Goal: Task Accomplishment & Management: Manage account settings

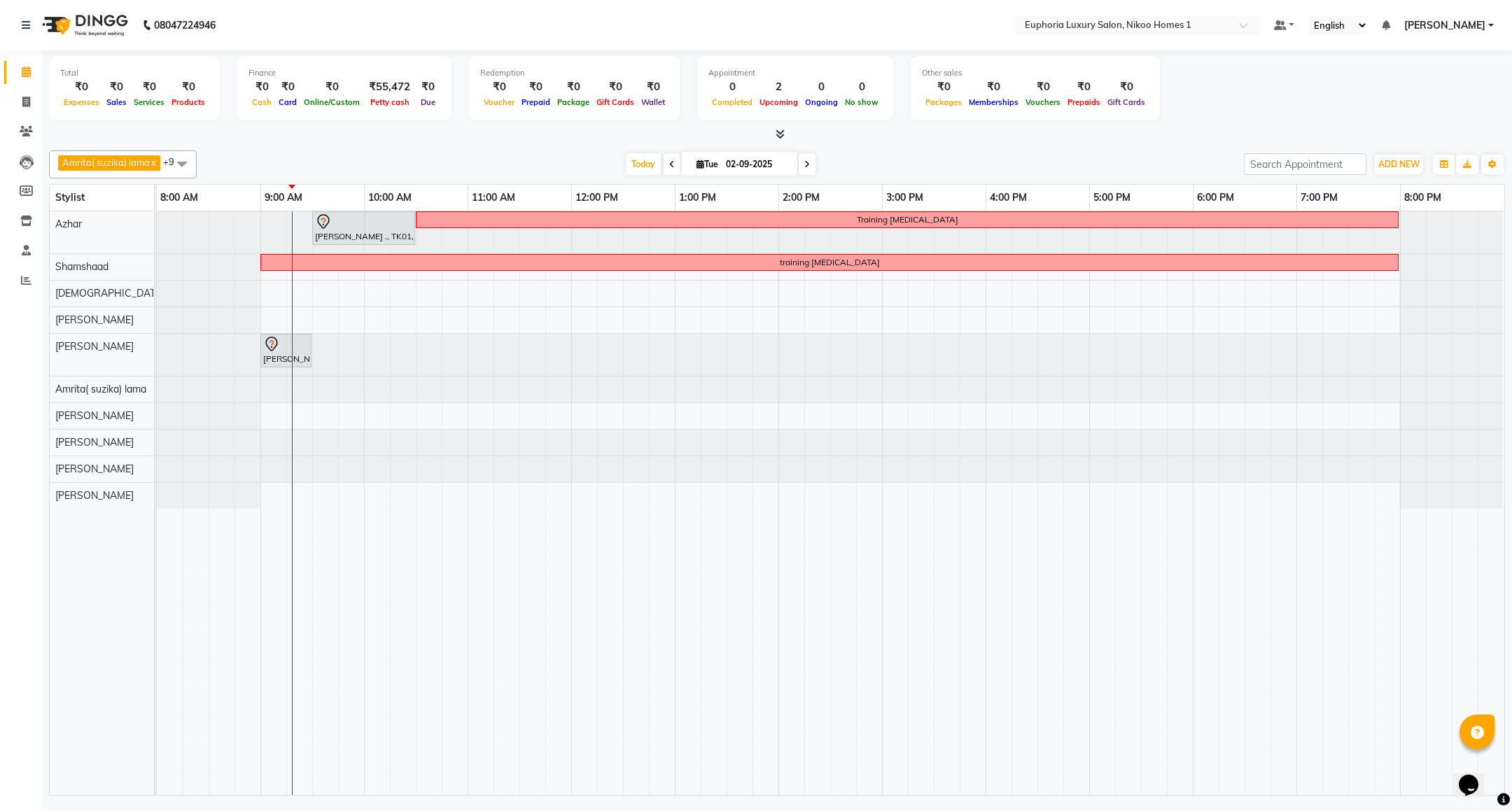
click at [473, 322] on div "[PERSON_NAME] ., TK01, 09:30 AM-10:30 AM, EP-Artistic Cut - Creative Stylist Tr…" at bounding box center [830, 503] width 1348 height 584
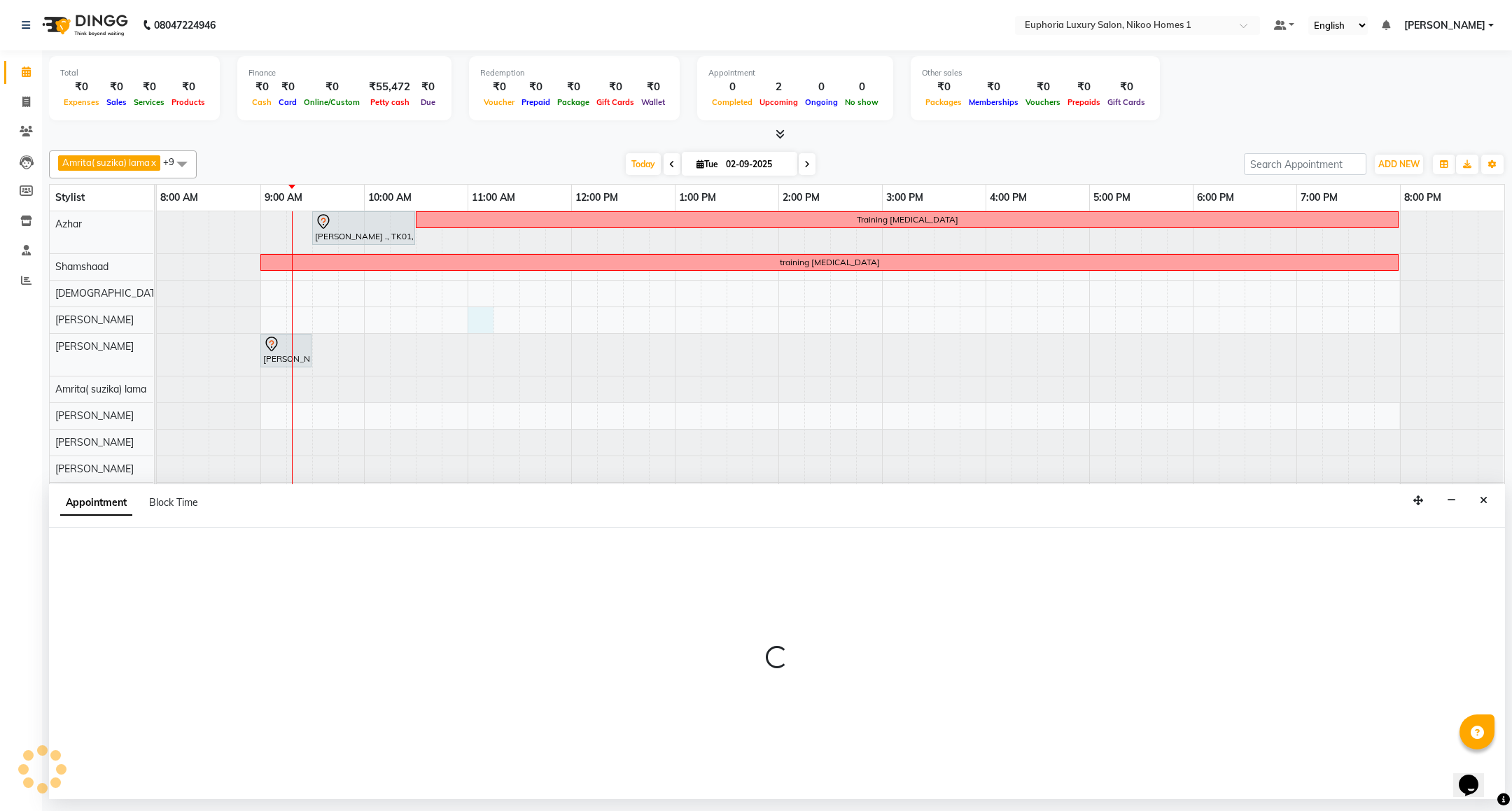
select select "85468"
select select "tentative"
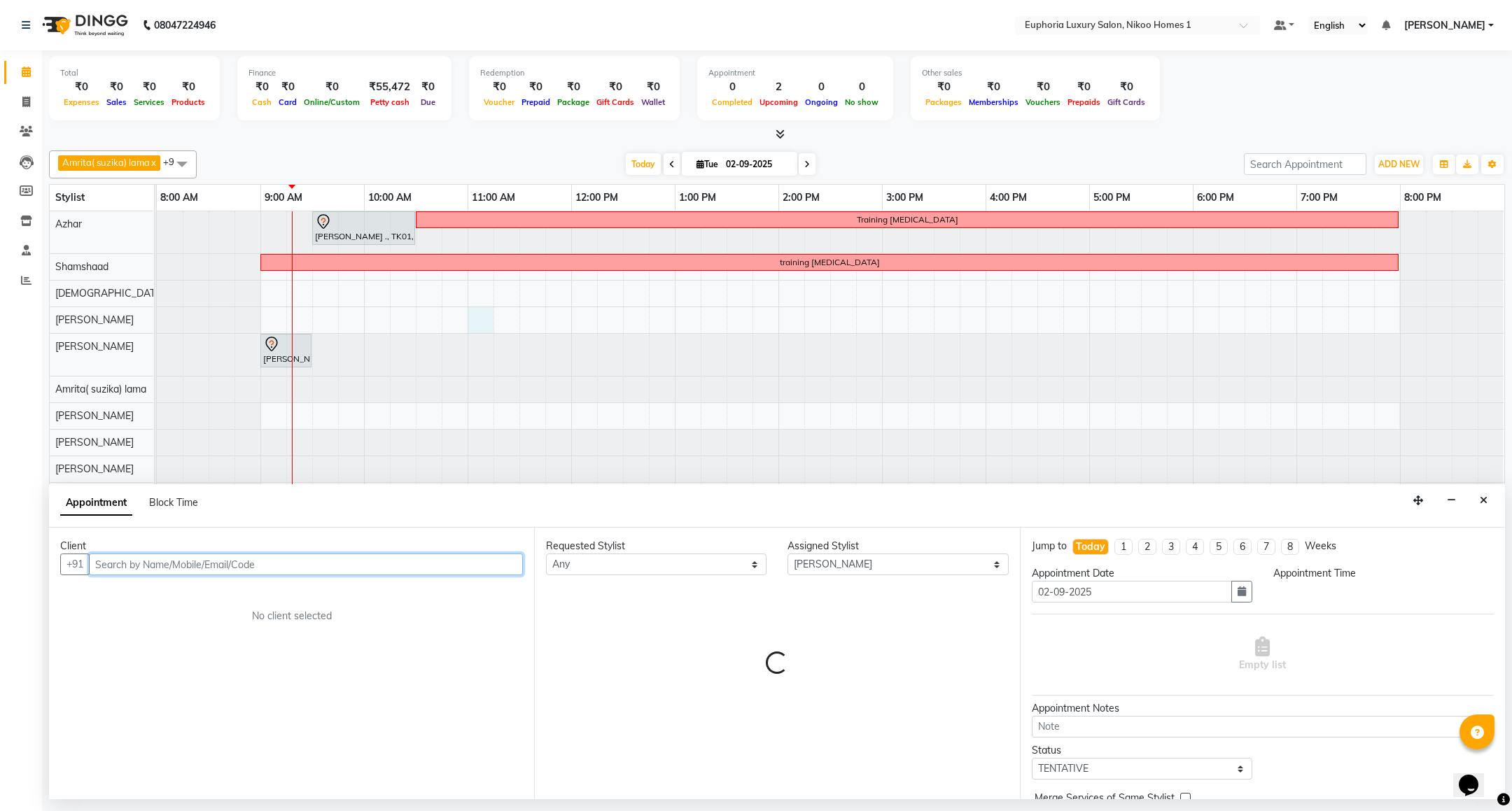
select select "660"
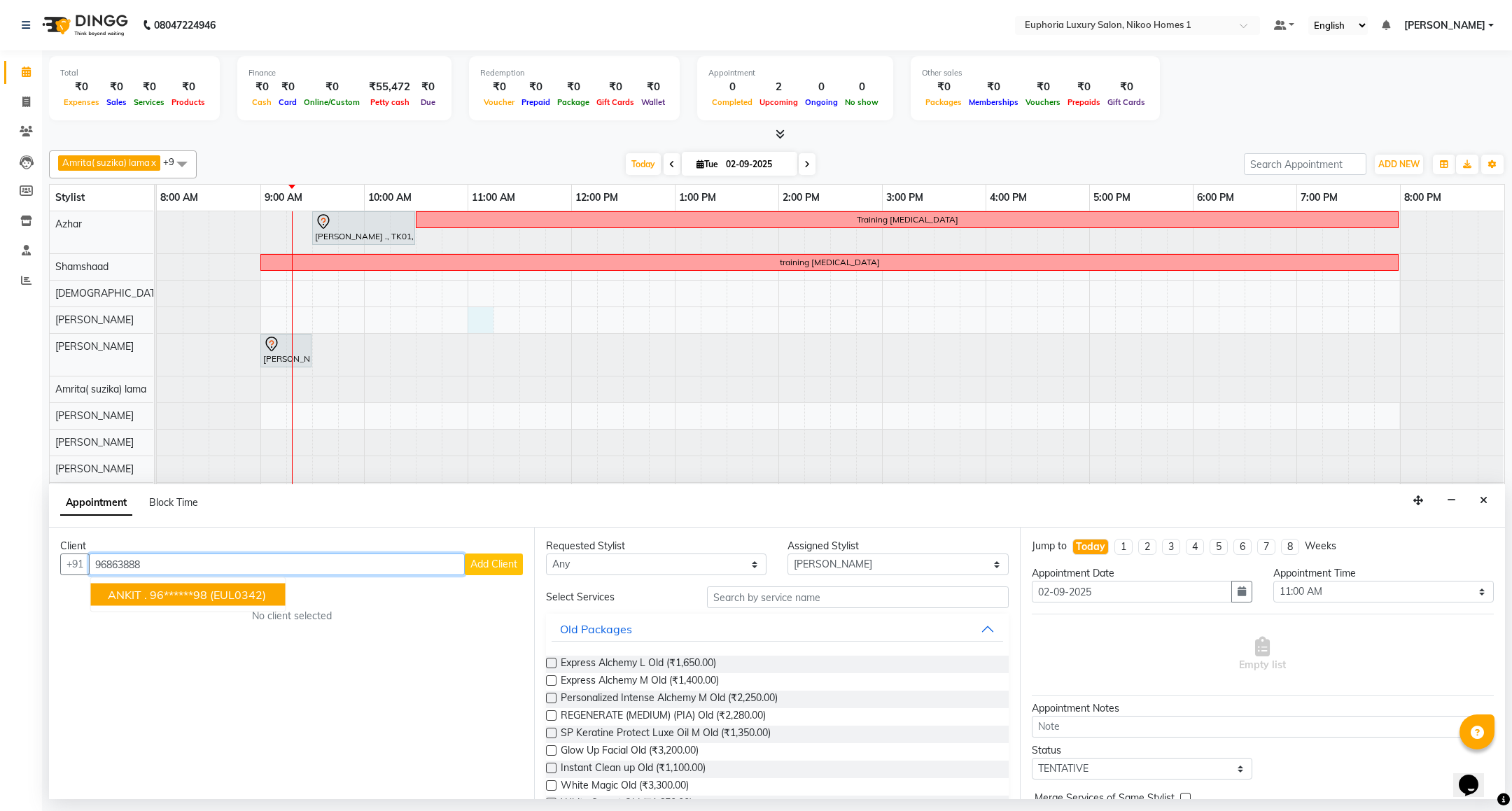
click at [163, 601] on ngb-highlight "96******98" at bounding box center [178, 595] width 58 height 14
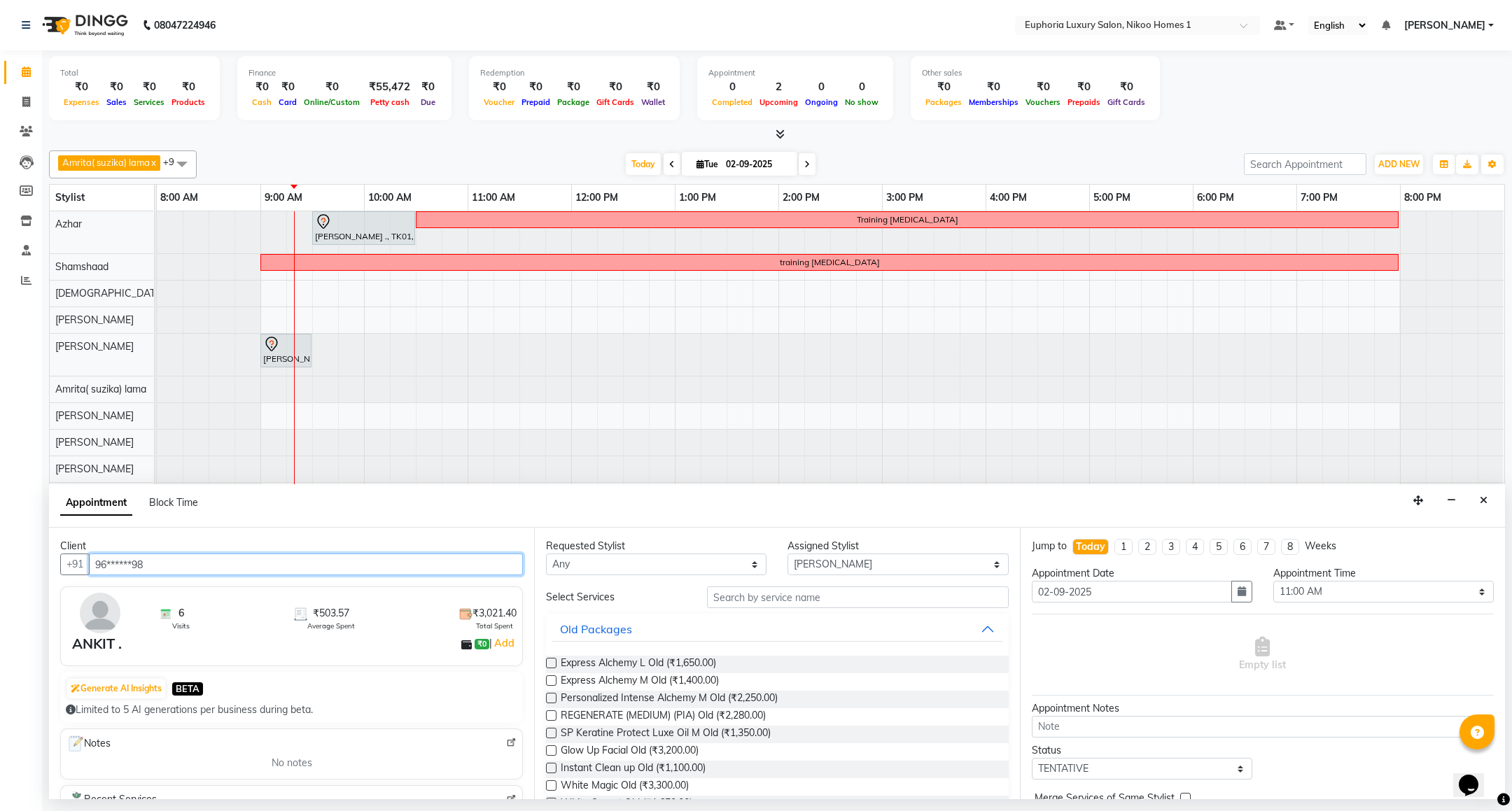
type input "96******98"
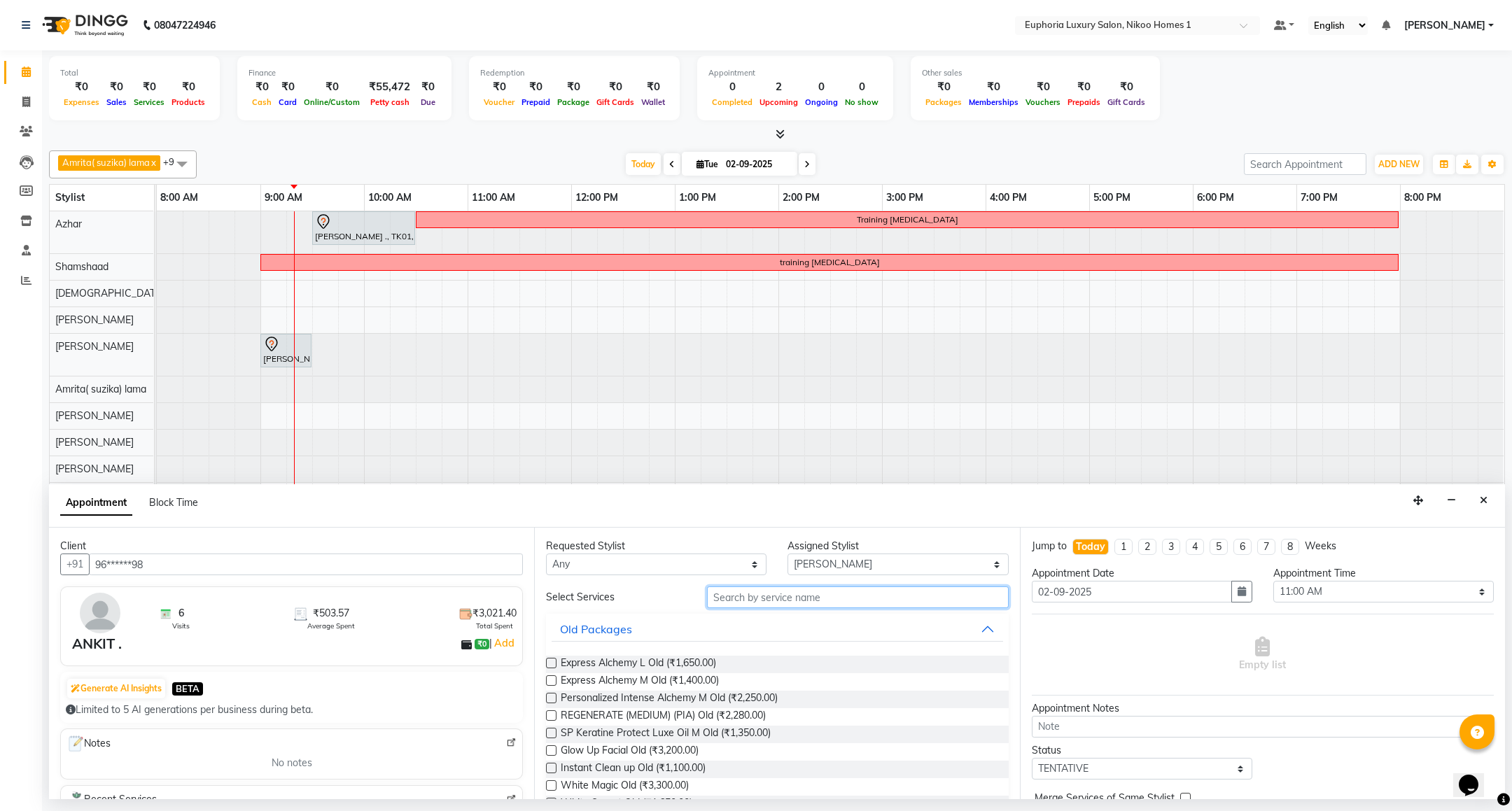
click at [804, 600] on input "text" at bounding box center [857, 597] width 301 height 22
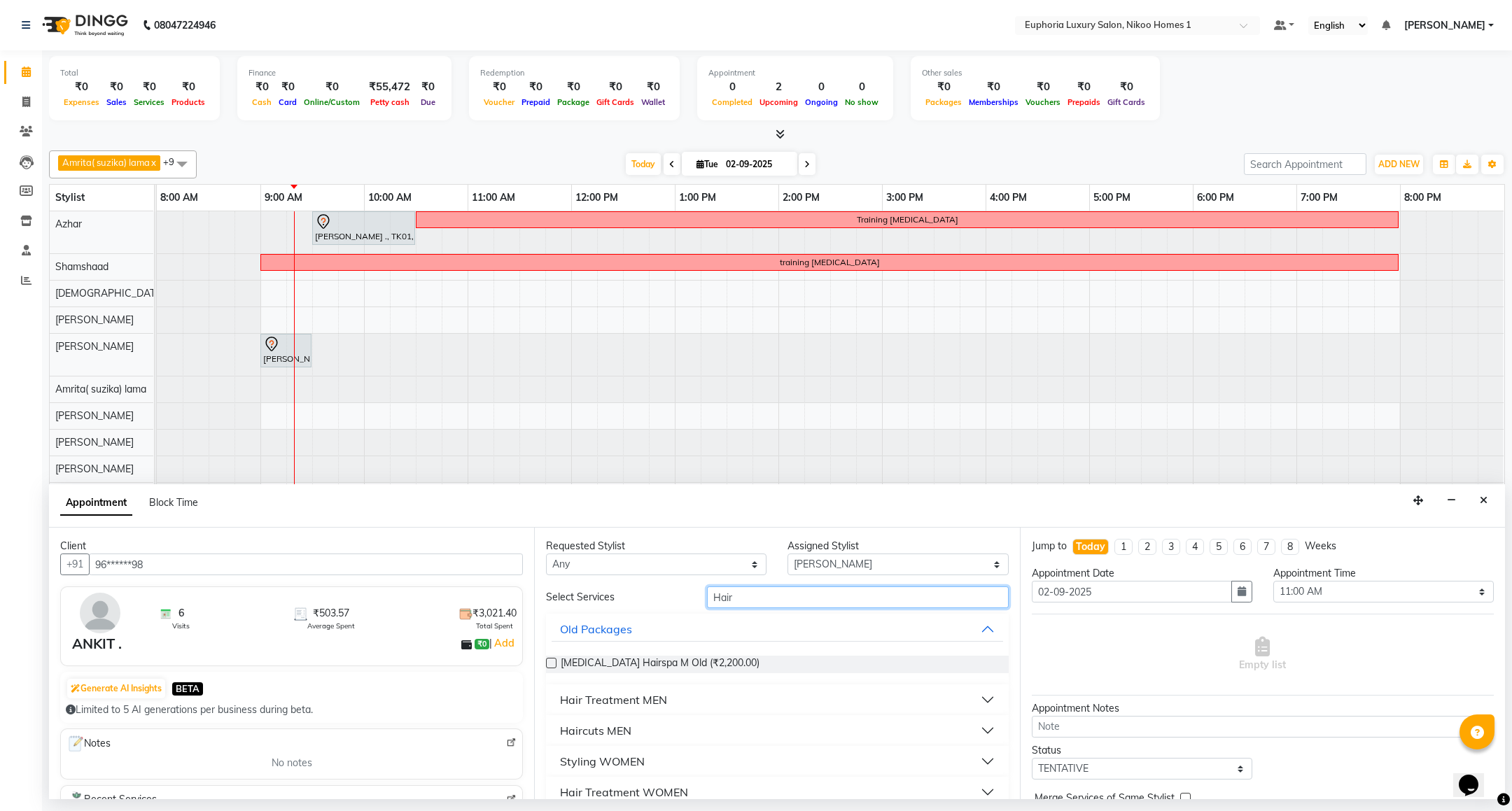
type input "Hair"
click at [637, 722] on button "Haircuts MEN" at bounding box center [777, 731] width 451 height 25
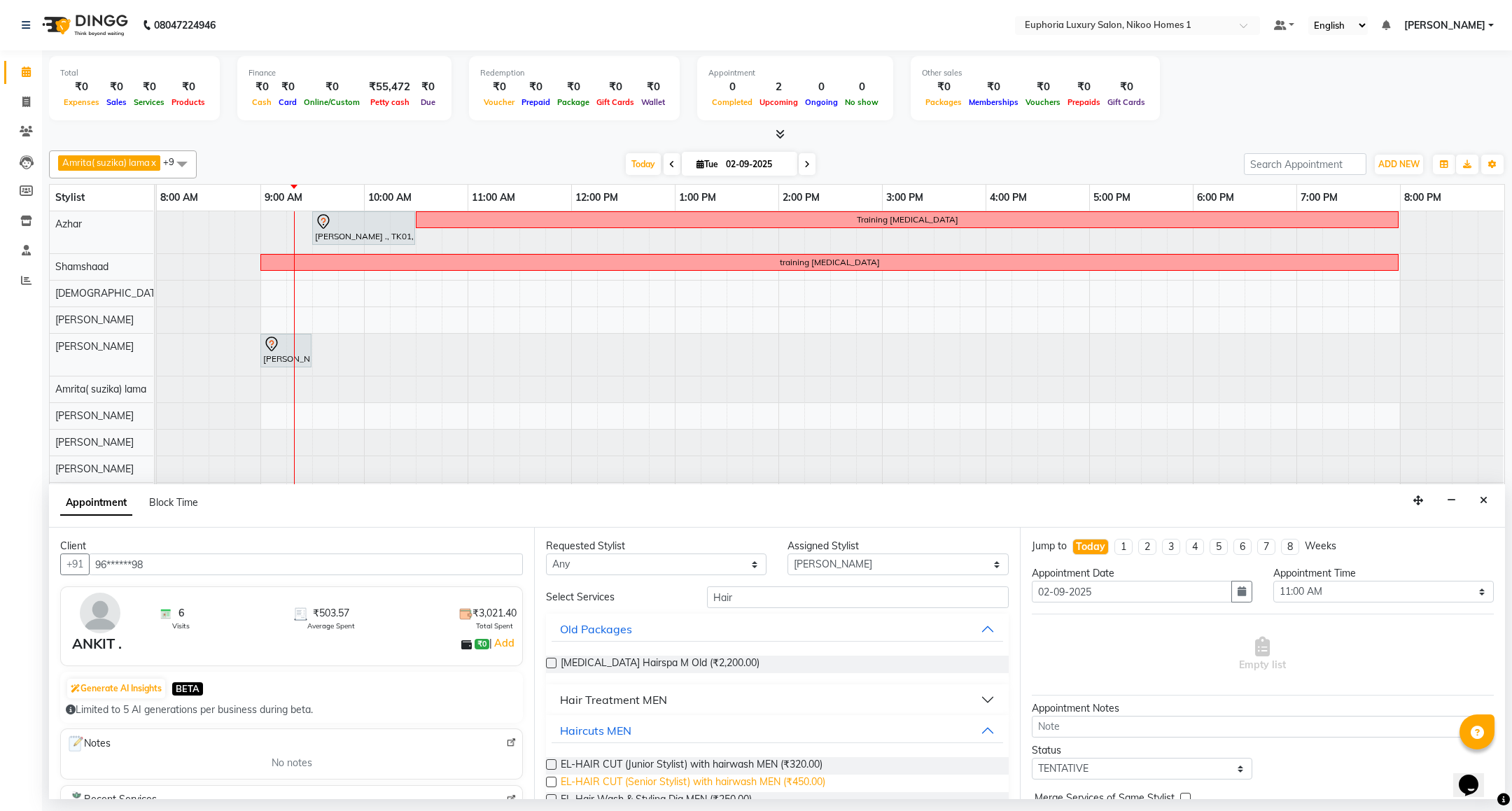
click at [676, 782] on span "EL-HAIR CUT (Senior Stylist) with hairwash MEN (₹450.00)" at bounding box center [692, 784] width 265 height 17
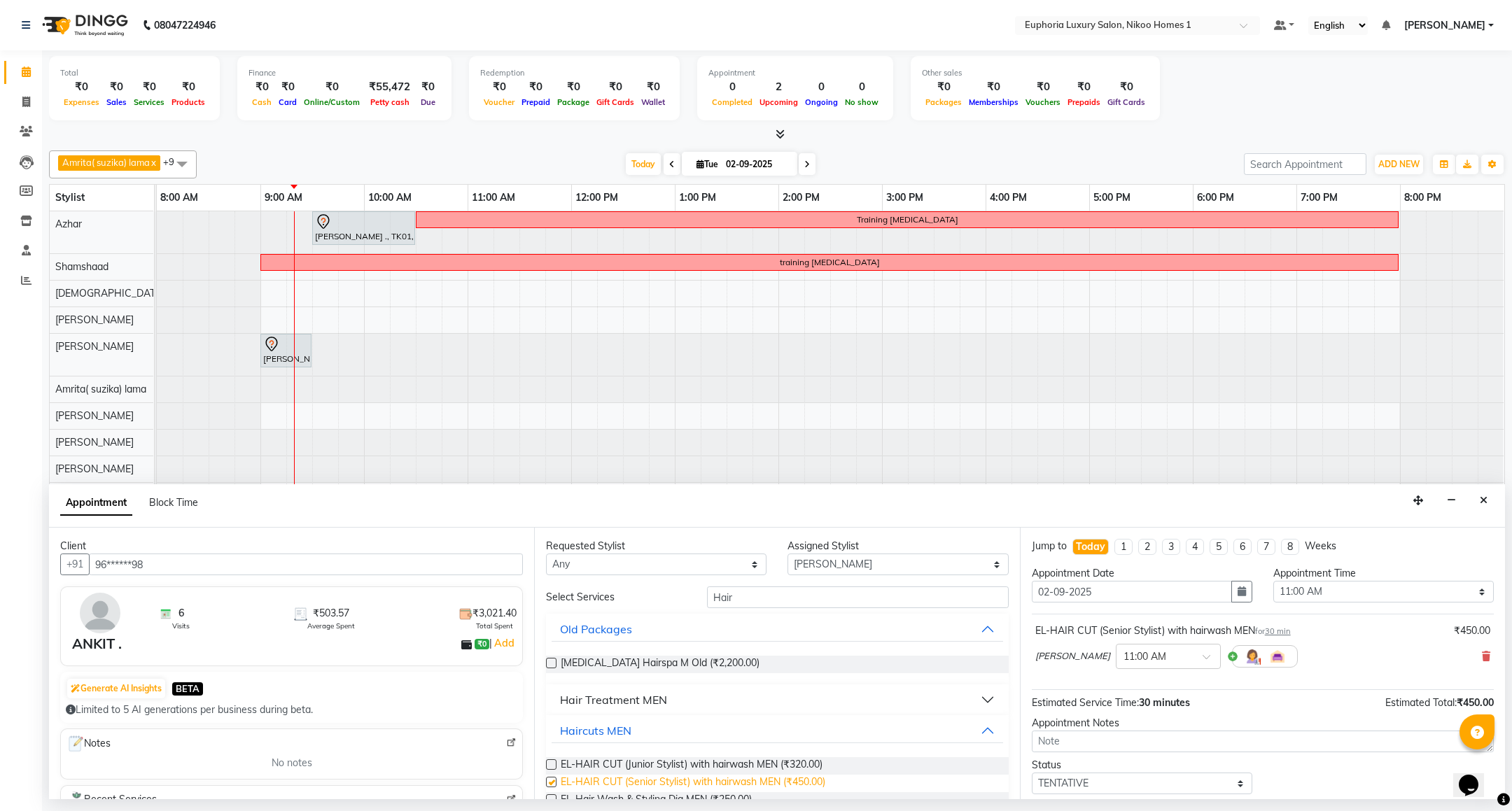
checkbox input "false"
drag, startPoint x: 753, startPoint y: 592, endPoint x: 696, endPoint y: 603, distance: 58.1
click at [697, 603] on div "Hair" at bounding box center [857, 597] width 322 height 22
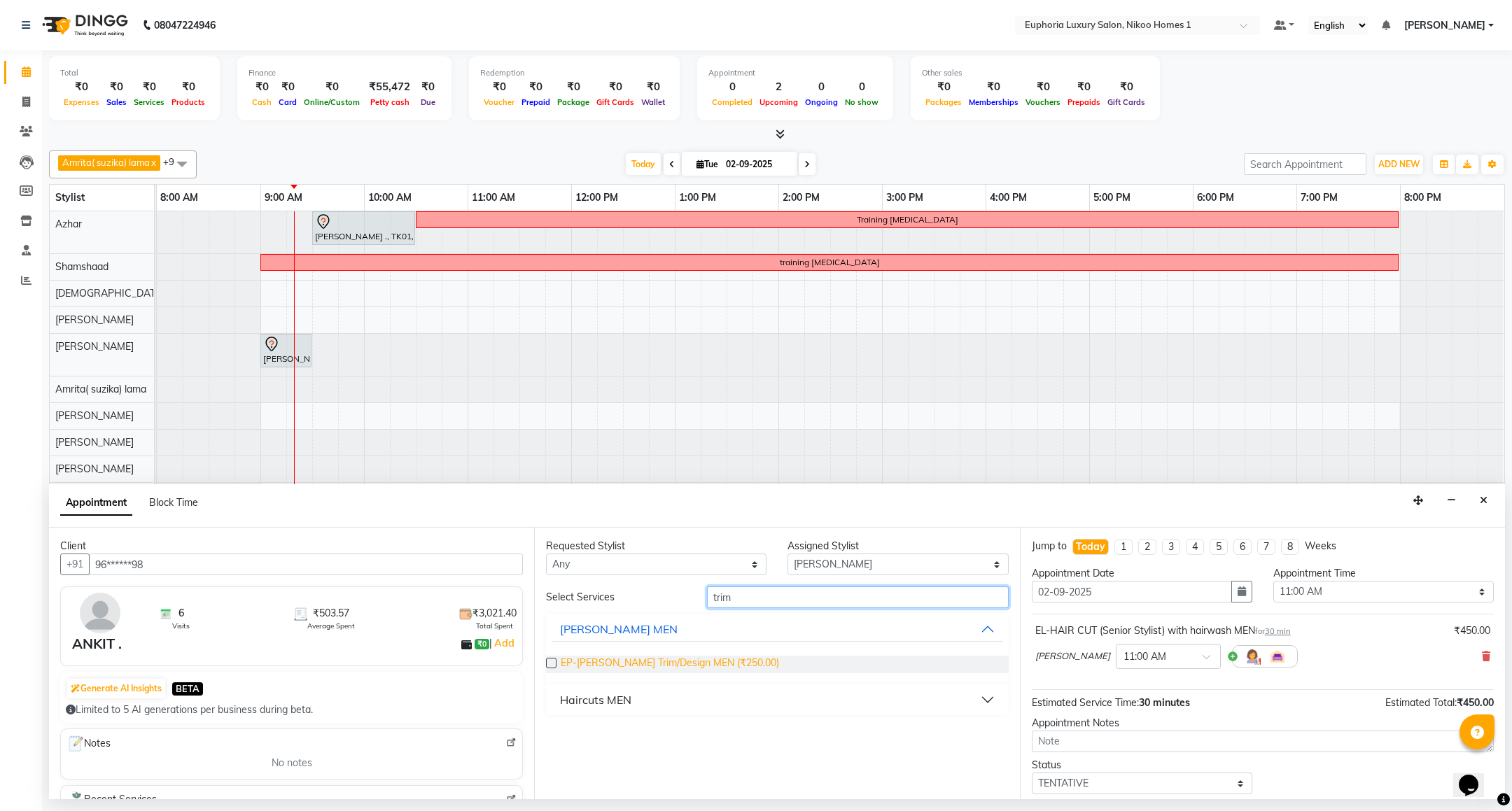
type input "trim"
click at [672, 666] on span "EP-[PERSON_NAME] Trim/Design MEN (₹250.00)" at bounding box center [669, 664] width 218 height 17
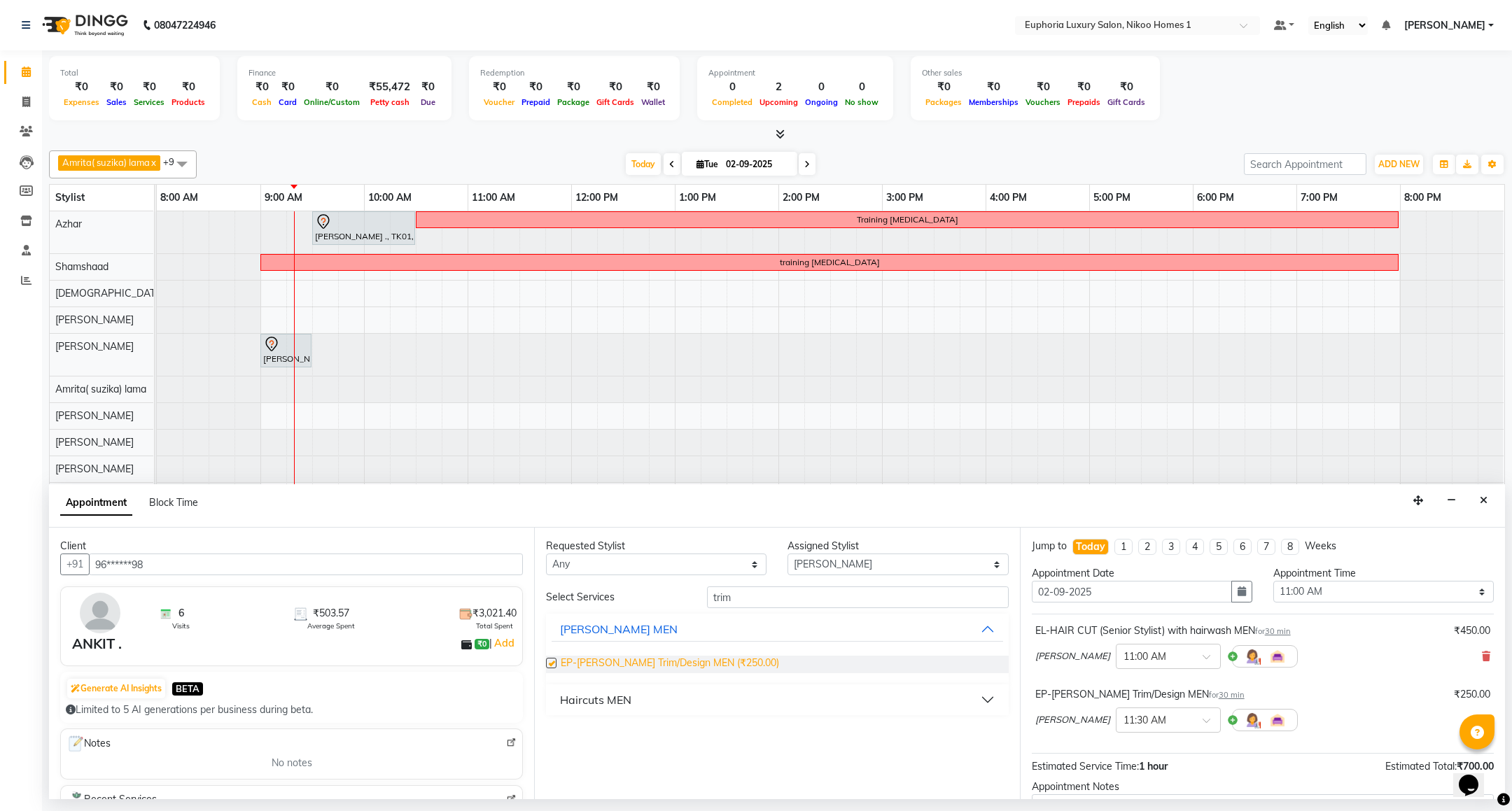
checkbox input "false"
drag, startPoint x: 759, startPoint y: 603, endPoint x: 652, endPoint y: 627, distance: 109.7
click at [652, 627] on div "Select Services trim [PERSON_NAME] MEN EP-[PERSON_NAME] Trim/Design MEN (₹250.0…" at bounding box center [777, 650] width 462 height 128
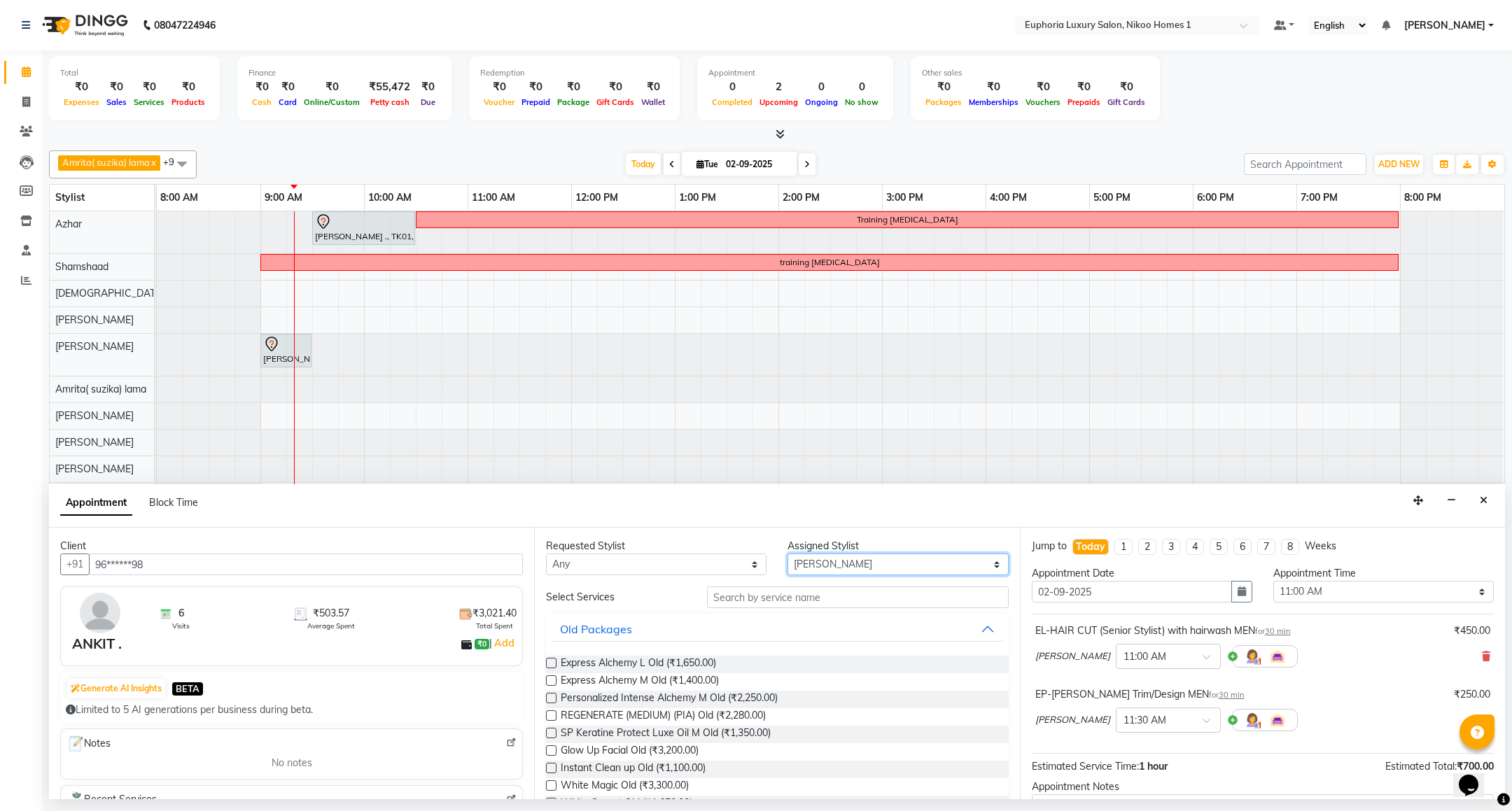
click at [811, 567] on select "Select Amrita( suzika) lama Atif [PERSON_NAME] [PERSON_NAME] Danish [PERSON_NAM…" at bounding box center [898, 564] width 220 height 22
select select "81452"
click at [787, 555] on select "Select Amrita( suzika) lama Atif [PERSON_NAME] [PERSON_NAME] Danish [PERSON_NAM…" at bounding box center [898, 564] width 220 height 22
click at [756, 597] on input "text" at bounding box center [857, 597] width 301 height 22
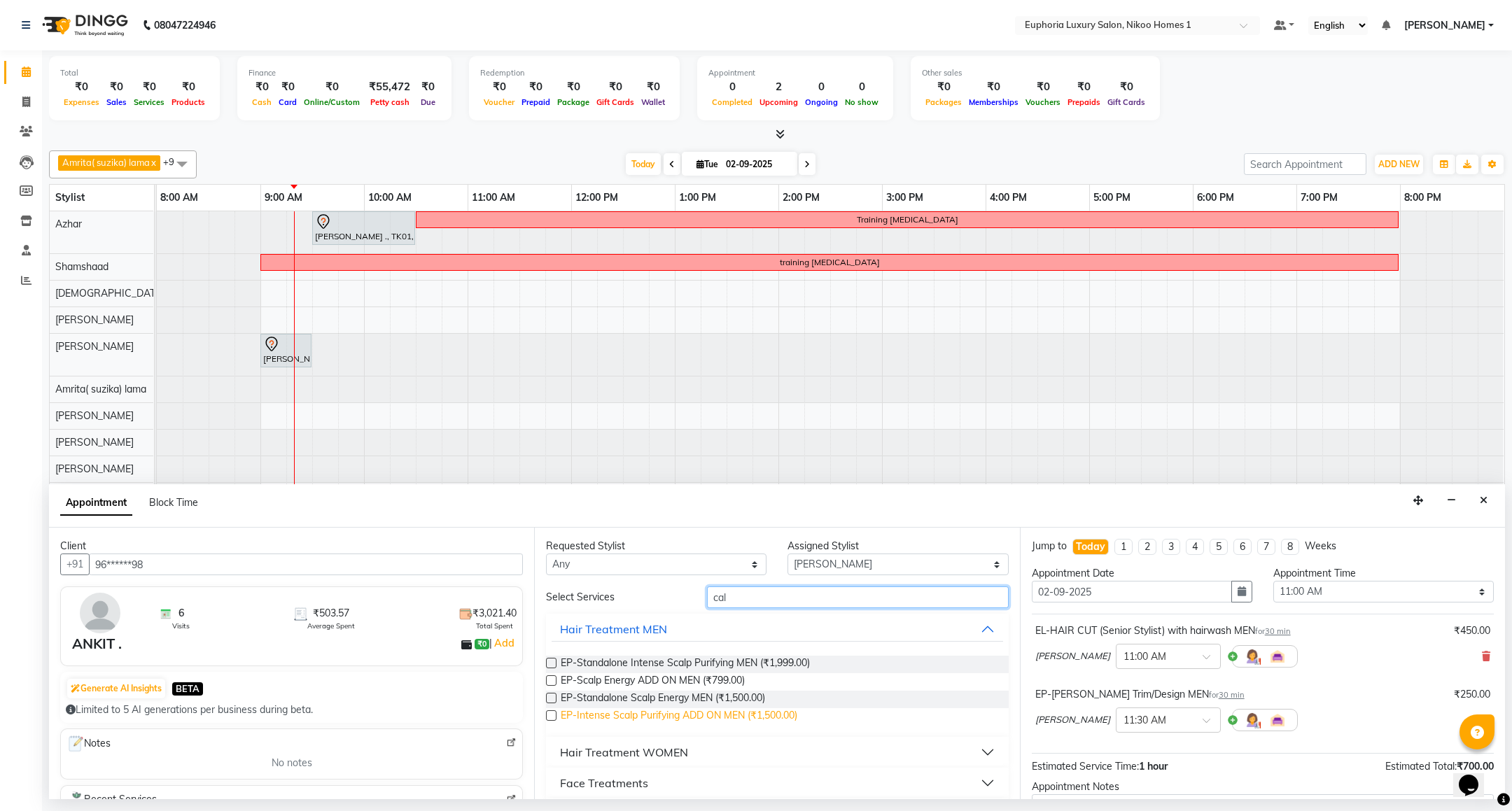
scroll to position [40, 0]
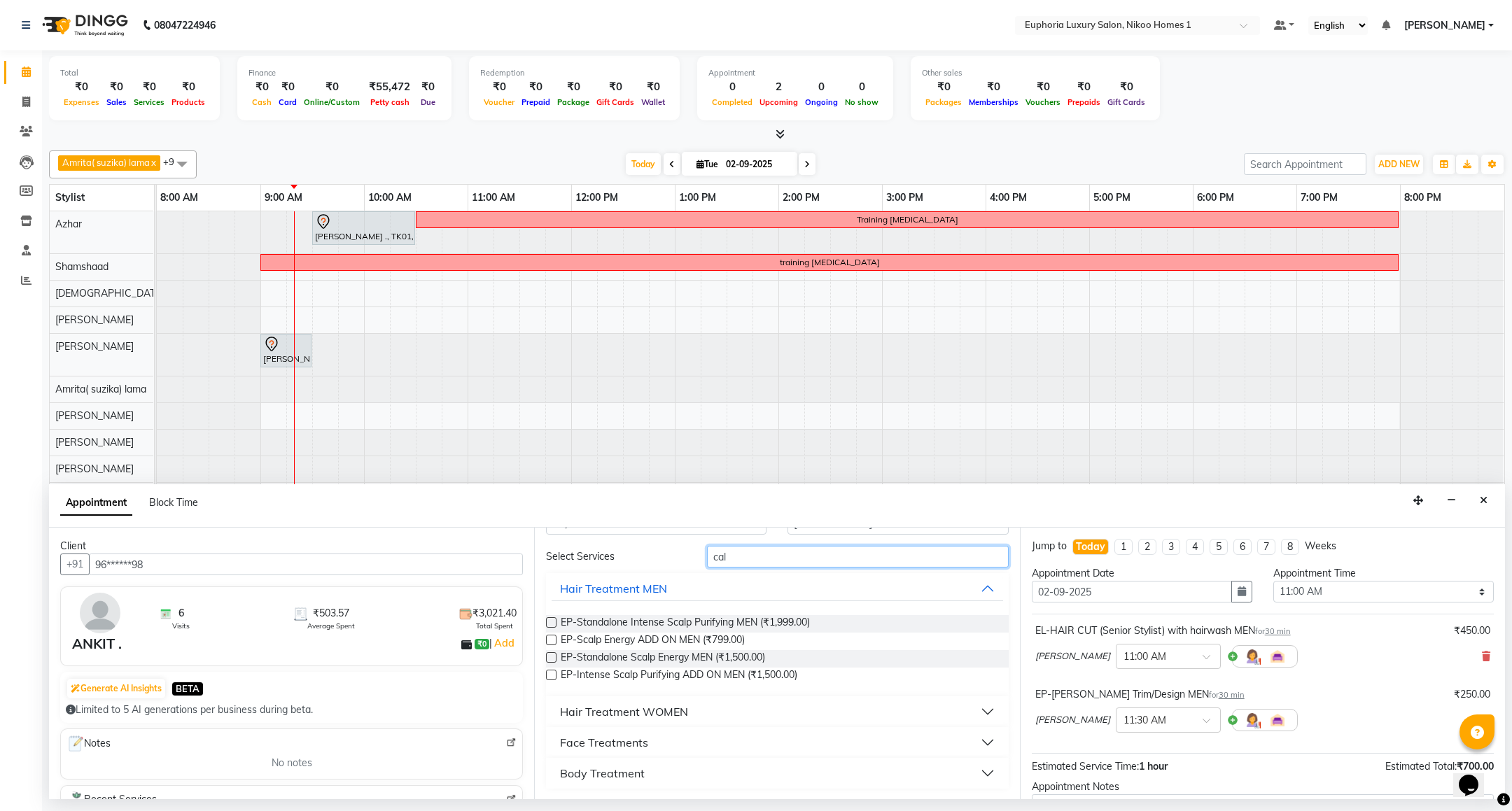
type input "cal"
click at [643, 744] on div "Face Treatments" at bounding box center [604, 742] width 88 height 17
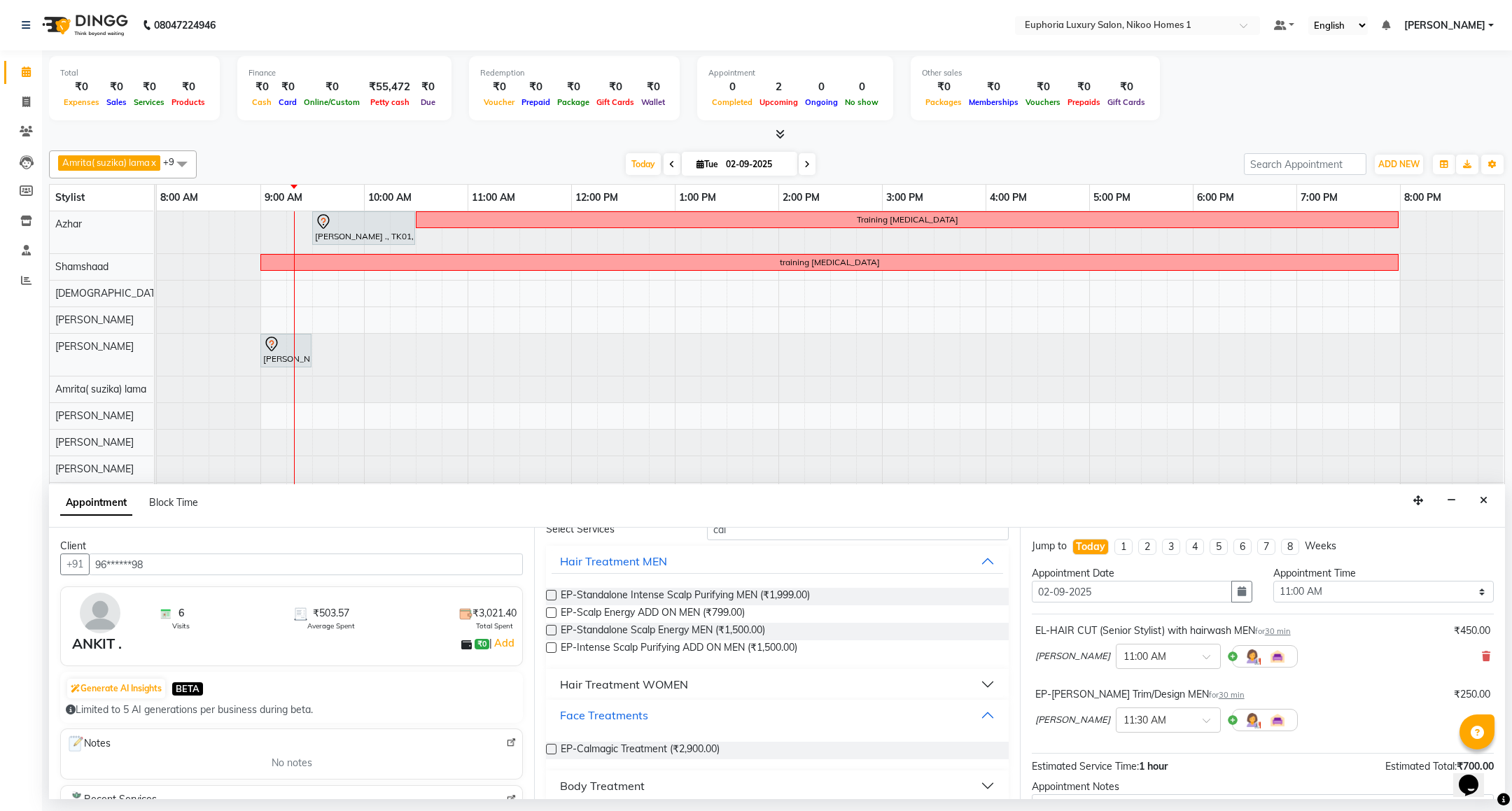
scroll to position [80, 0]
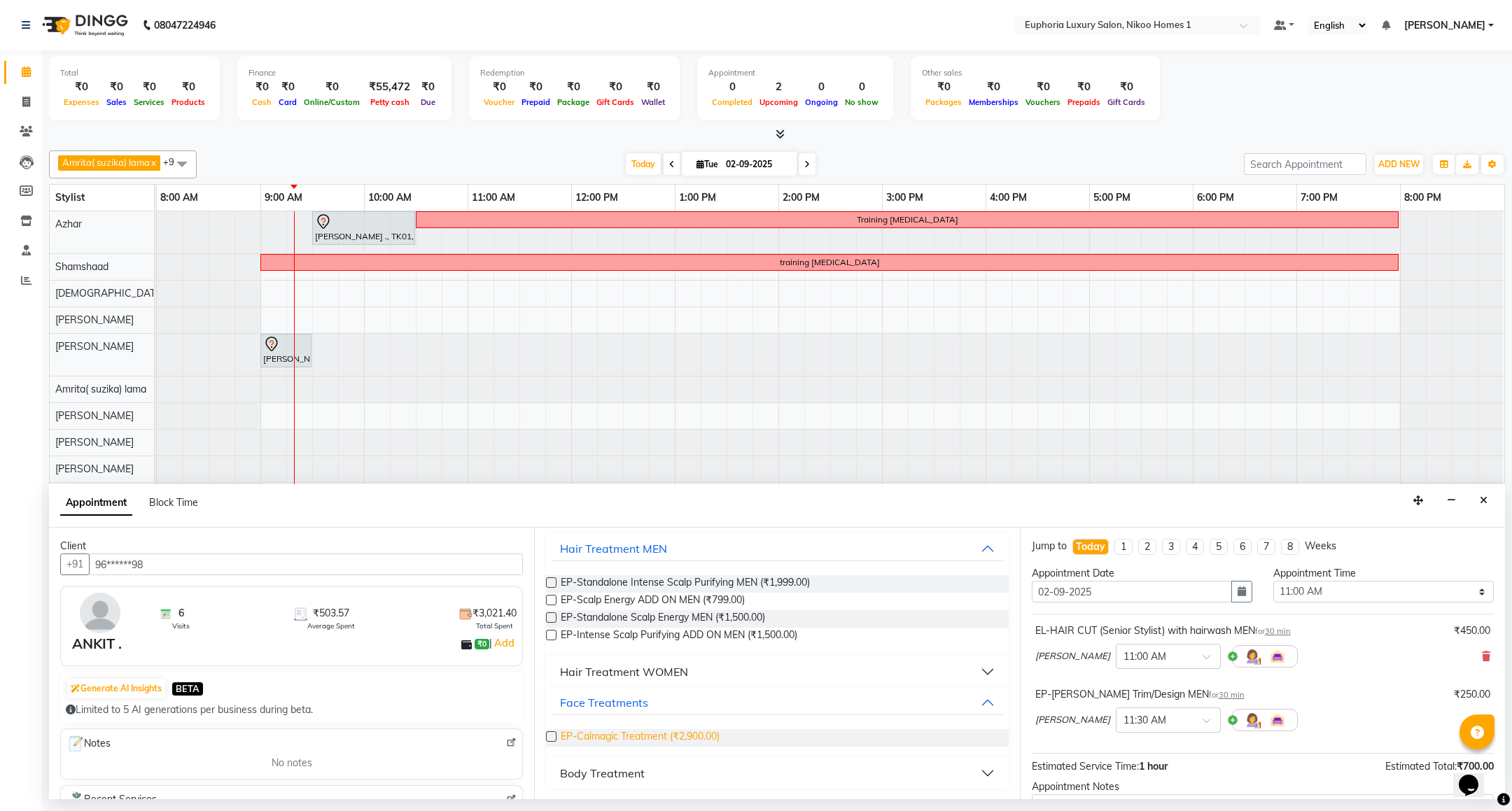
click at [645, 736] on span "EP-Calmagic Treatment (₹2,900.00)" at bounding box center [640, 738] width 159 height 17
checkbox input "false"
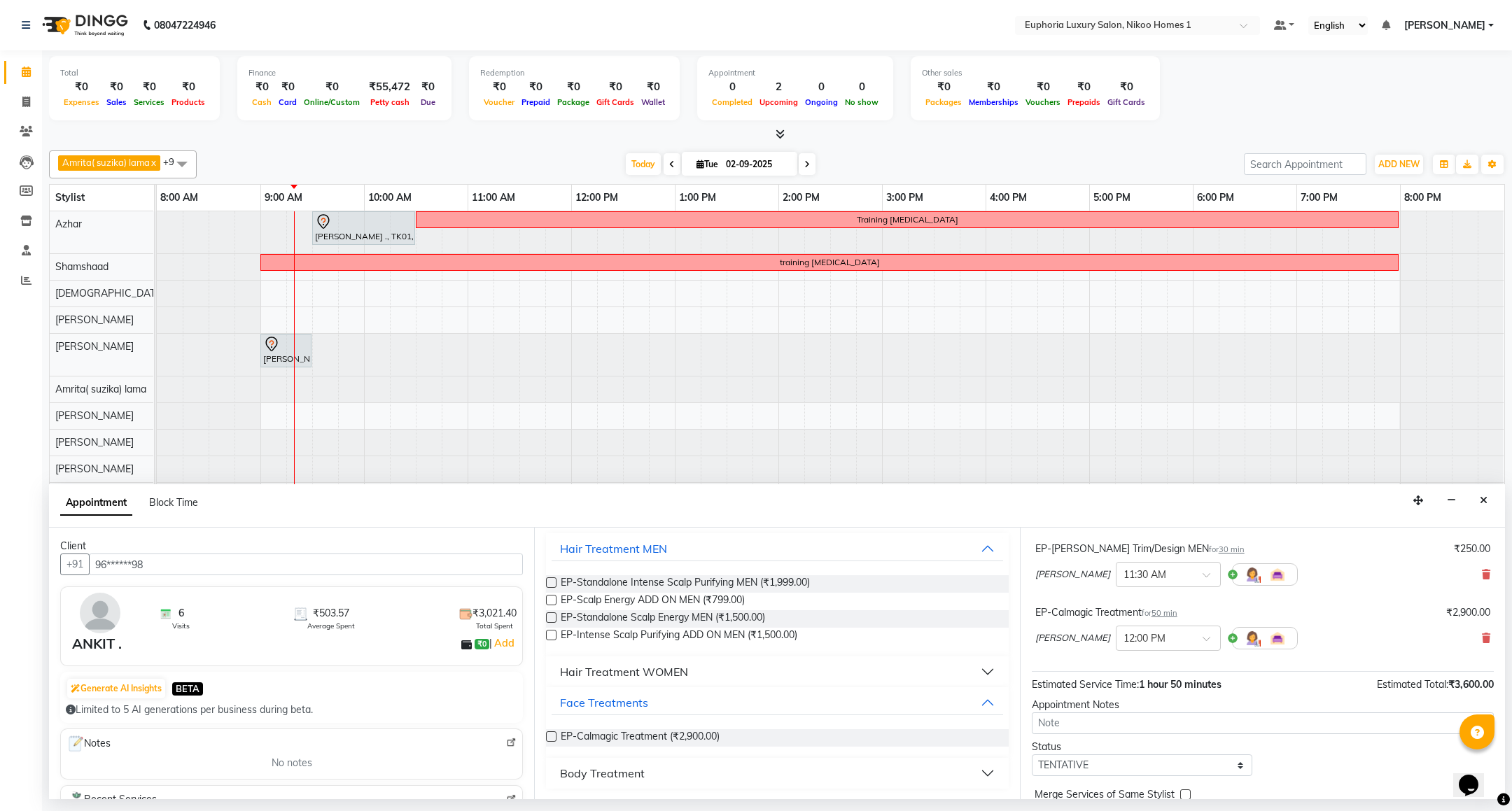
scroll to position [212, 0]
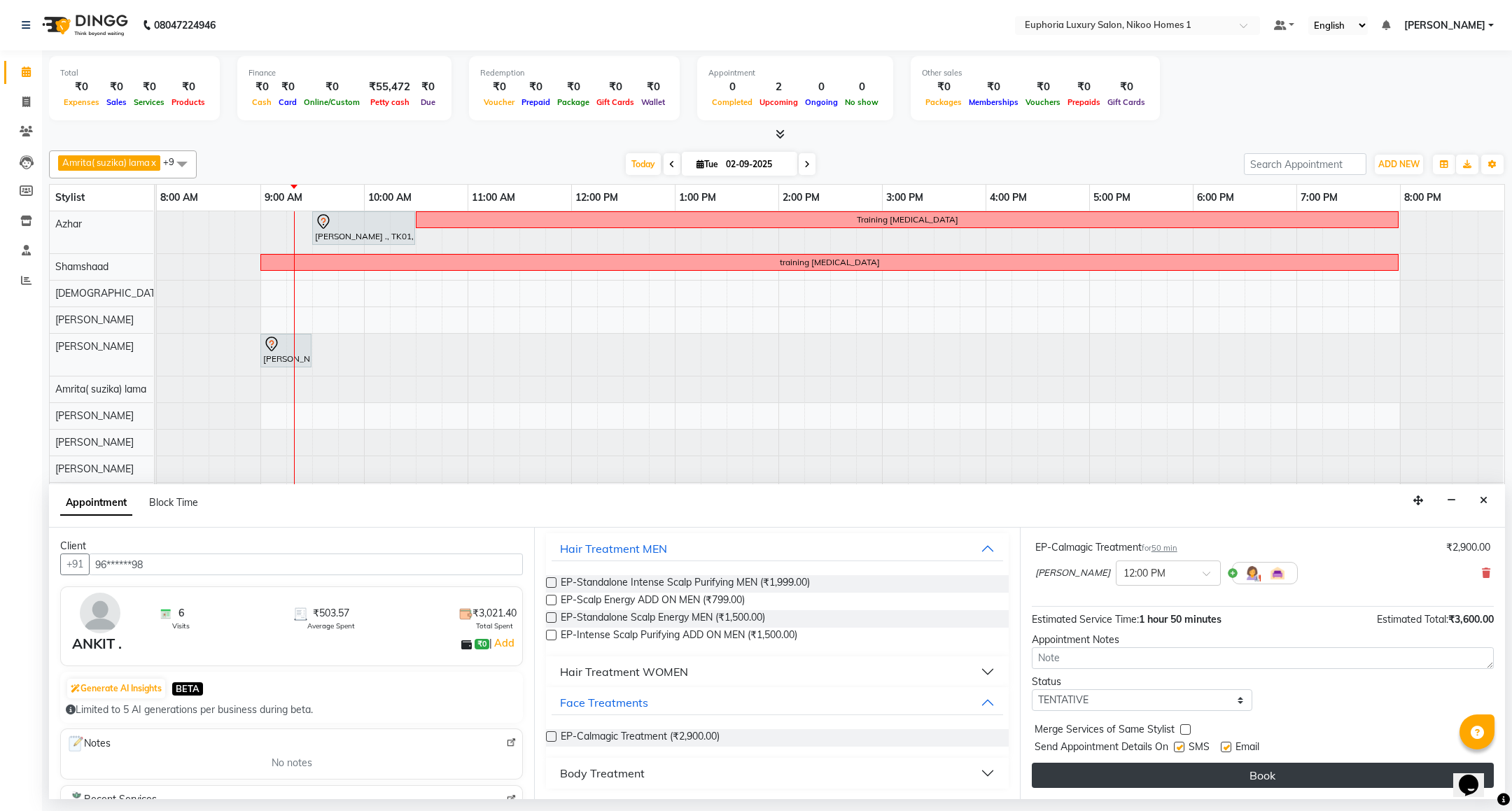
click at [1217, 773] on button "Book" at bounding box center [1262, 775] width 462 height 25
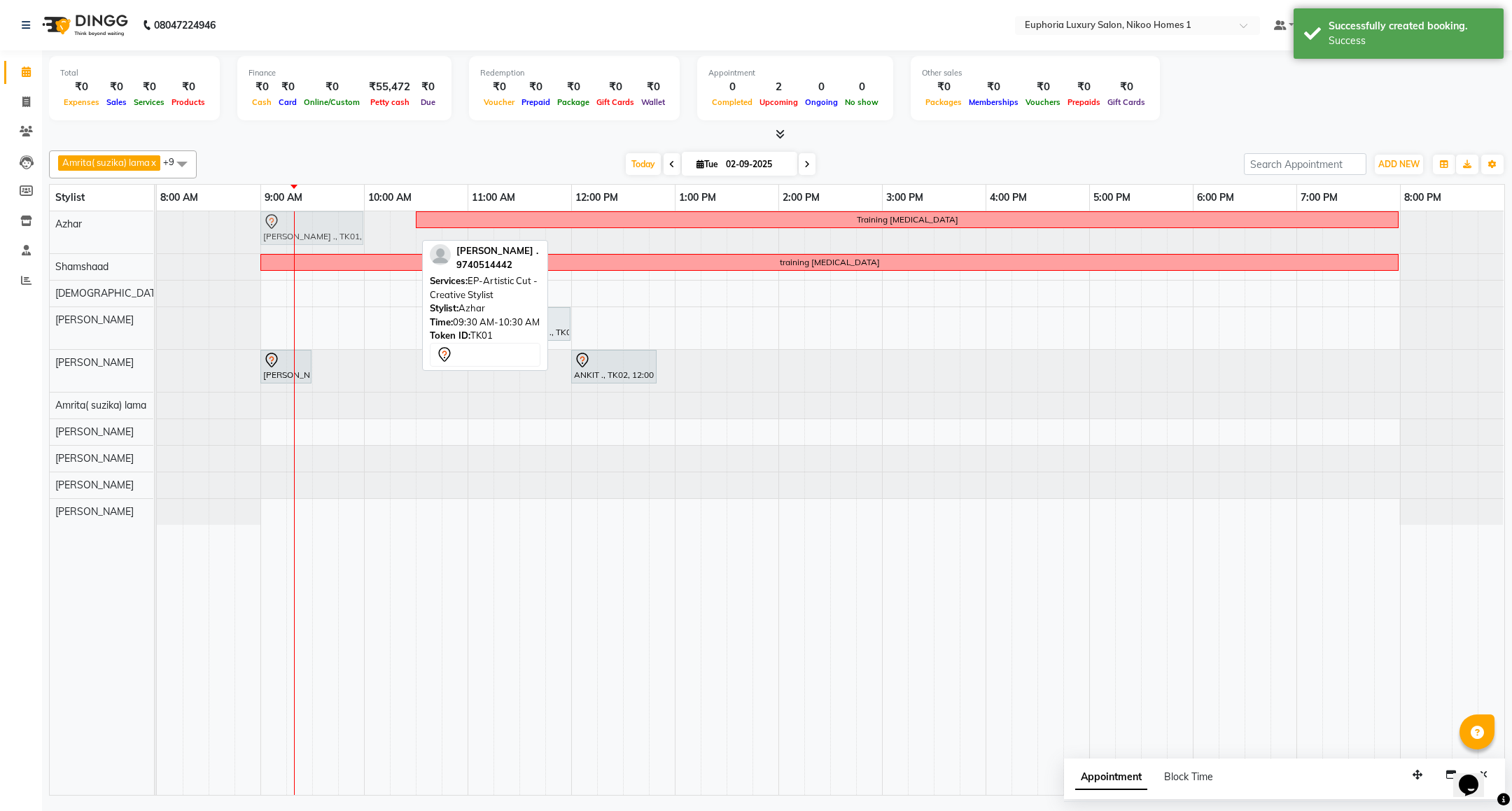
drag, startPoint x: 344, startPoint y: 230, endPoint x: 305, endPoint y: 235, distance: 39.3
click at [156, 235] on div "[PERSON_NAME] ., TK01, 09:30 AM-10:30 AM, EP-Artistic Cut - Creative Stylist Tr…" at bounding box center [156, 232] width 0 height 42
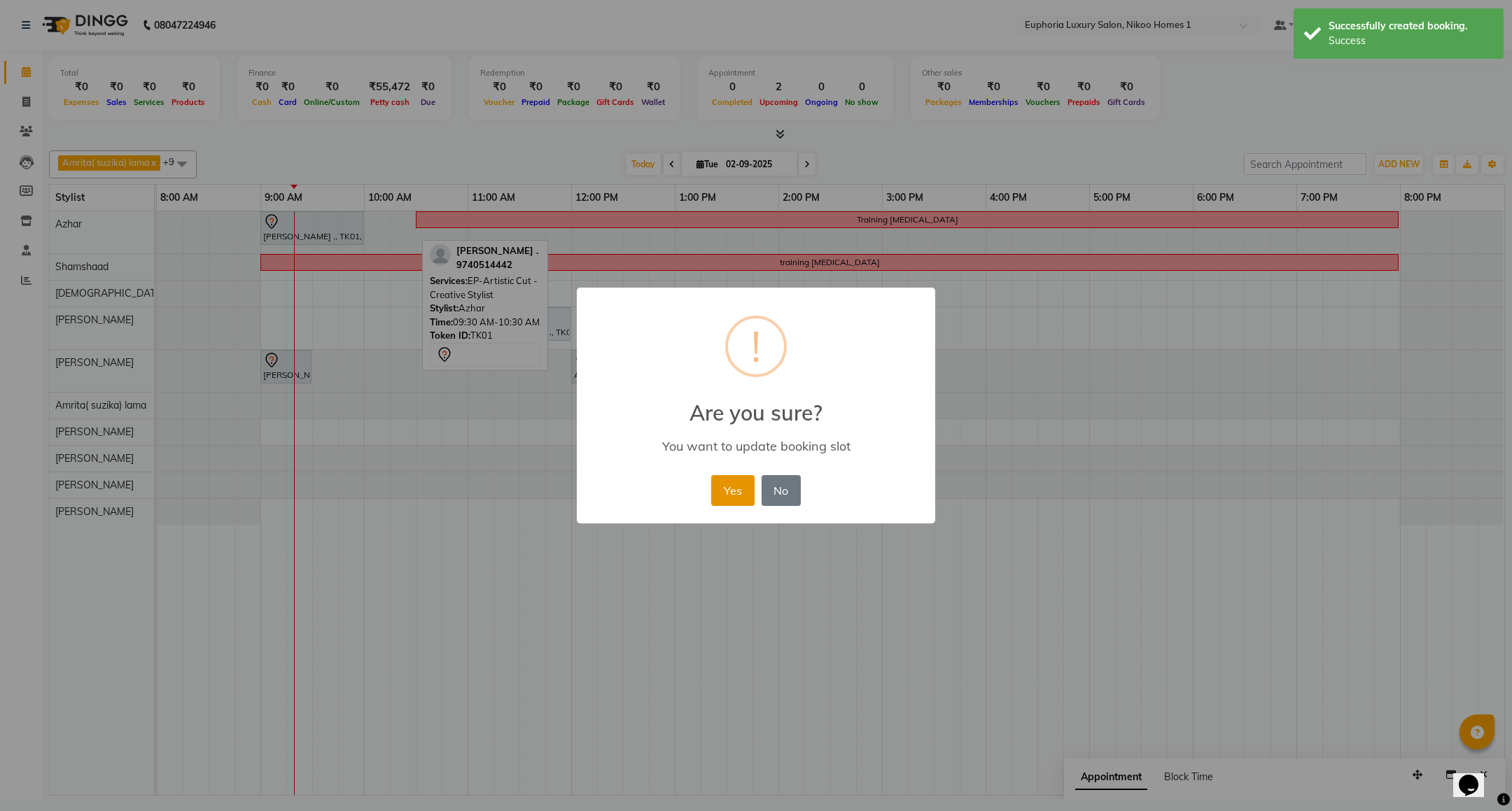
click at [726, 485] on button "Yes" at bounding box center [732, 490] width 43 height 31
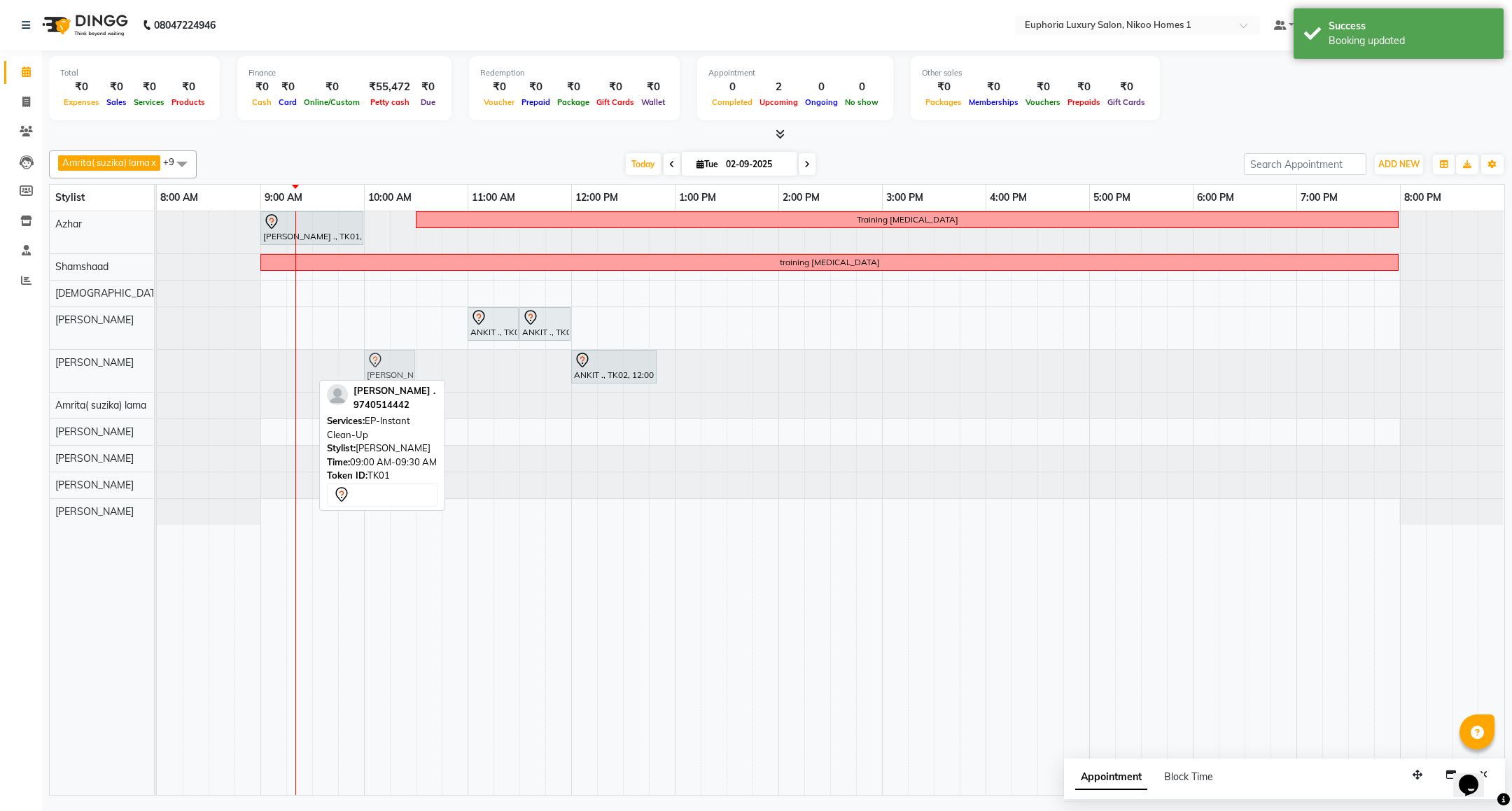
drag, startPoint x: 282, startPoint y: 371, endPoint x: 385, endPoint y: 374, distance: 103.0
click at [156, 374] on div "[PERSON_NAME] ., TK01, 09:00 AM-09:30 AM, EP-Instant Clean-Up ANKIT ., TK02, 12…" at bounding box center [156, 371] width 0 height 42
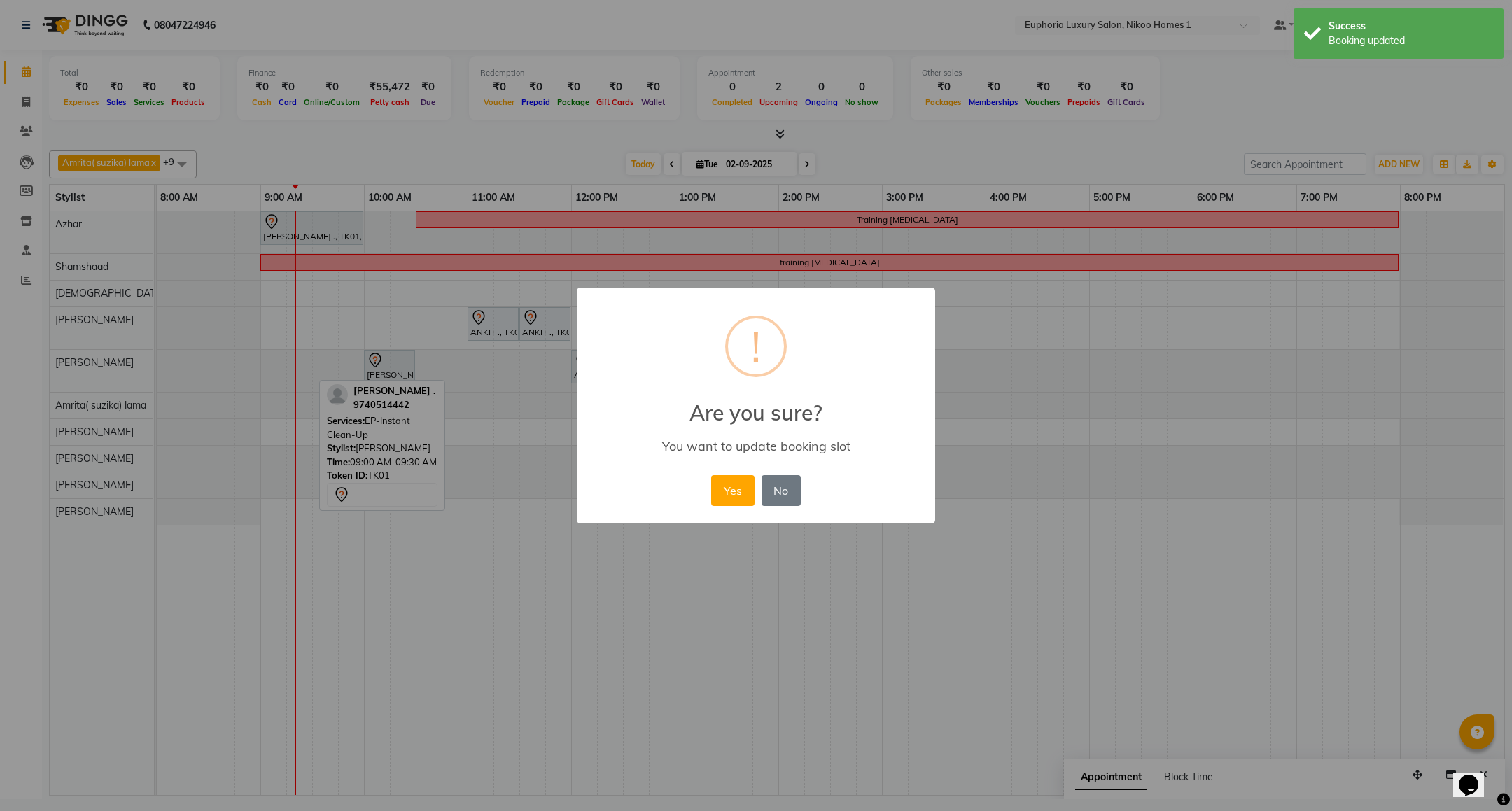
click at [710, 486] on div "Yes No No" at bounding box center [756, 490] width 96 height 38
click at [725, 486] on button "Yes" at bounding box center [732, 490] width 43 height 31
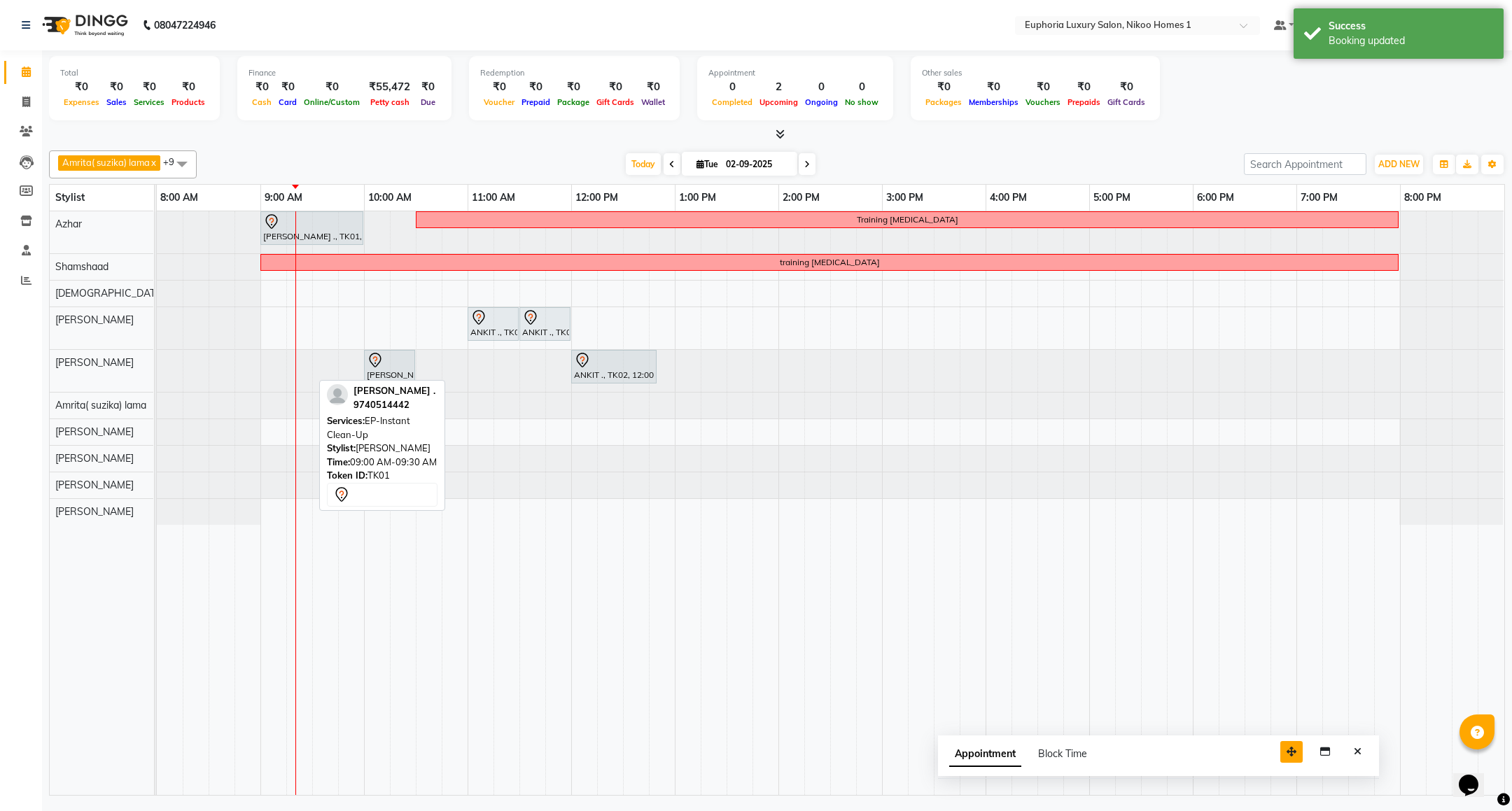
drag, startPoint x: 1418, startPoint y: 781, endPoint x: 1252, endPoint y: 750, distance: 168.9
click at [1287, 750] on icon "button" at bounding box center [1291, 751] width 10 height 10
click at [1321, 748] on button "Close" at bounding box center [1316, 743] width 20 height 22
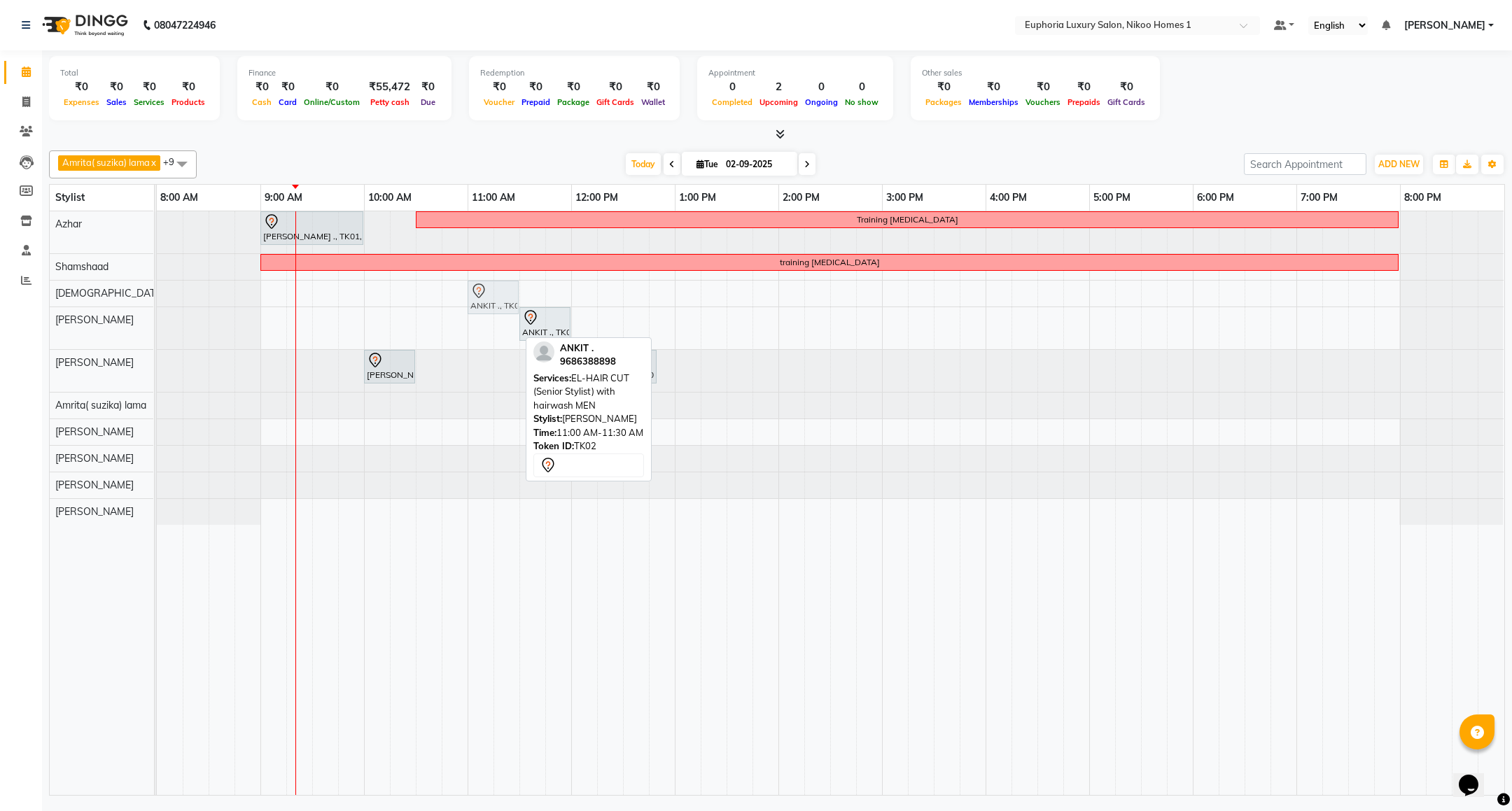
drag, startPoint x: 494, startPoint y: 329, endPoint x: 501, endPoint y: 286, distance: 43.6
click at [501, 286] on tbody "[PERSON_NAME] ., TK01, 09:00 AM-10:00 AM, EP-Artistic Cut - Creative Stylist Tr…" at bounding box center [829, 368] width 1347 height 314
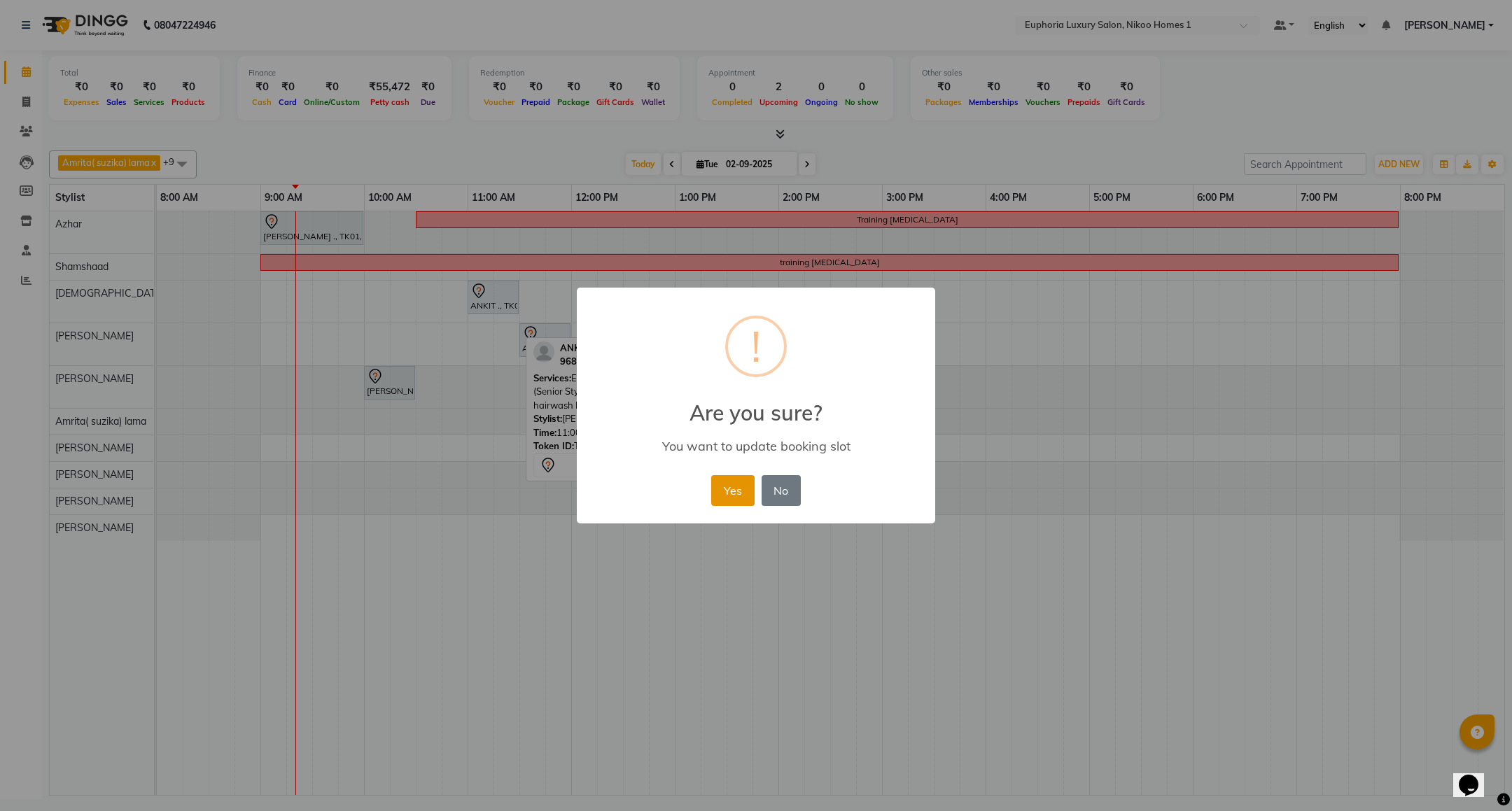
click at [729, 488] on button "Yes" at bounding box center [732, 490] width 43 height 31
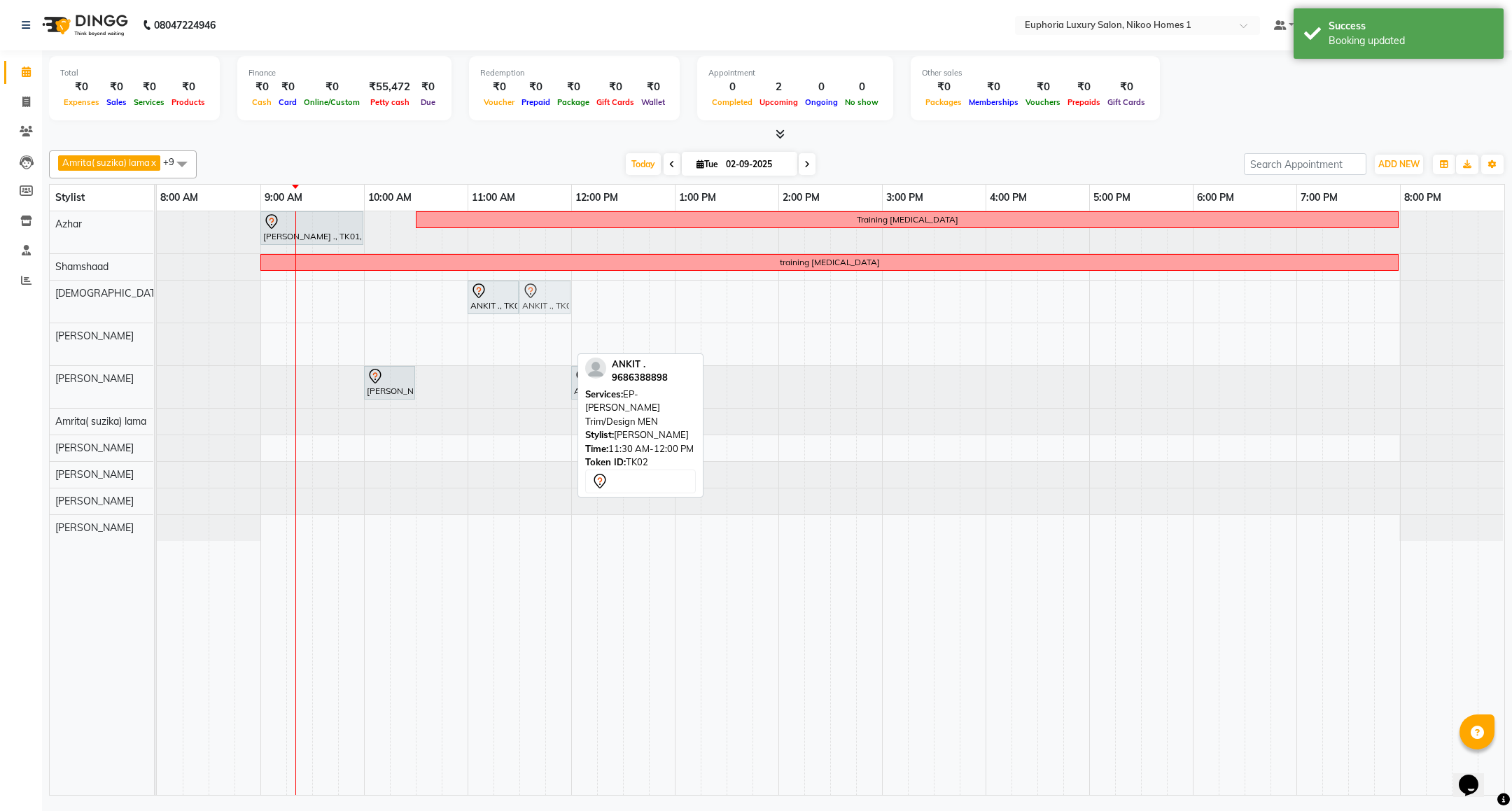
drag, startPoint x: 550, startPoint y: 343, endPoint x: 557, endPoint y: 301, distance: 42.6
click at [557, 301] on tbody "[PERSON_NAME] ., TK01, 09:00 AM-10:00 AM, EP-Artistic Cut - Creative Stylist Tr…" at bounding box center [829, 376] width 1347 height 329
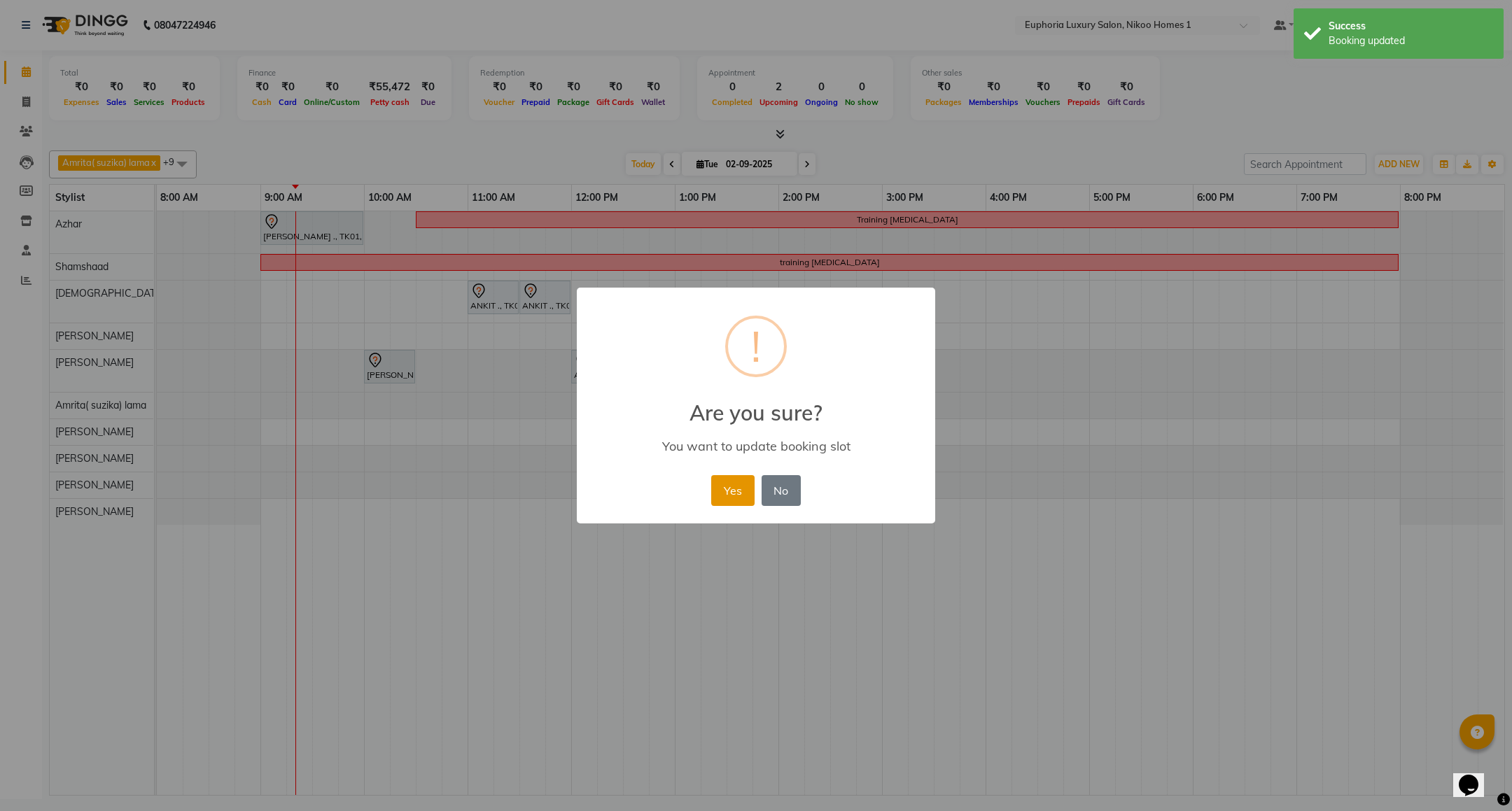
click at [723, 500] on button "Yes" at bounding box center [732, 490] width 43 height 31
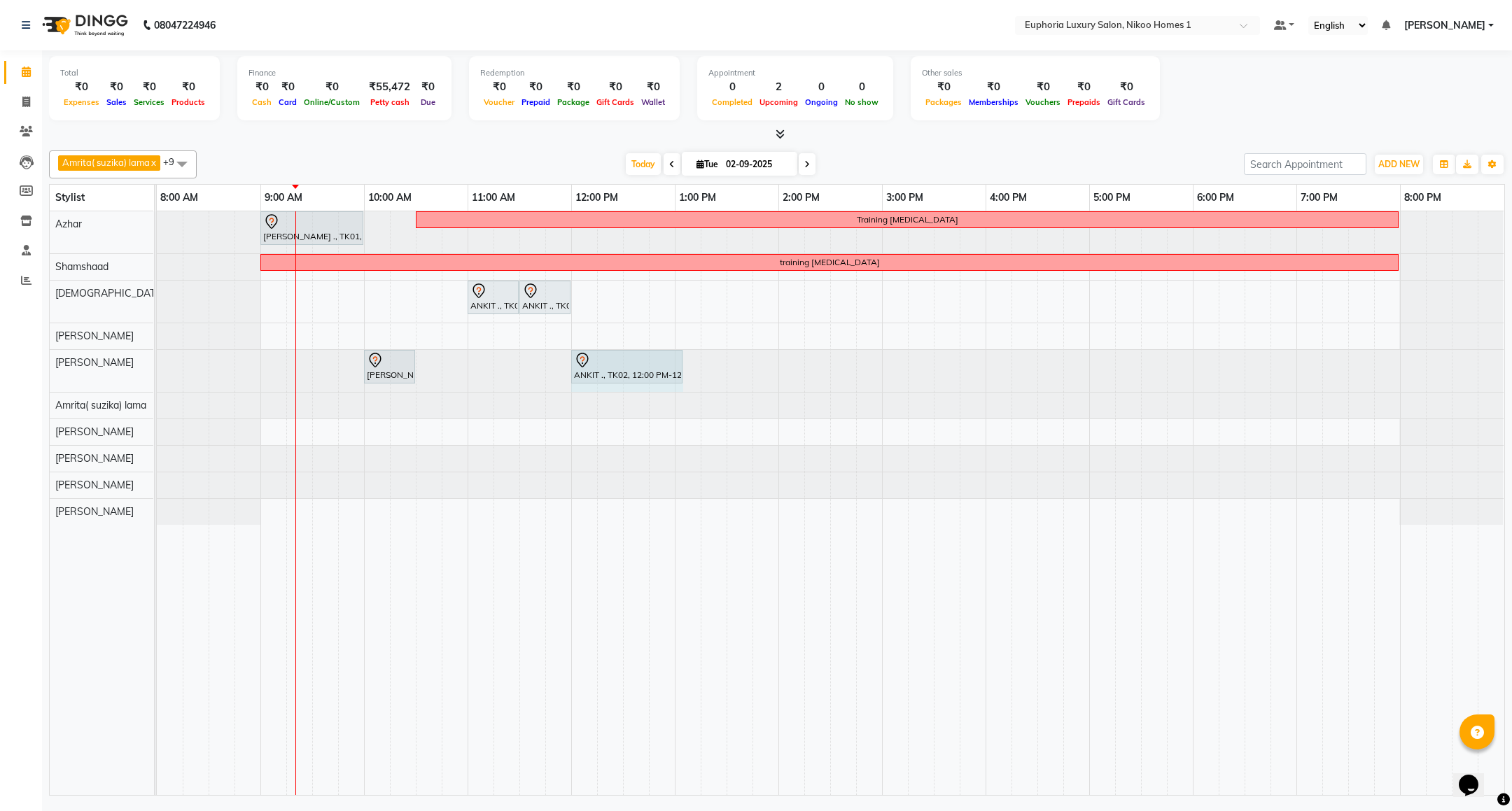
drag, startPoint x: 657, startPoint y: 365, endPoint x: 679, endPoint y: 365, distance: 22.0
click at [156, 365] on div "[PERSON_NAME] ., TK01, 10:00 AM-10:30 AM, EP-Instant Clean-Up ANKIT ., TK02, 12…" at bounding box center [156, 371] width 0 height 42
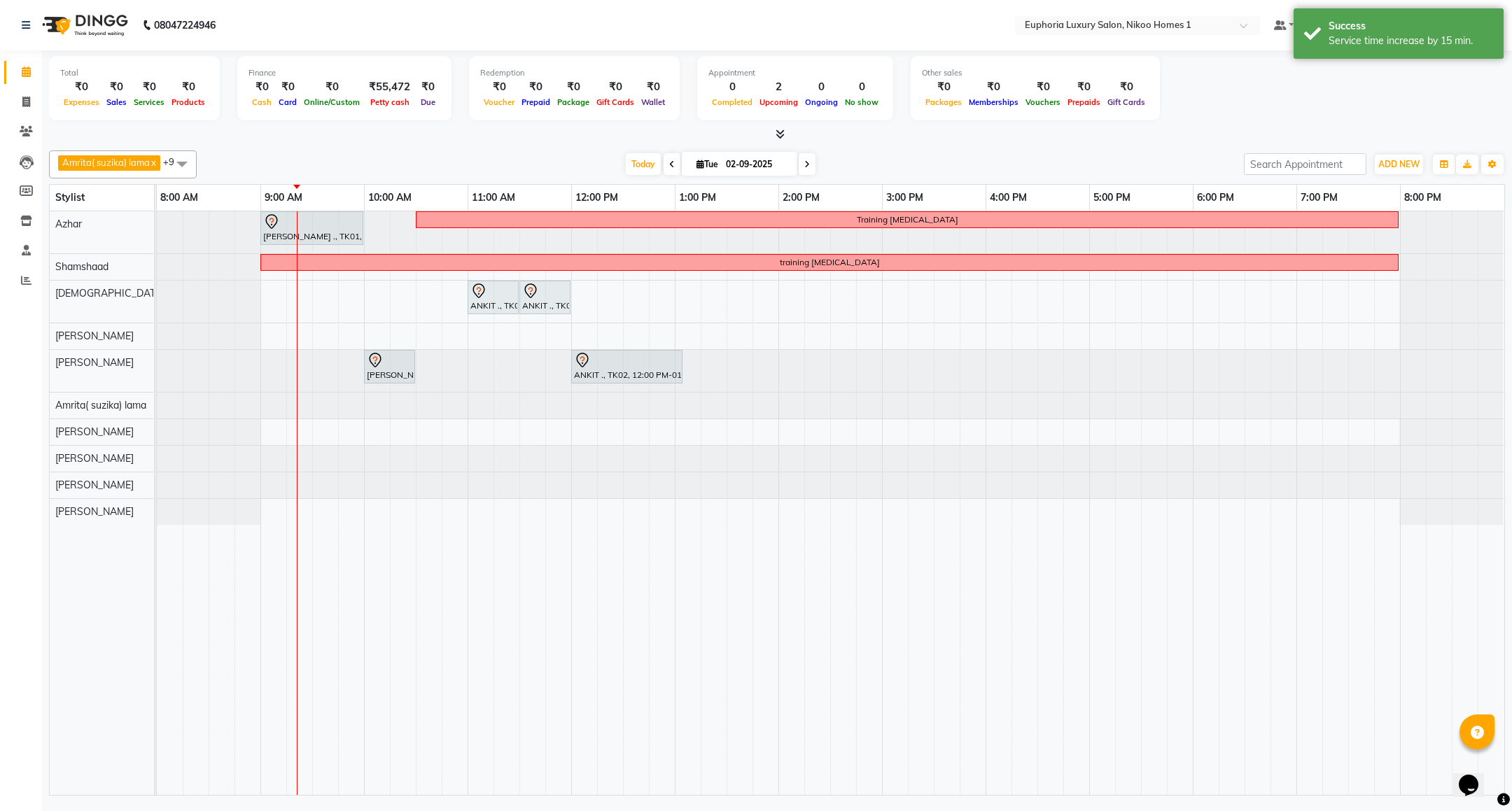
click at [181, 166] on span at bounding box center [182, 163] width 28 height 26
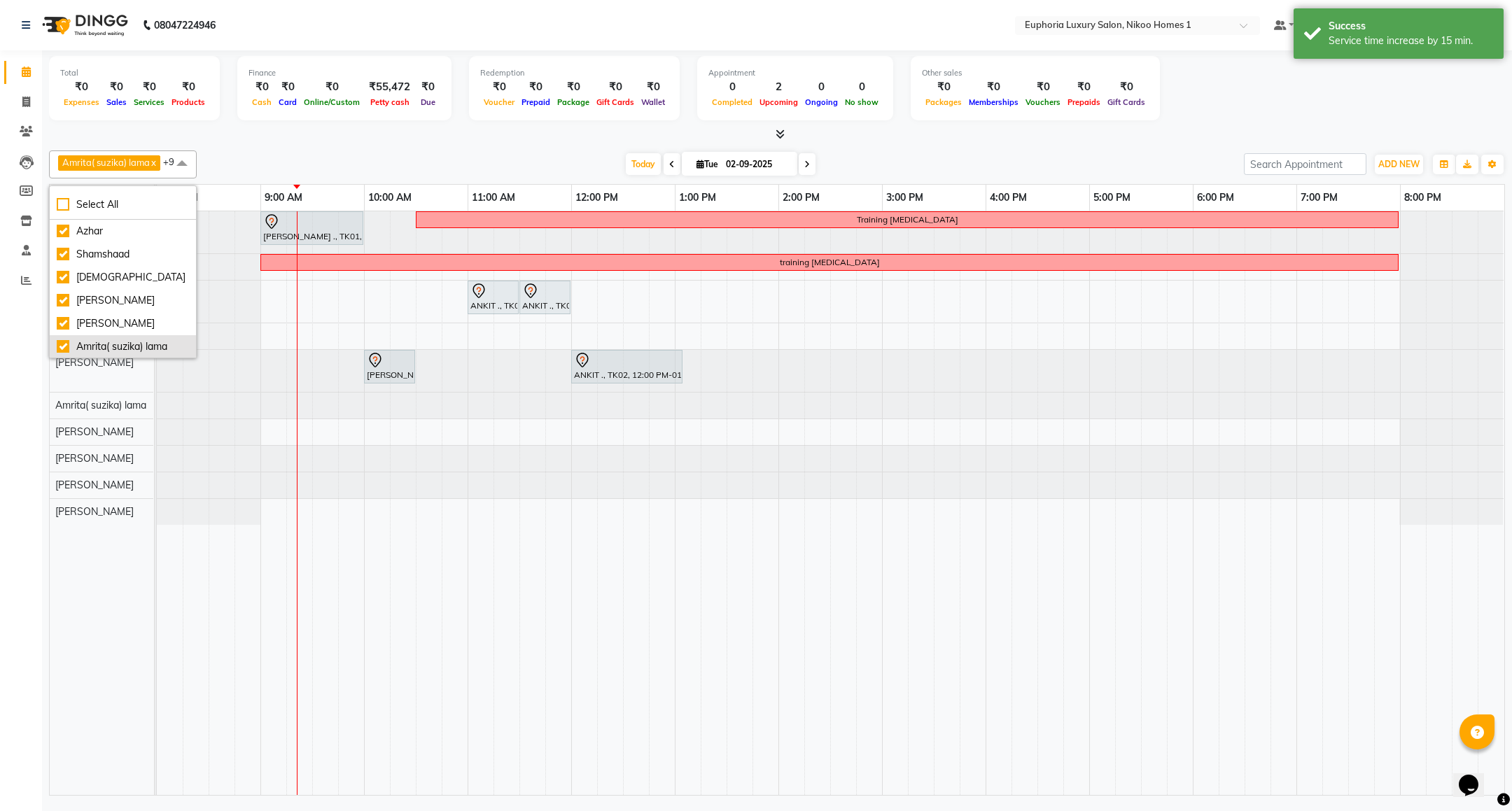
click at [109, 350] on div "Amrita( suzika) lama" at bounding box center [122, 346] width 132 height 15
checkbox input "false"
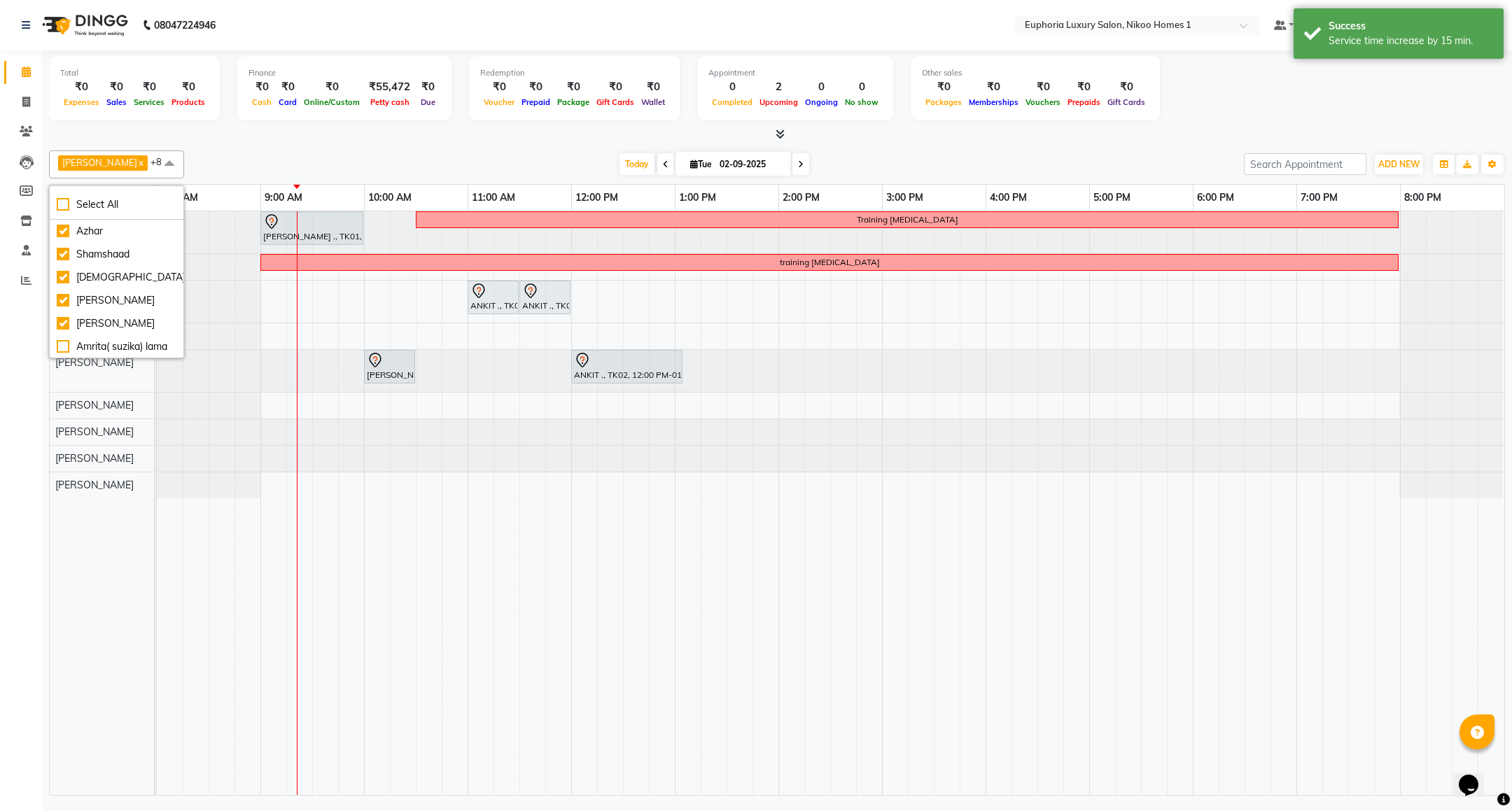
click at [326, 149] on div "Kishore K x Azhar x [PERSON_NAME] x [PERSON_NAME] x [PERSON_NAME] x [PERSON_NAM…" at bounding box center [777, 470] width 1456 height 651
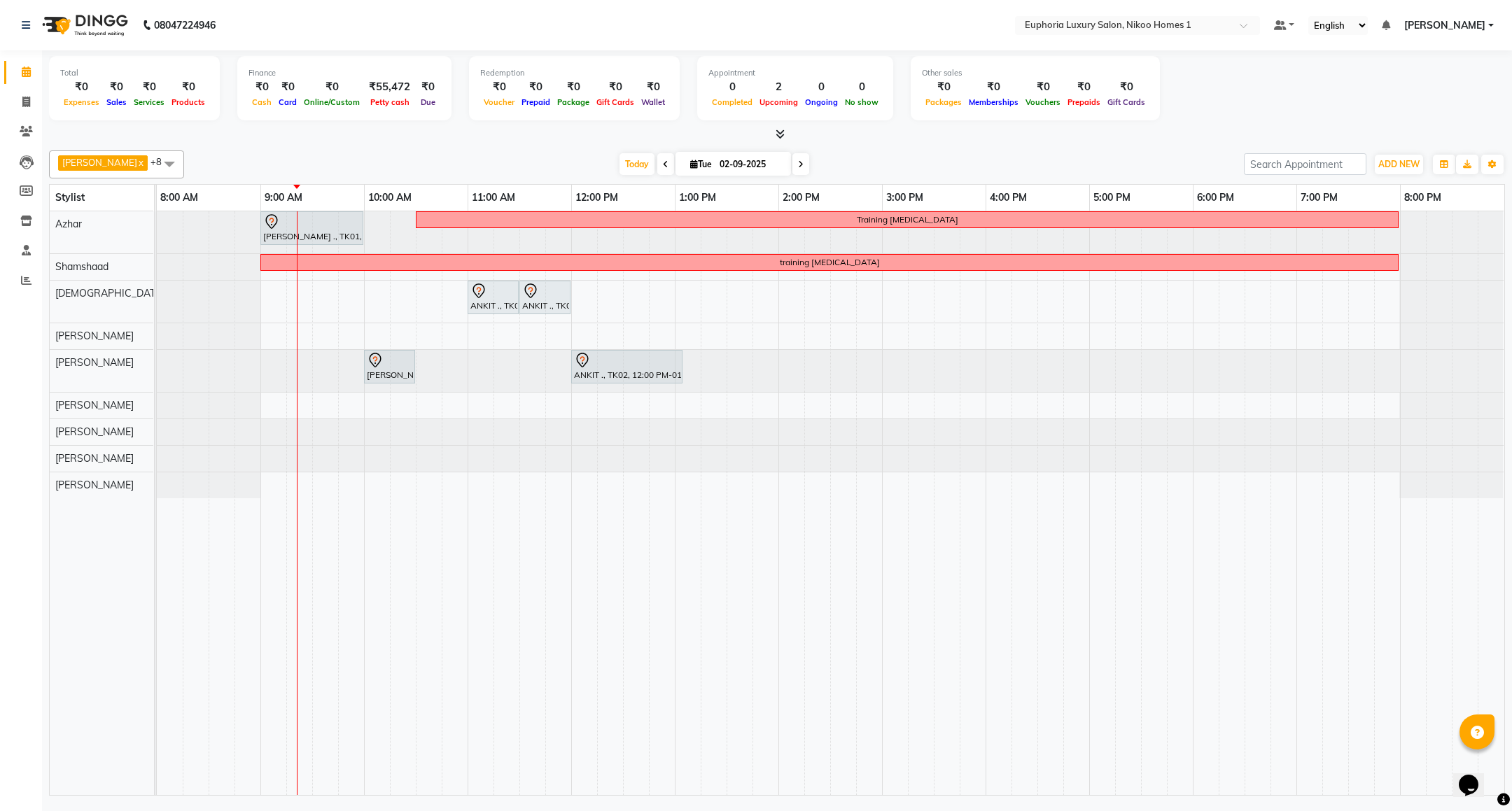
click at [156, 160] on span at bounding box center [170, 163] width 28 height 26
click at [108, 240] on li "[PERSON_NAME]" at bounding box center [116, 229] width 134 height 23
checkbox input "false"
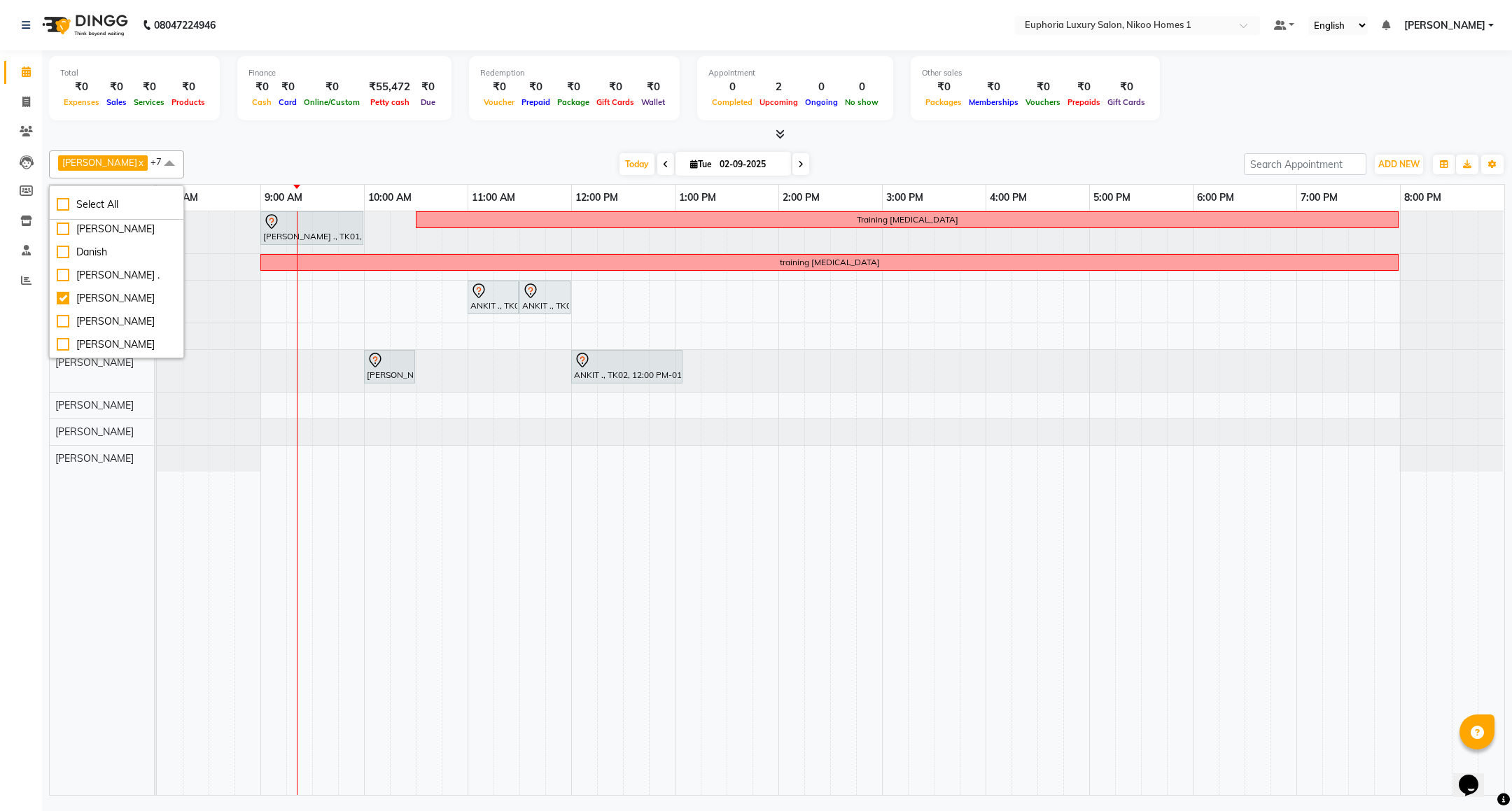
click at [304, 142] on div "Total ₹0 Expenses ₹0 Sales ₹0 Services ₹0 Products Finance ₹0 Cash ₹0 Card ₹0 O…" at bounding box center [777, 425] width 1470 height 749
click at [781, 135] on icon at bounding box center [780, 134] width 9 height 10
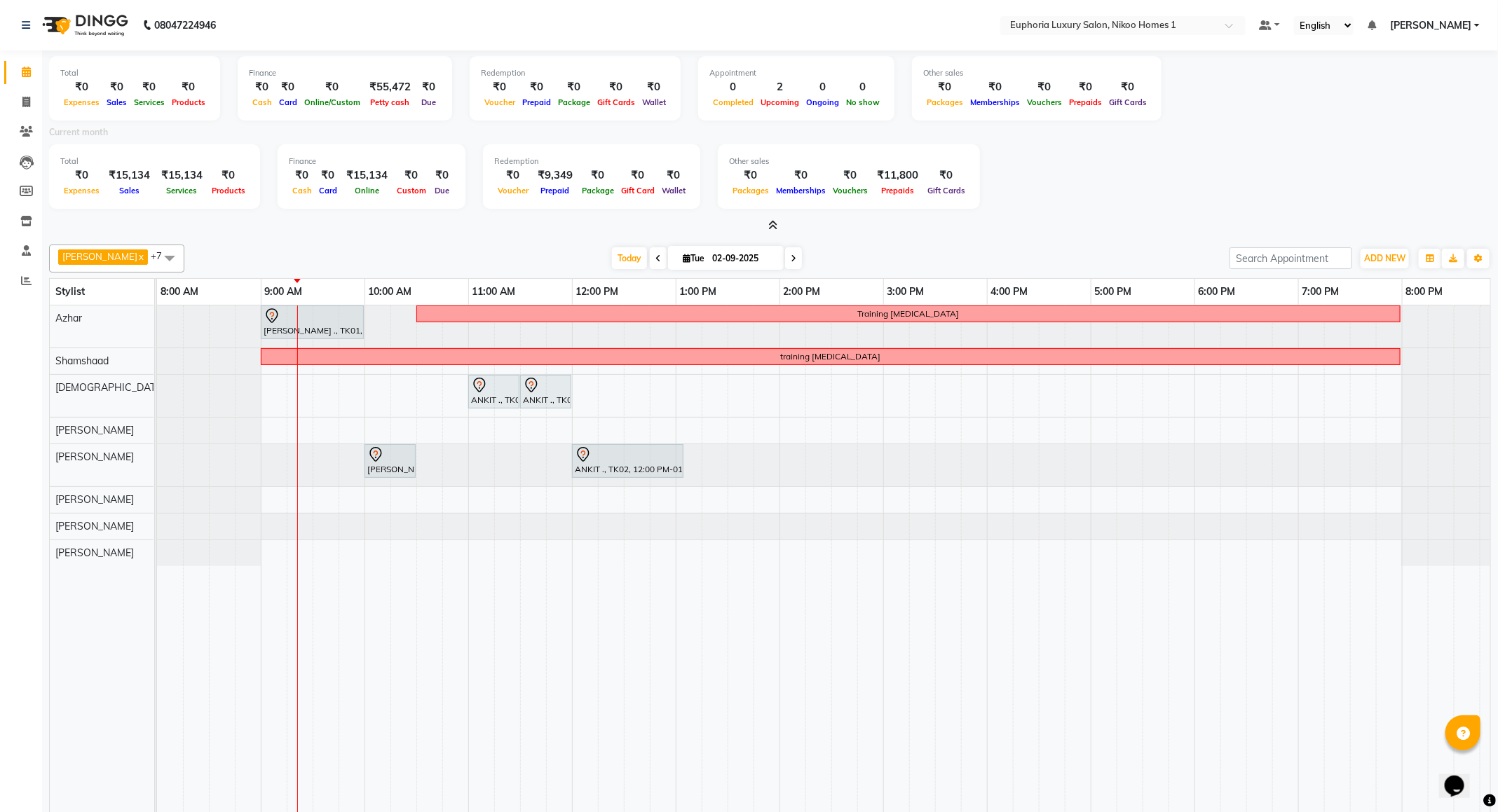
click at [777, 221] on icon at bounding box center [773, 225] width 9 height 10
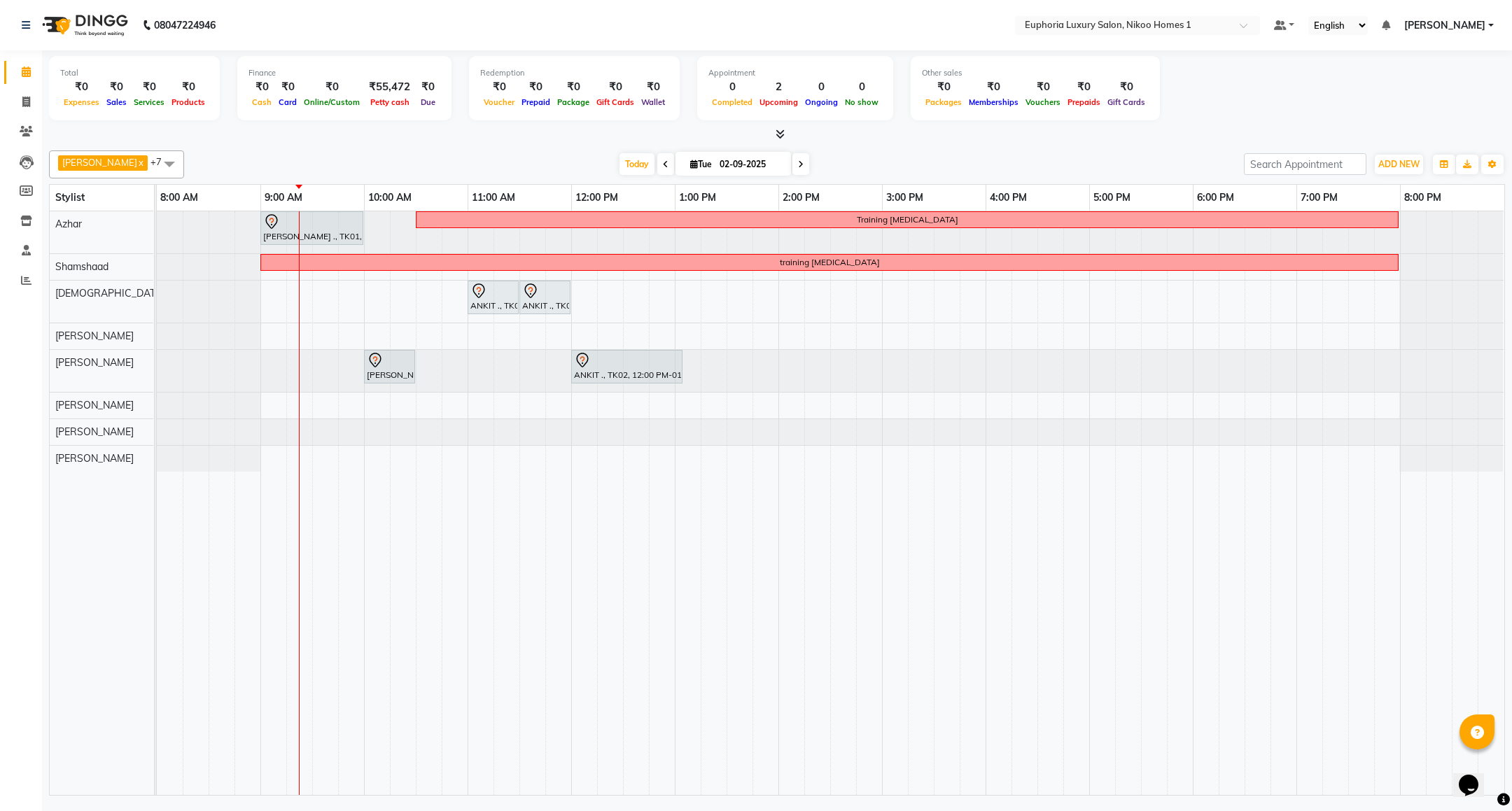
click at [156, 162] on span at bounding box center [170, 163] width 28 height 26
click at [105, 209] on div "[PERSON_NAME]" at bounding box center [116, 202] width 120 height 15
checkbox input "true"
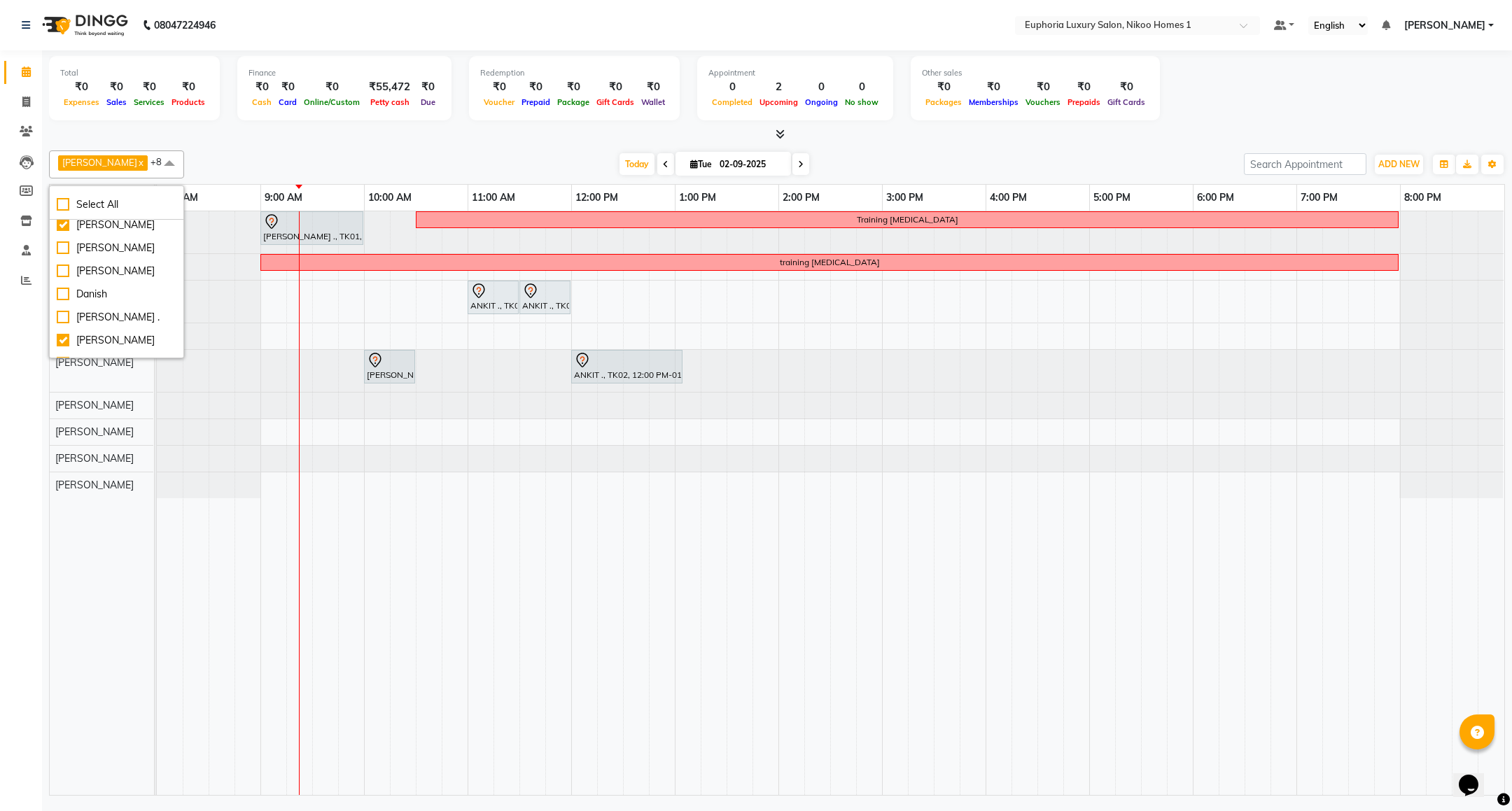
click at [88, 581] on div "[PERSON_NAME] [PERSON_NAME] [PERSON_NAME] [PERSON_NAME] Insha pasha [PERSON_NAM…" at bounding box center [109, 503] width 120 height 584
click at [156, 412] on div at bounding box center [156, 406] width 0 height 26
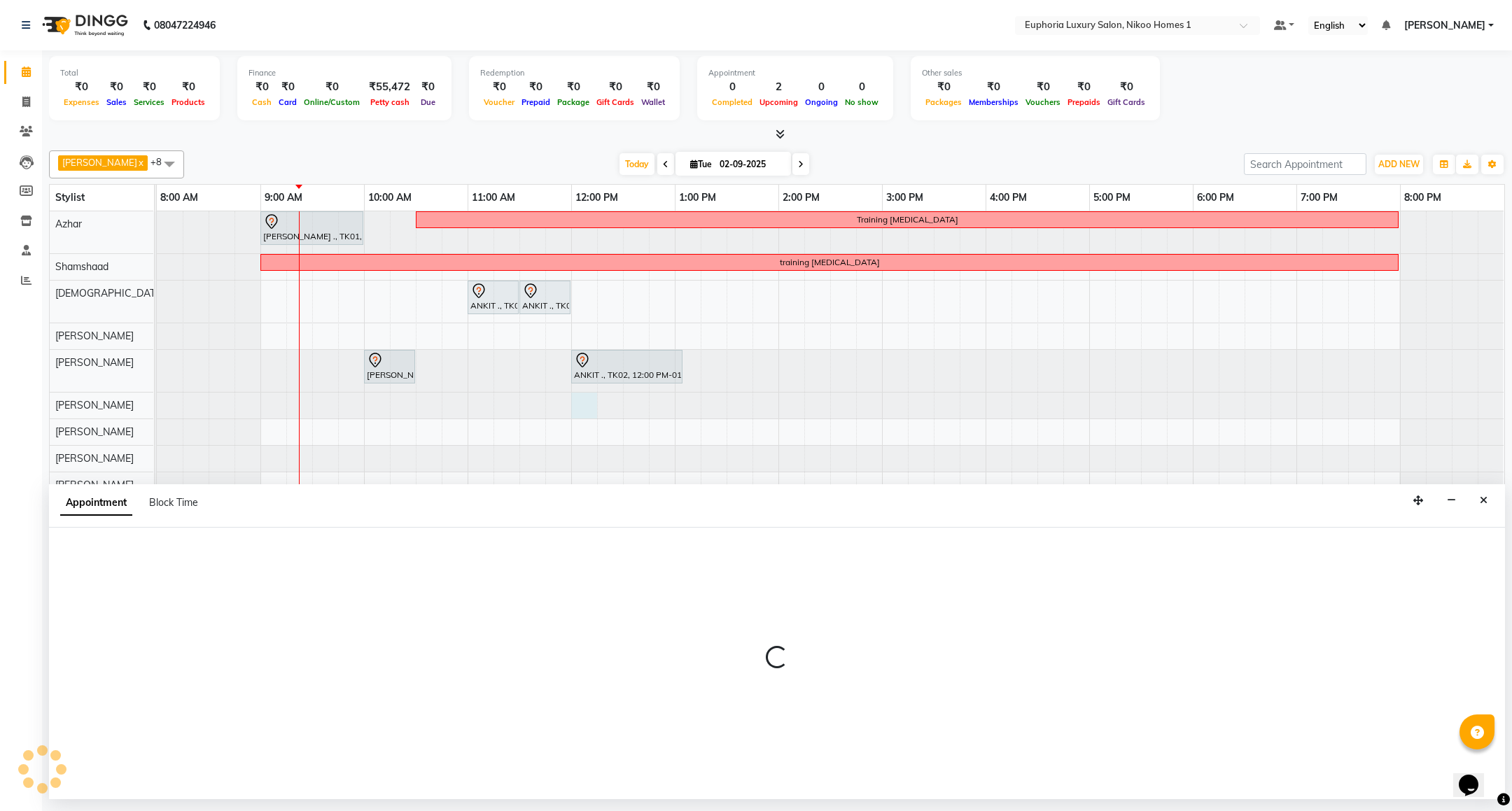
select select "74089"
select select "720"
select select "tentative"
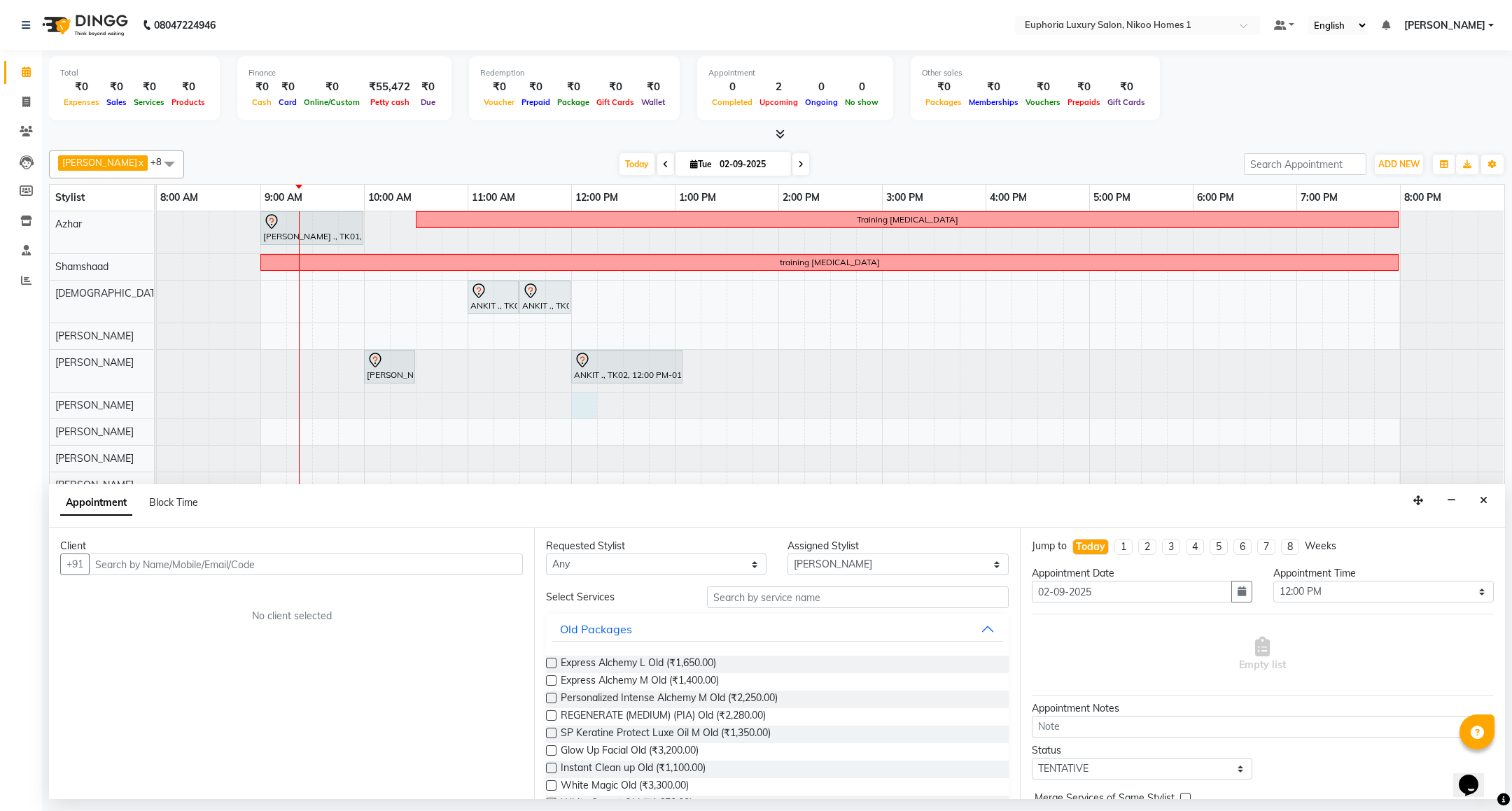
click at [146, 563] on input "text" at bounding box center [306, 564] width 434 height 22
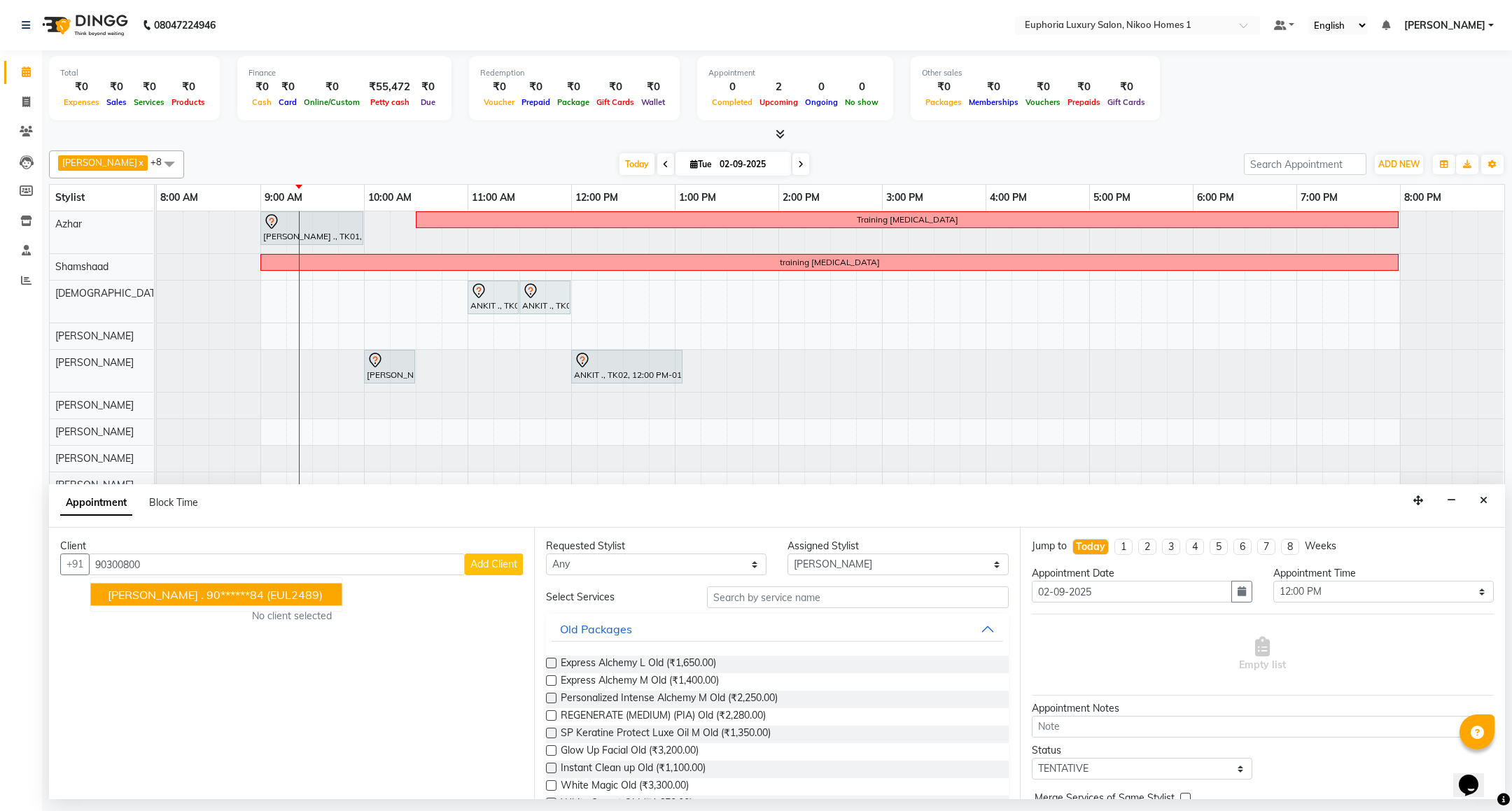
click at [164, 596] on span "[PERSON_NAME] ." at bounding box center [156, 595] width 96 height 14
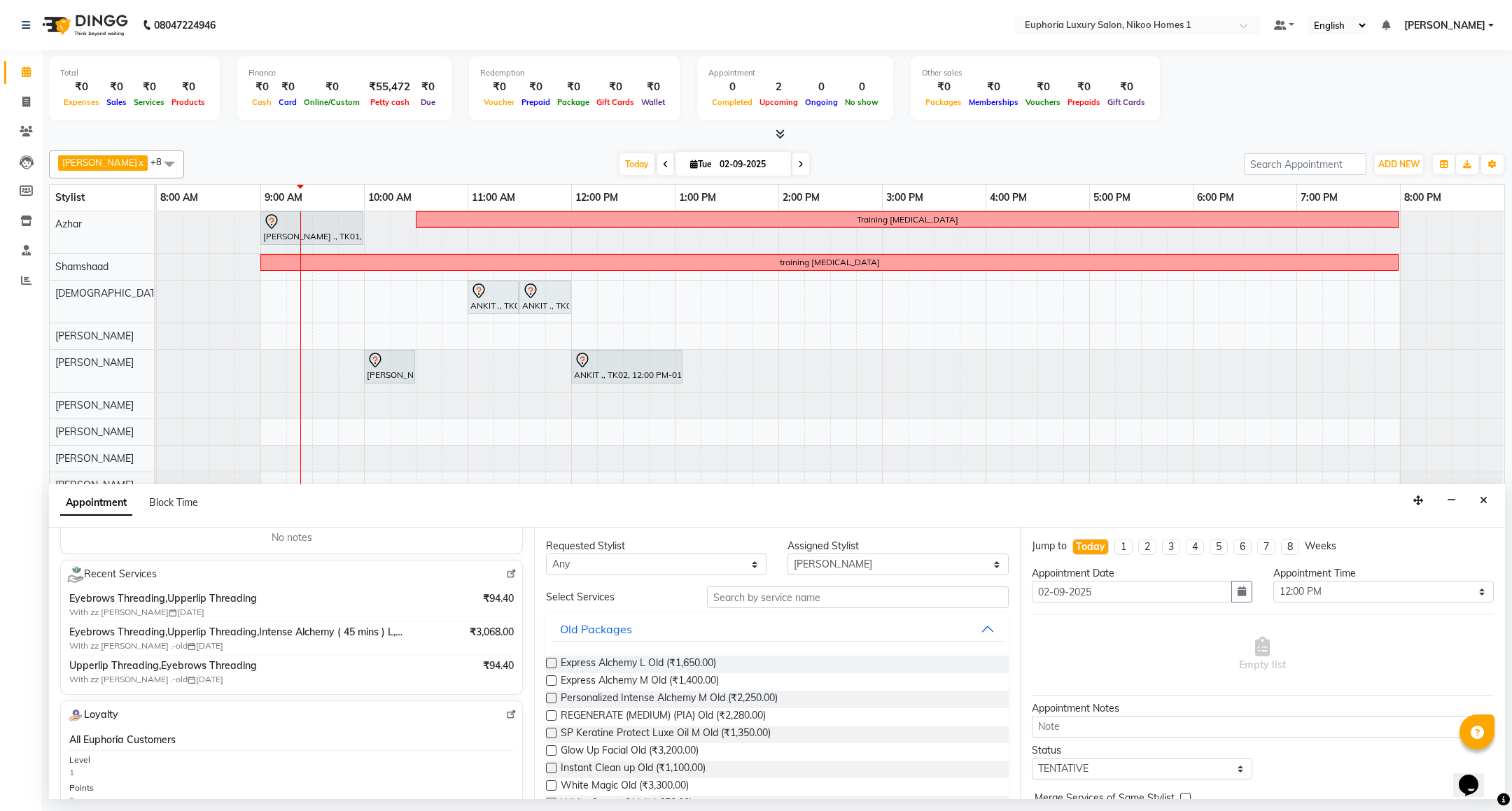
scroll to position [105, 0]
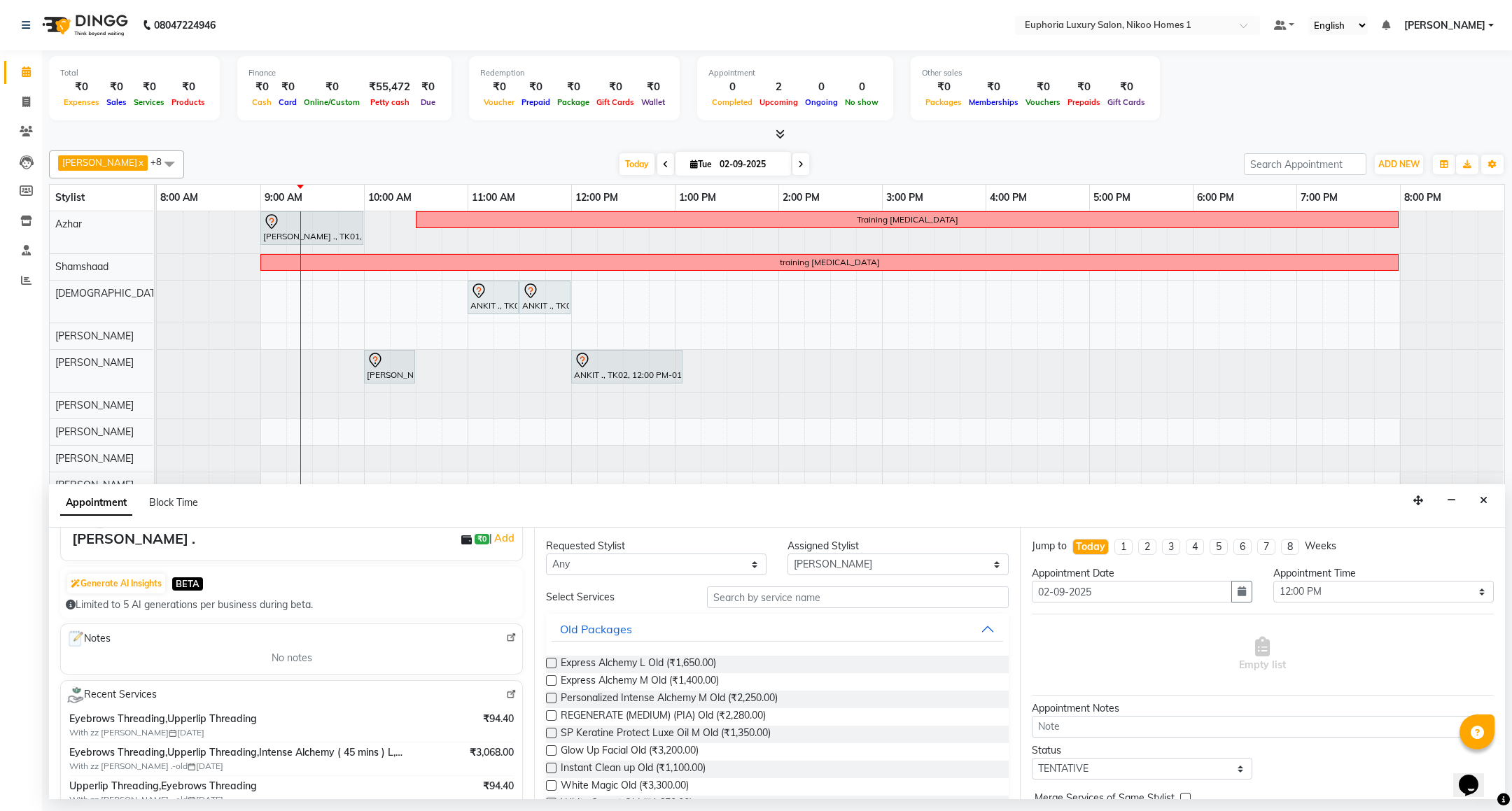
type input "90******84"
click at [815, 586] on div "Requested Stylist Any Amrita( suzika) lama Atif [PERSON_NAME] [PERSON_NAME] Dan…" at bounding box center [776, 663] width 485 height 272
click at [805, 593] on input "text" at bounding box center [857, 597] width 301 height 22
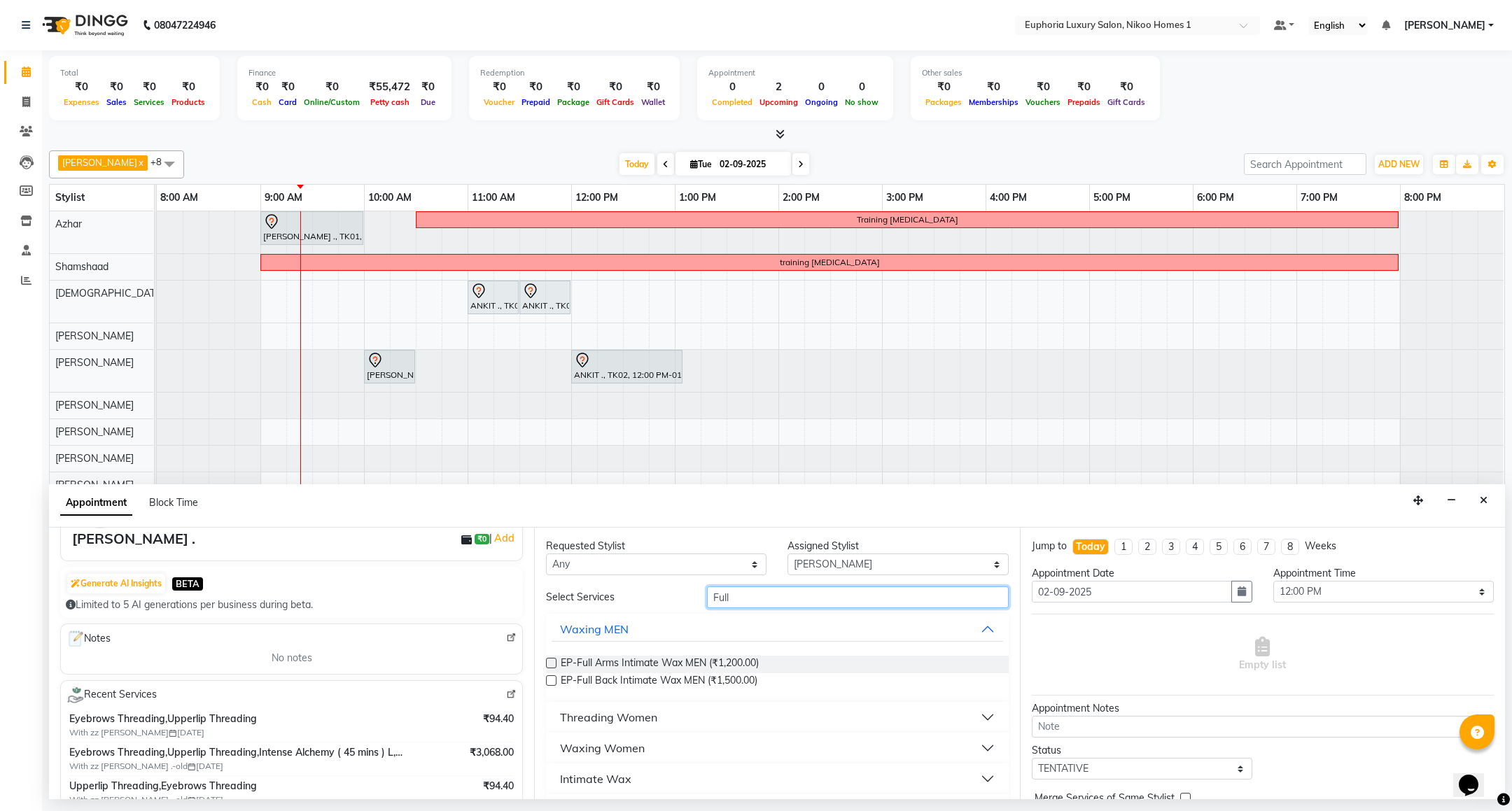
type input "Full"
click at [599, 750] on div "Waxing Women" at bounding box center [602, 747] width 85 height 17
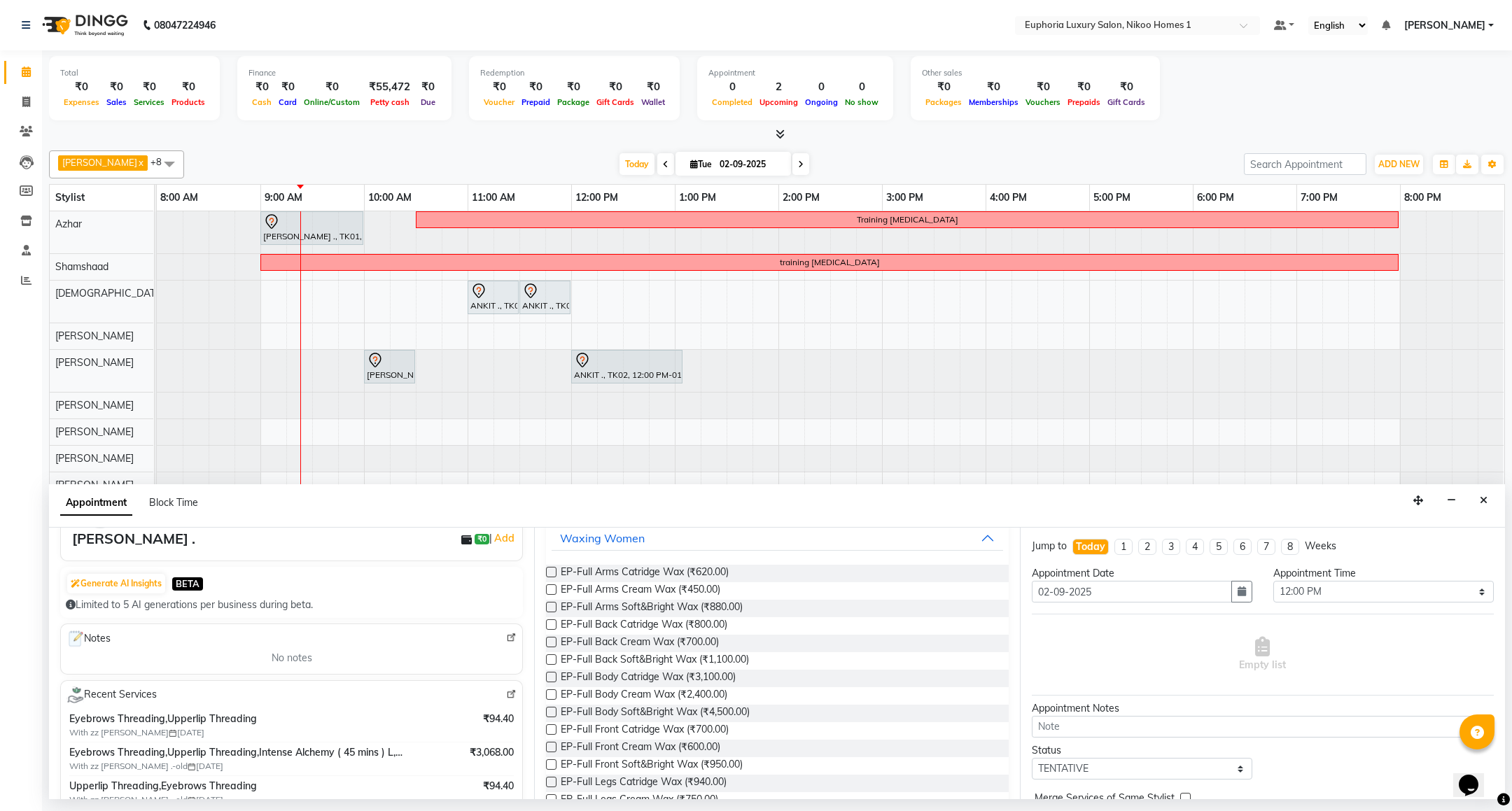
drag, startPoint x: 687, startPoint y: 575, endPoint x: 726, endPoint y: 586, distance: 40.5
click at [687, 574] on span "EP-Full Arms Catridge Wax (₹620.00)" at bounding box center [644, 573] width 168 height 17
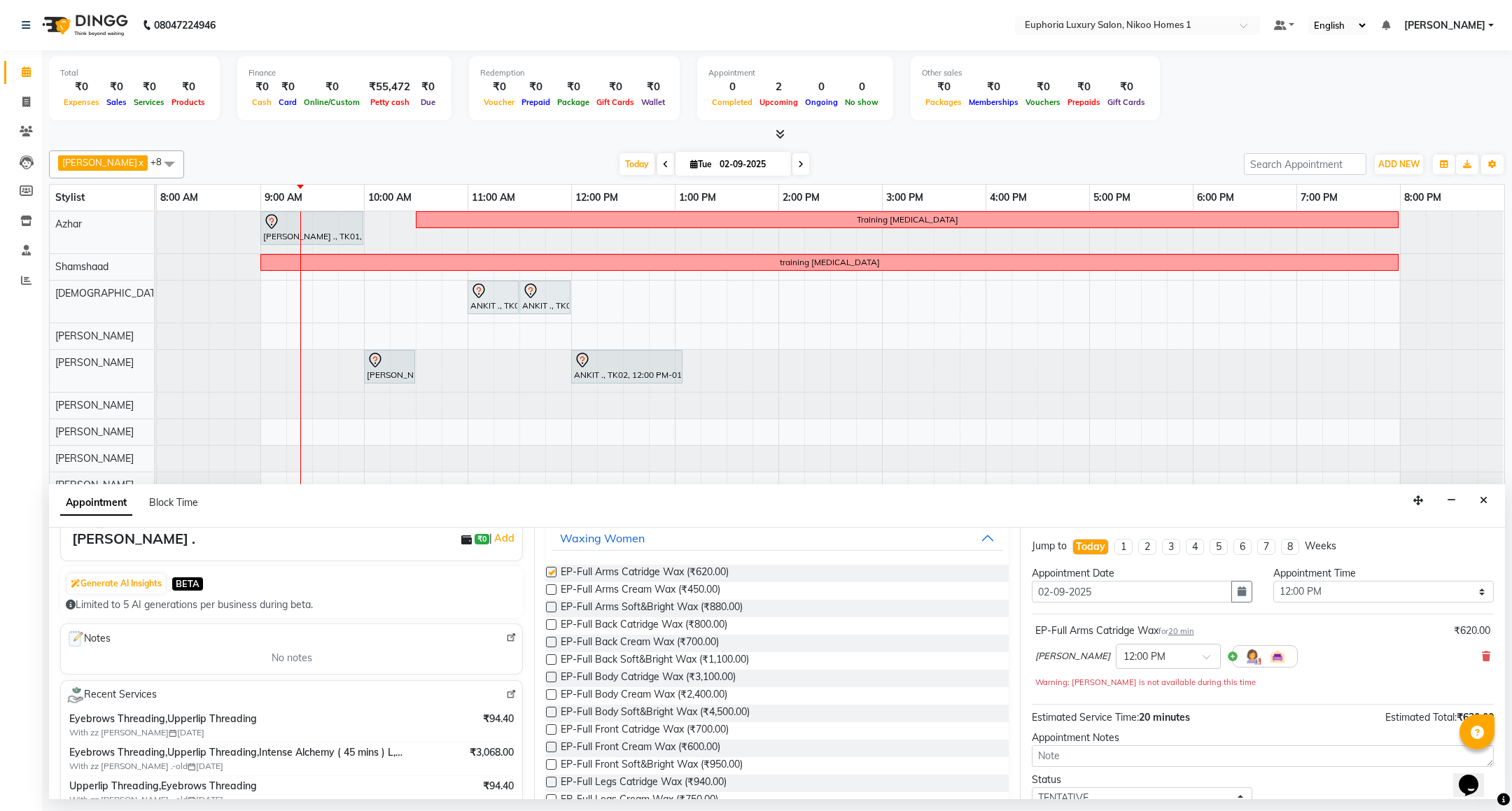
checkbox input "false"
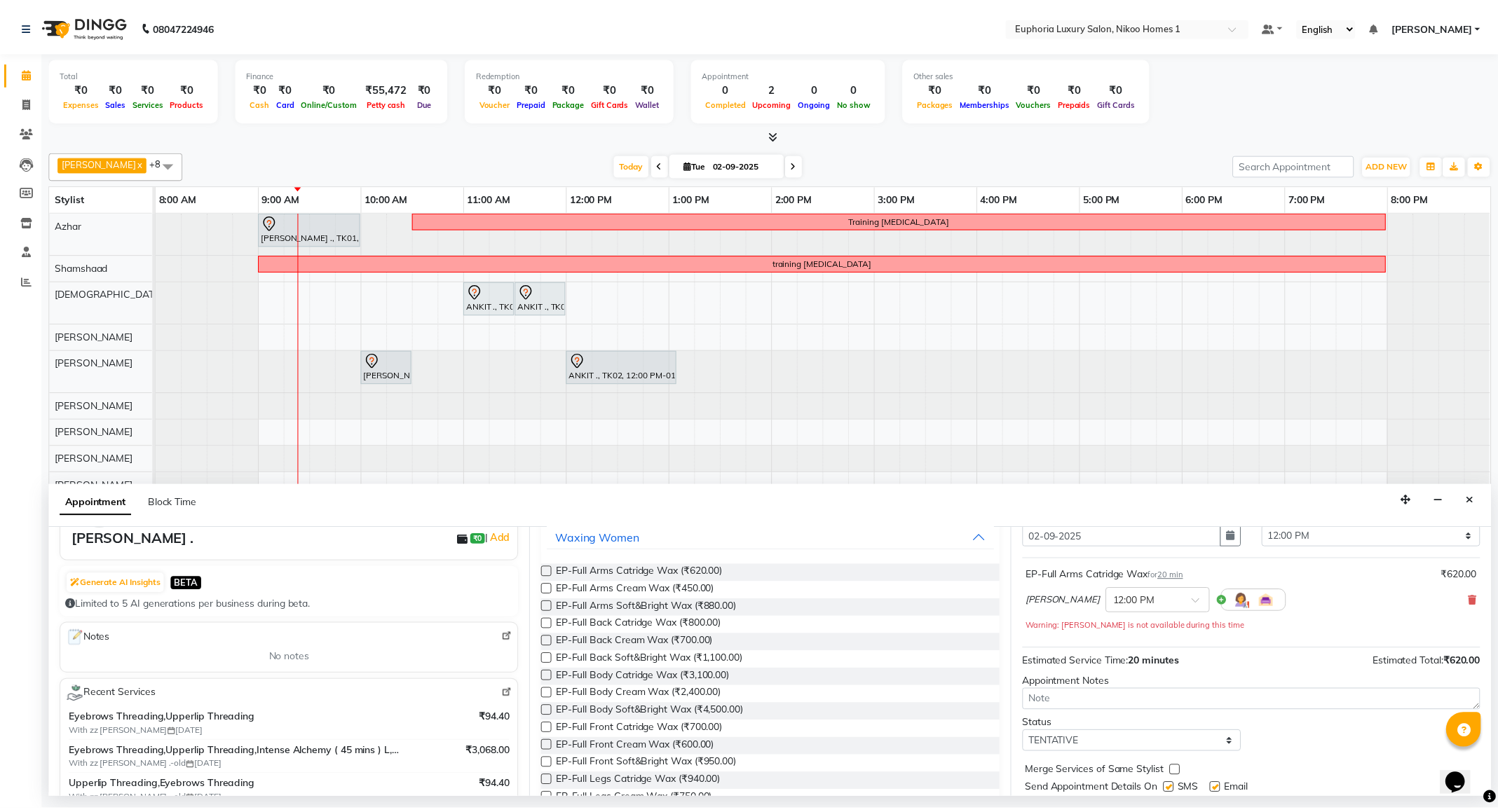
scroll to position [101, 0]
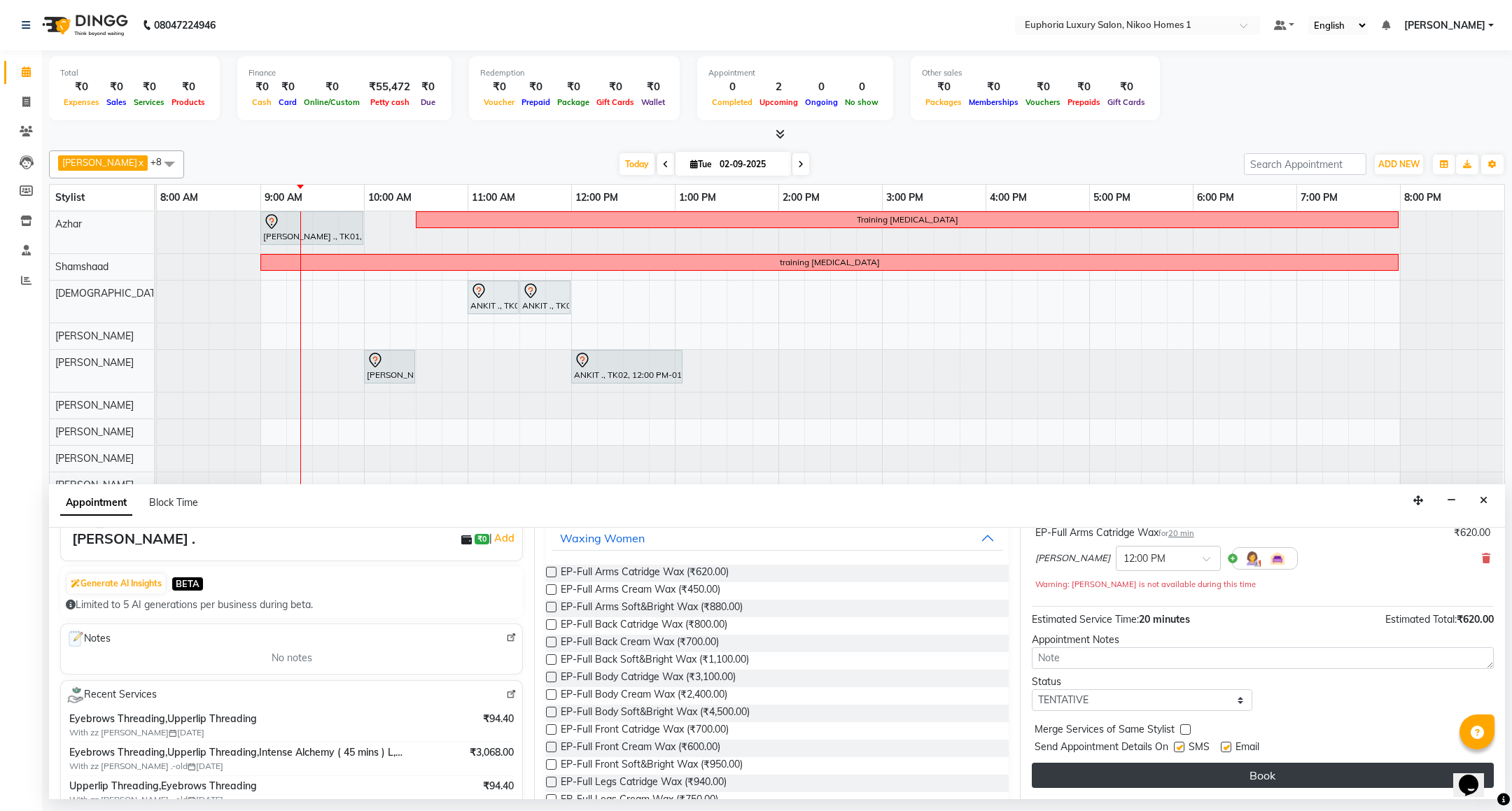
click at [1349, 777] on button "Book" at bounding box center [1262, 775] width 462 height 25
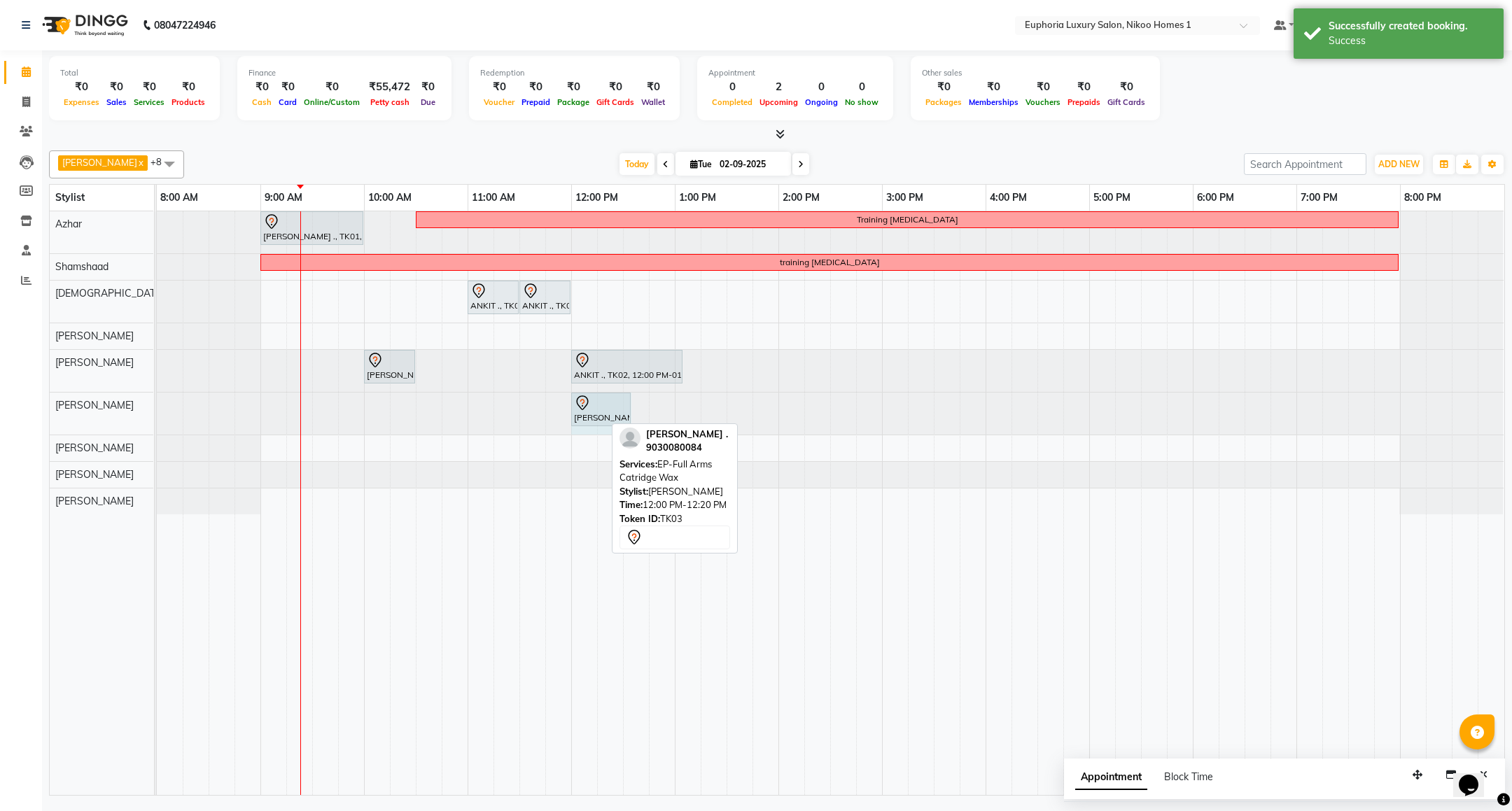
drag, startPoint x: 603, startPoint y: 409, endPoint x: 627, endPoint y: 406, distance: 24.2
click at [156, 406] on div "[PERSON_NAME] ., TK03, 12:00 PM-12:20 PM, EP-Full Arms Catridge Wax [PERSON_NAM…" at bounding box center [156, 413] width 0 height 42
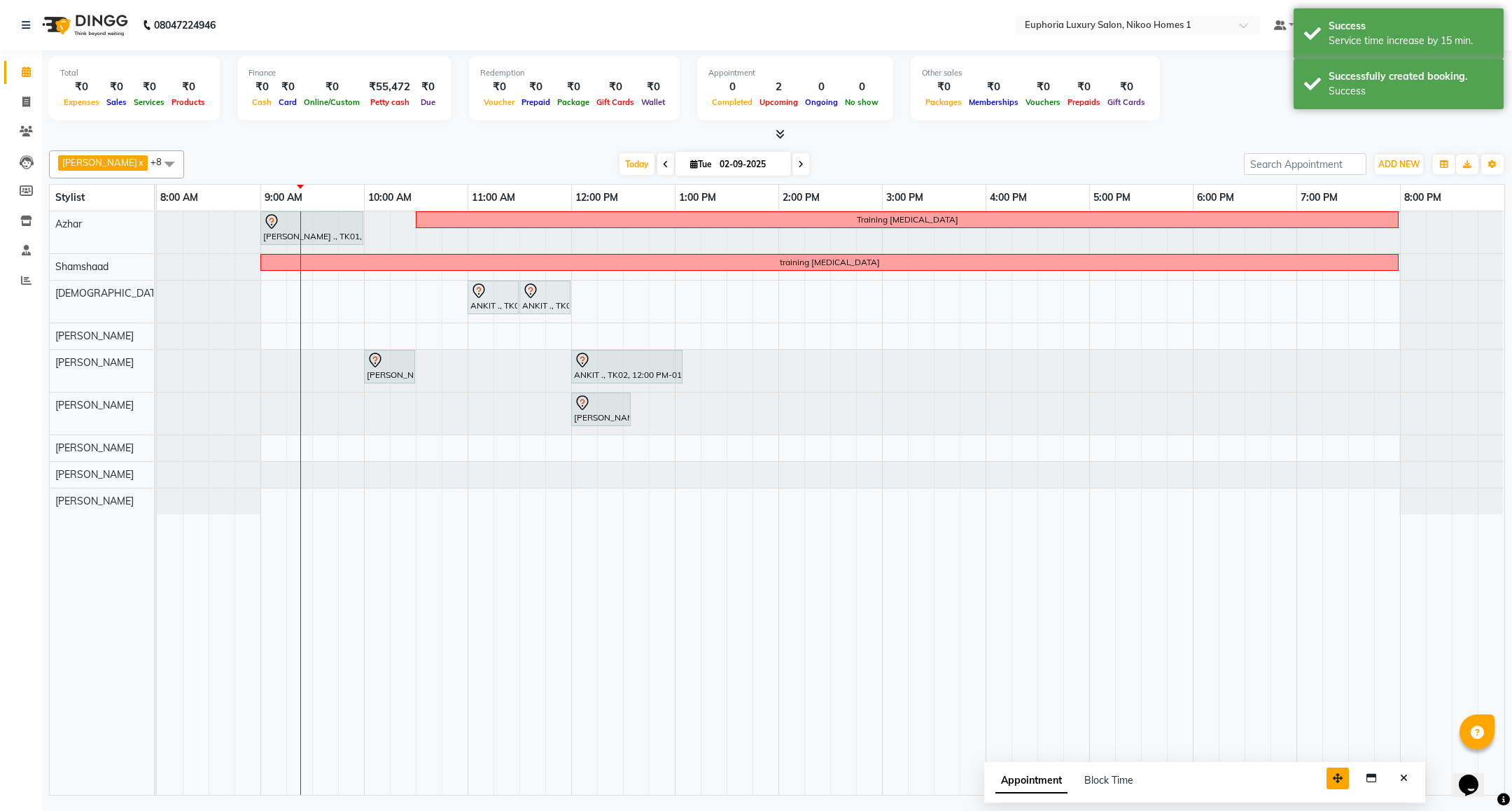
drag, startPoint x: 1409, startPoint y: 767, endPoint x: 1284, endPoint y: 771, distance: 125.1
click at [1327, 771] on button "button" at bounding box center [1338, 779] width 23 height 22
click at [1355, 779] on icon "Close" at bounding box center [1358, 778] width 8 height 10
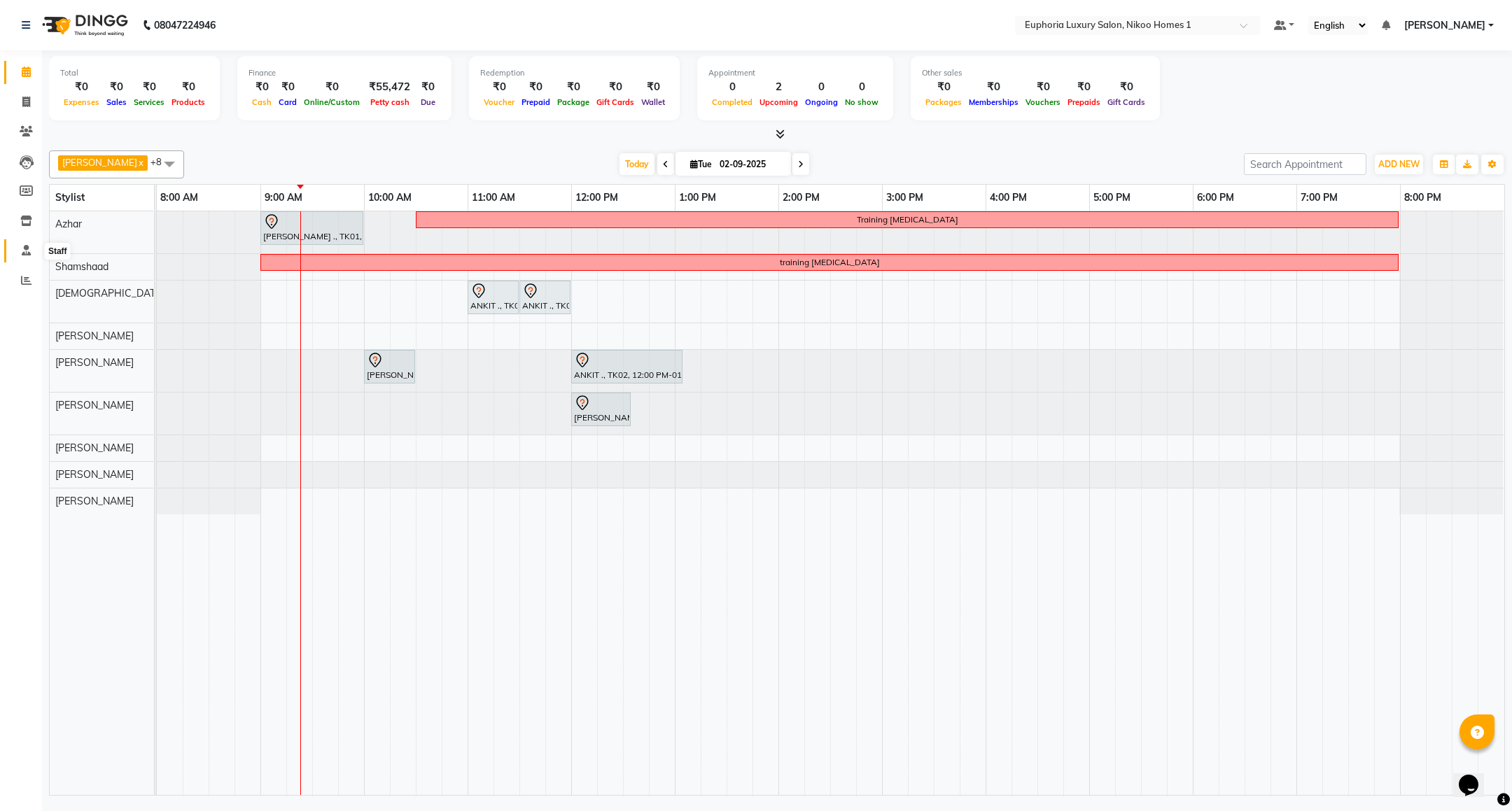
click at [28, 254] on icon at bounding box center [26, 250] width 9 height 10
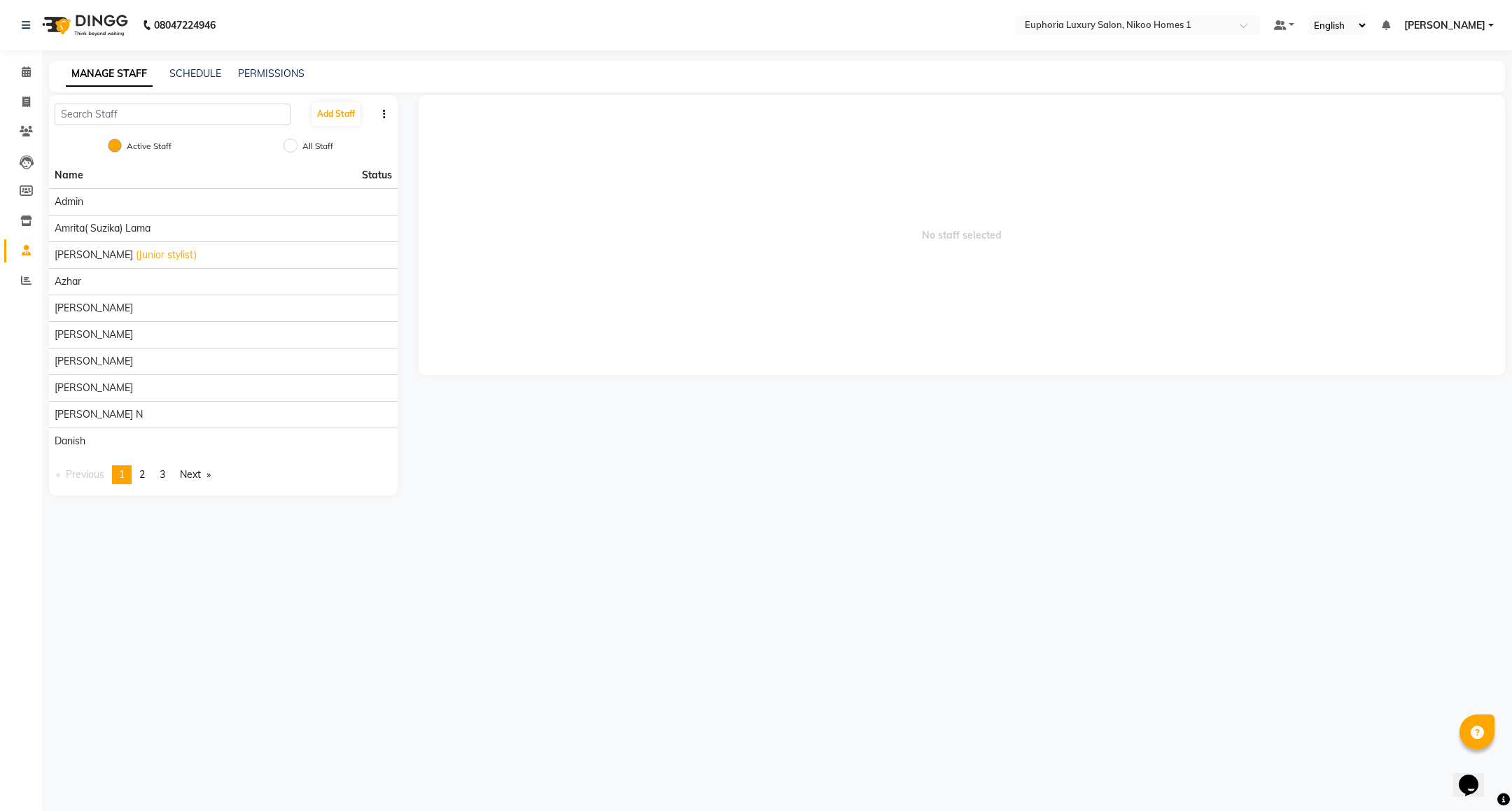
click at [193, 80] on div "SCHEDULE" at bounding box center [195, 73] width 52 height 15
click at [199, 69] on link "SCHEDULE" at bounding box center [195, 73] width 52 height 12
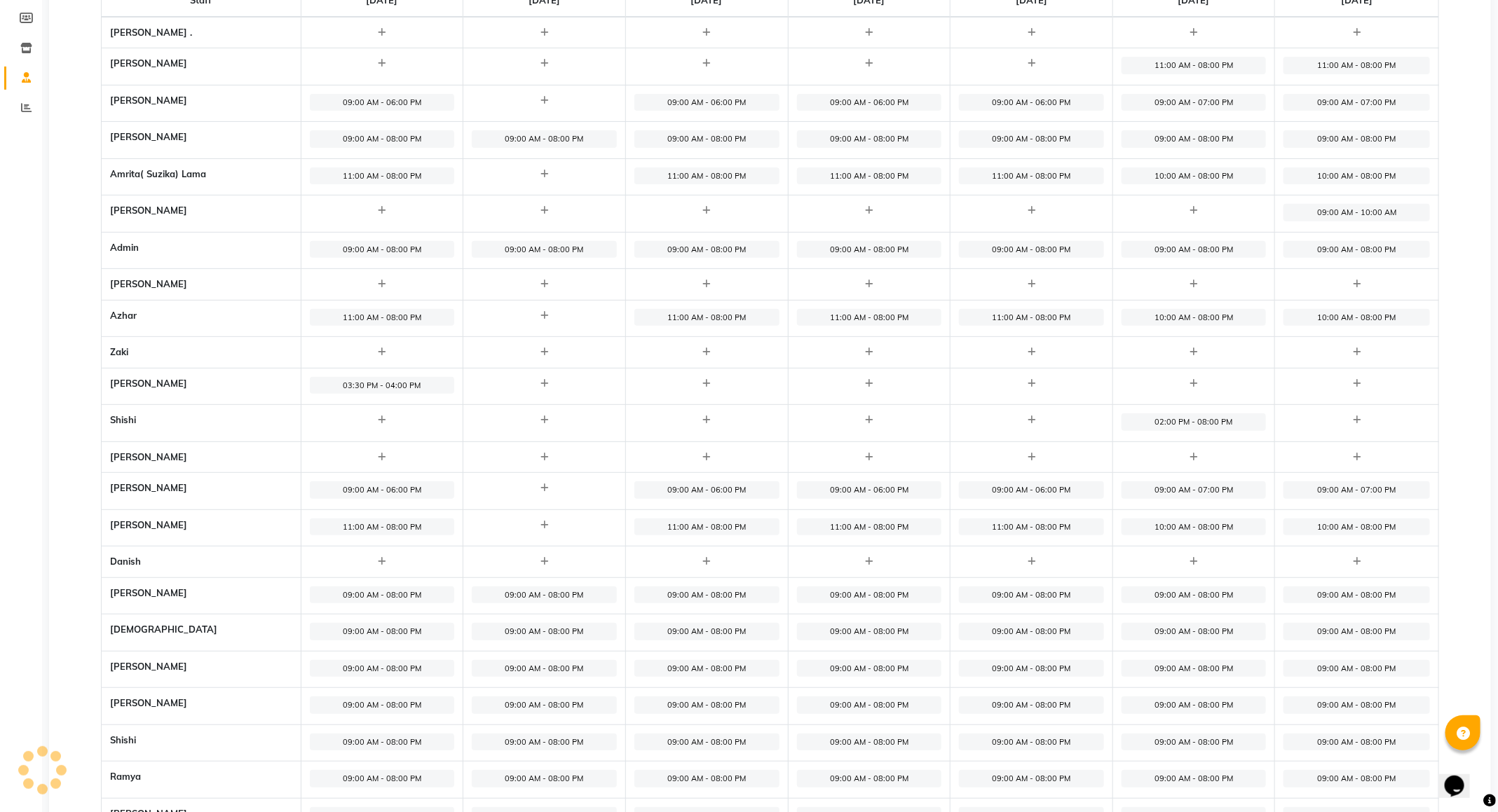
scroll to position [210, 0]
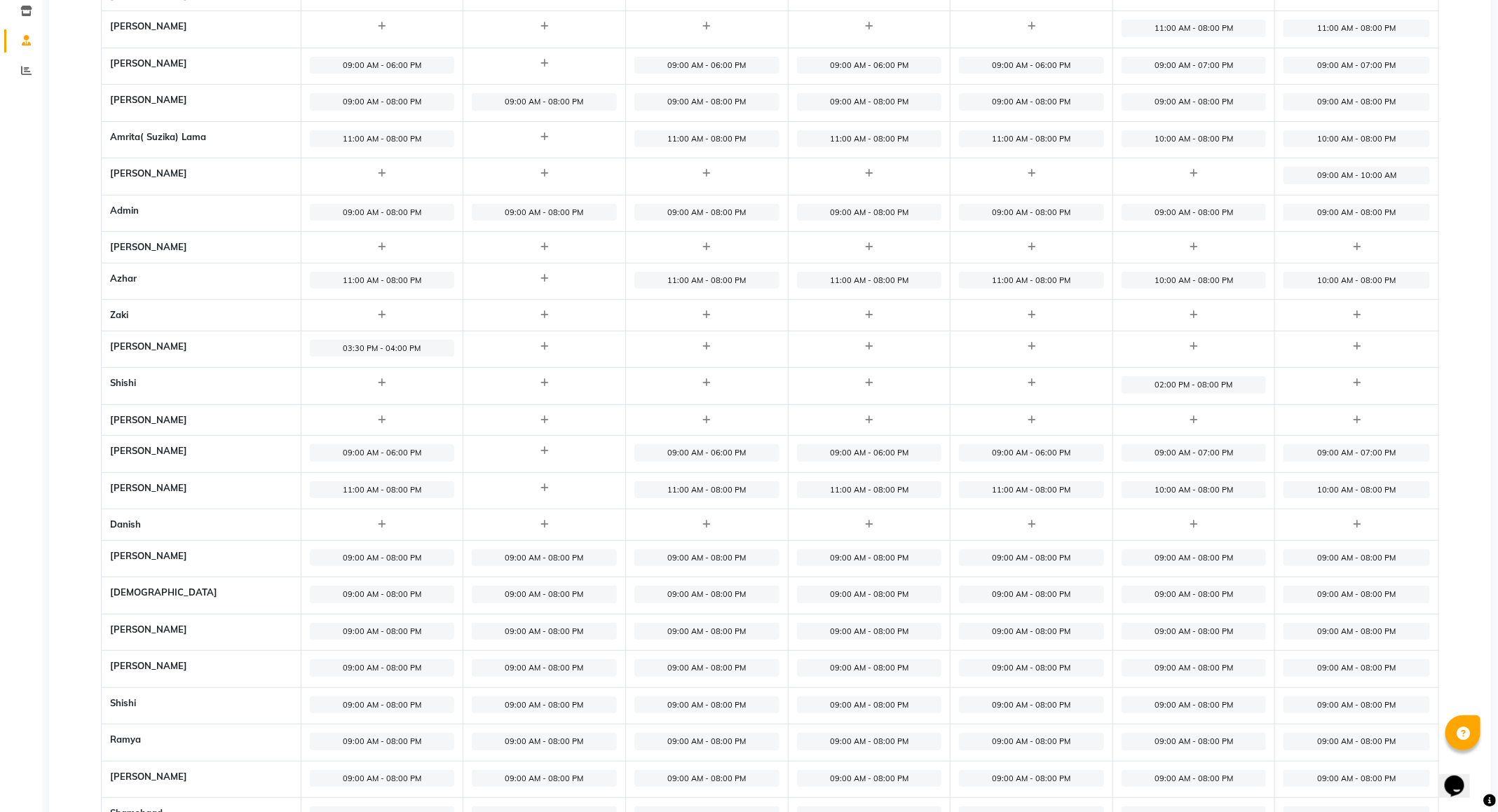
click at [540, 493] on icon at bounding box center [544, 488] width 8 height 9
select select "09:00 AM"
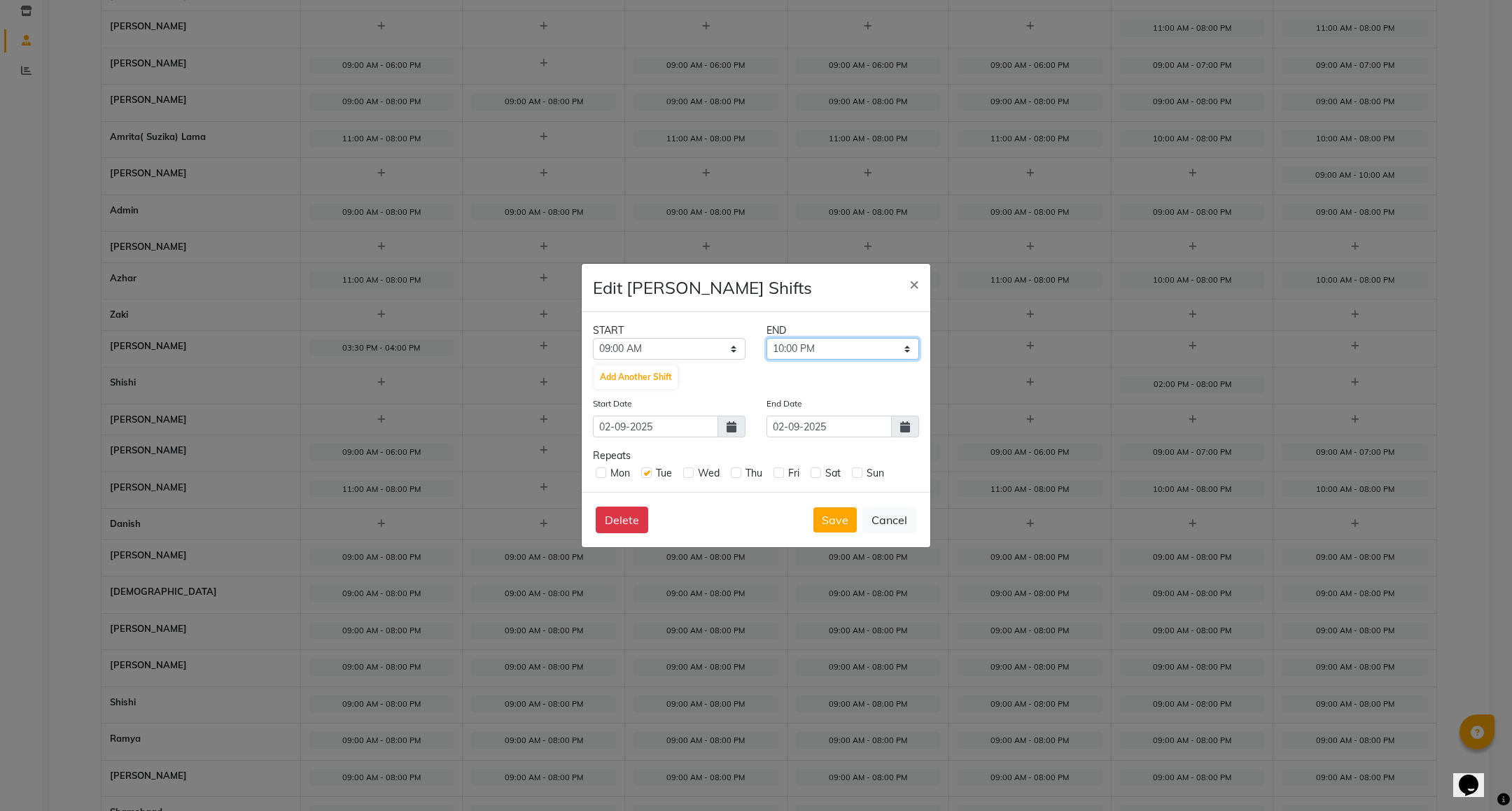
click at [899, 350] on select "09:15 AM 09:30 AM 09:45 AM 10:00 AM 10:15 AM 10:30 AM 10:45 AM 11:00 AM 11:15 A…" at bounding box center [843, 349] width 153 height 22
select select "06:00 PM"
click at [766, 338] on select "09:15 AM 09:30 AM 09:45 AM 10:00 AM 10:15 AM 10:30 AM 10:45 AM 11:00 AM 11:15 A…" at bounding box center [843, 349] width 153 height 22
click at [842, 521] on button "Save" at bounding box center [836, 520] width 44 height 25
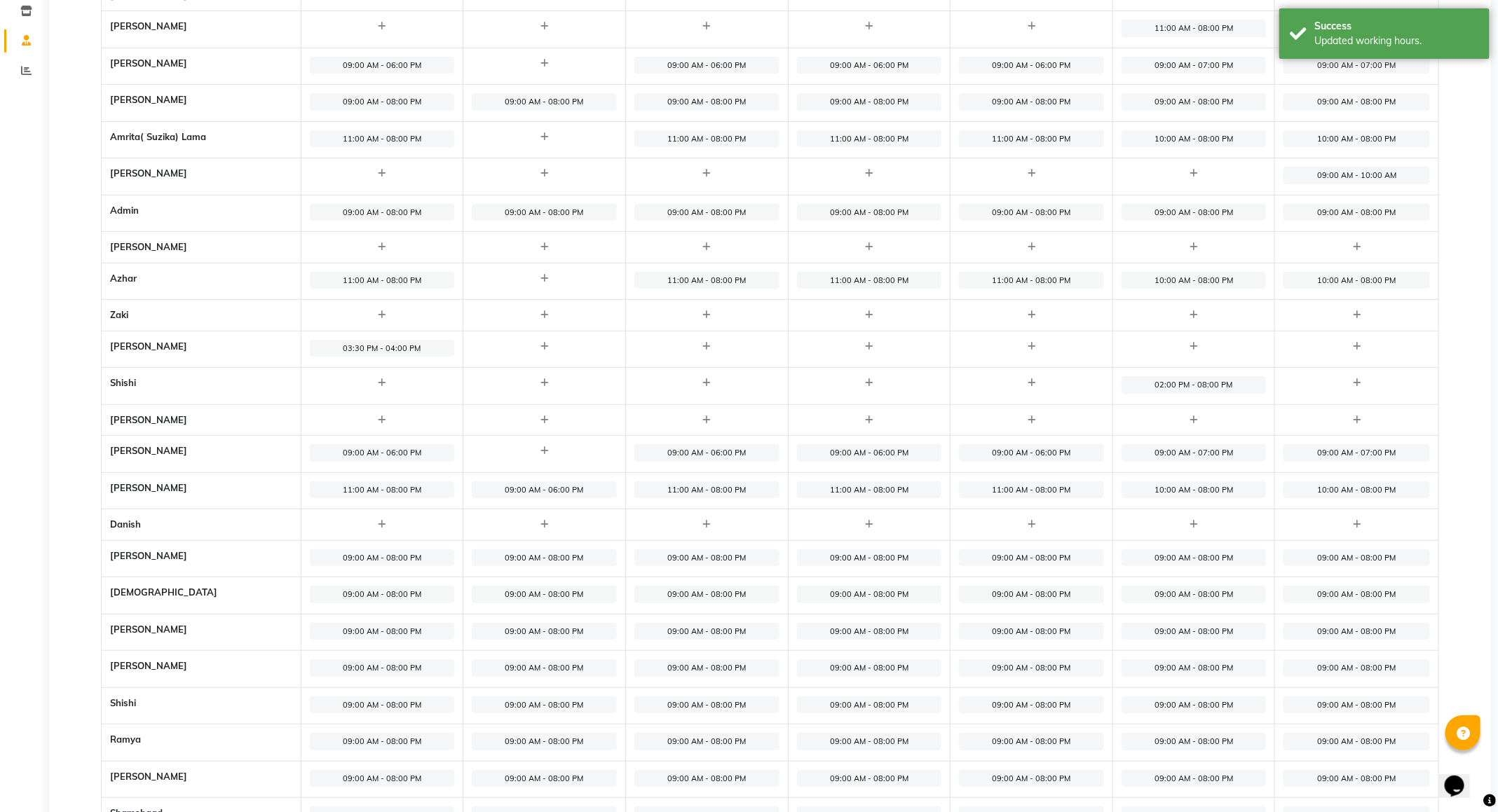
click at [545, 599] on span "09:00 AM - 08:00 PM" at bounding box center [545, 594] width 145 height 18
select select "09:00 AM"
select select "08:00 PM"
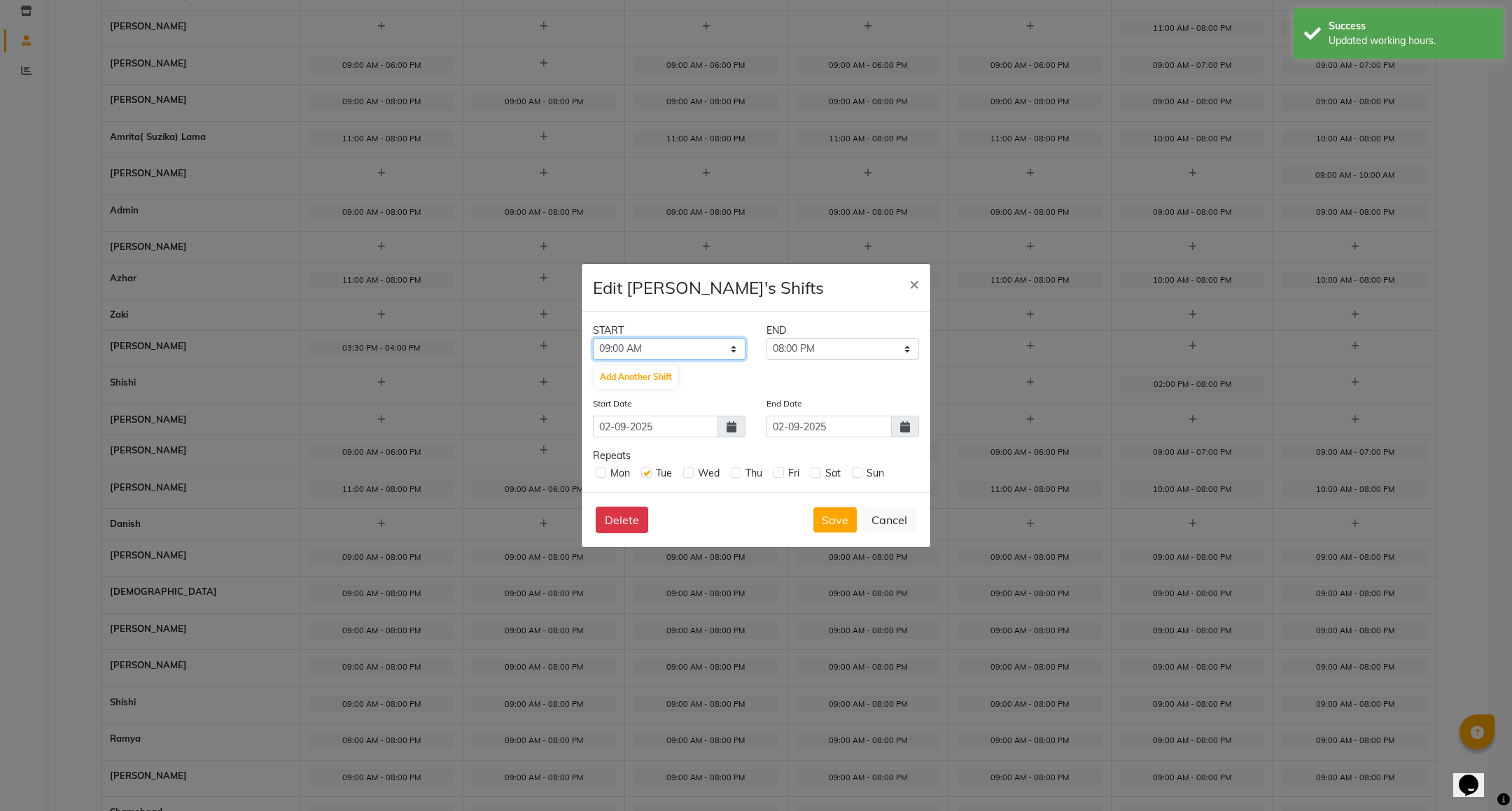
click at [666, 353] on select "12:00 AM 12:15 AM 12:30 AM 12:45 AM 01:00 AM 01:15 AM 01:30 AM 01:45 AM 02:00 A…" at bounding box center [669, 349] width 153 height 22
select select "11:00 AM"
click at [593, 338] on select "12:00 AM 12:15 AM 12:30 AM 12:45 AM 01:00 AM 01:15 AM 01:30 AM 01:45 AM 02:00 A…" at bounding box center [669, 349] width 153 height 22
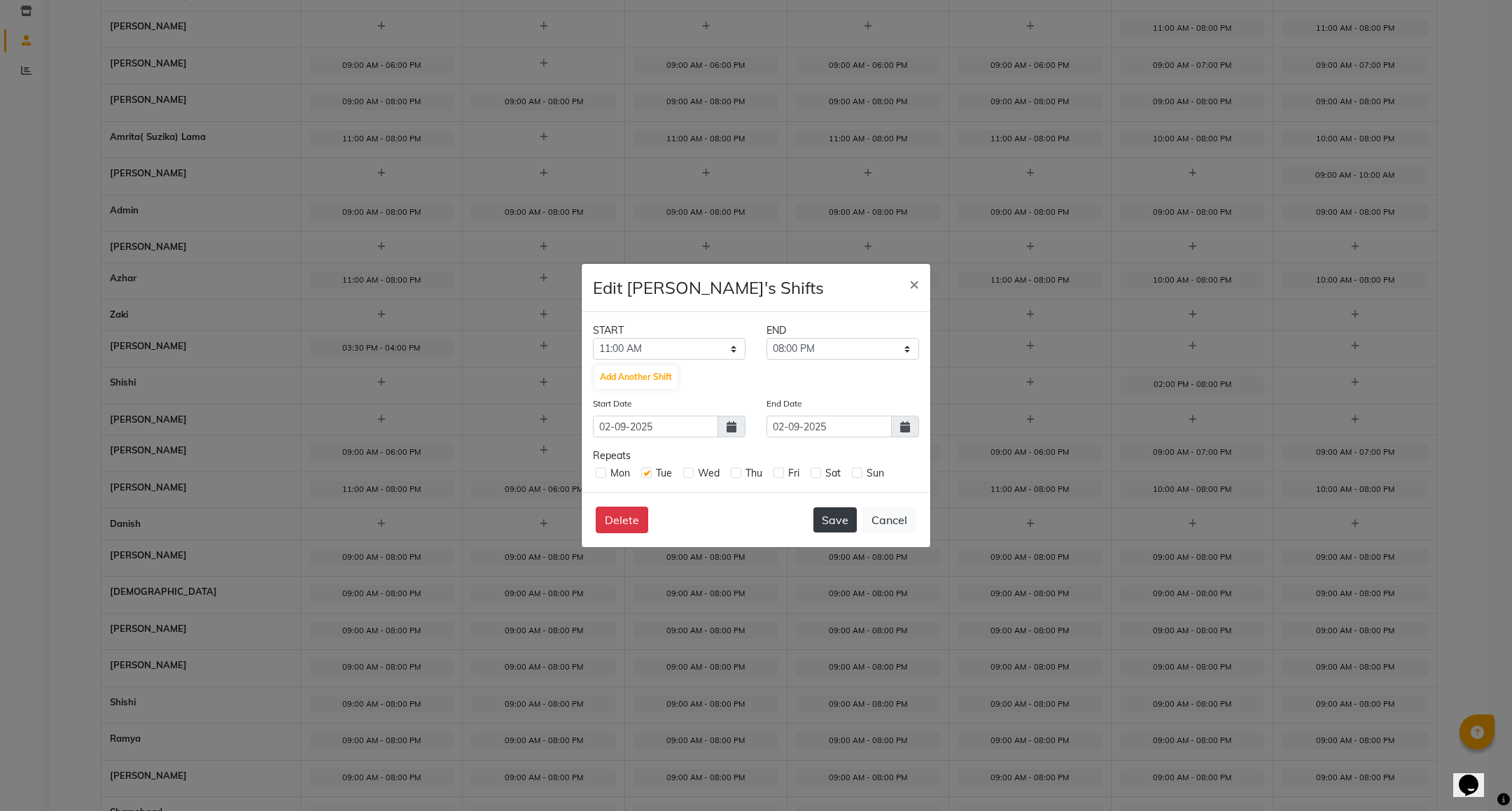
click at [836, 518] on button "Save" at bounding box center [836, 520] width 44 height 25
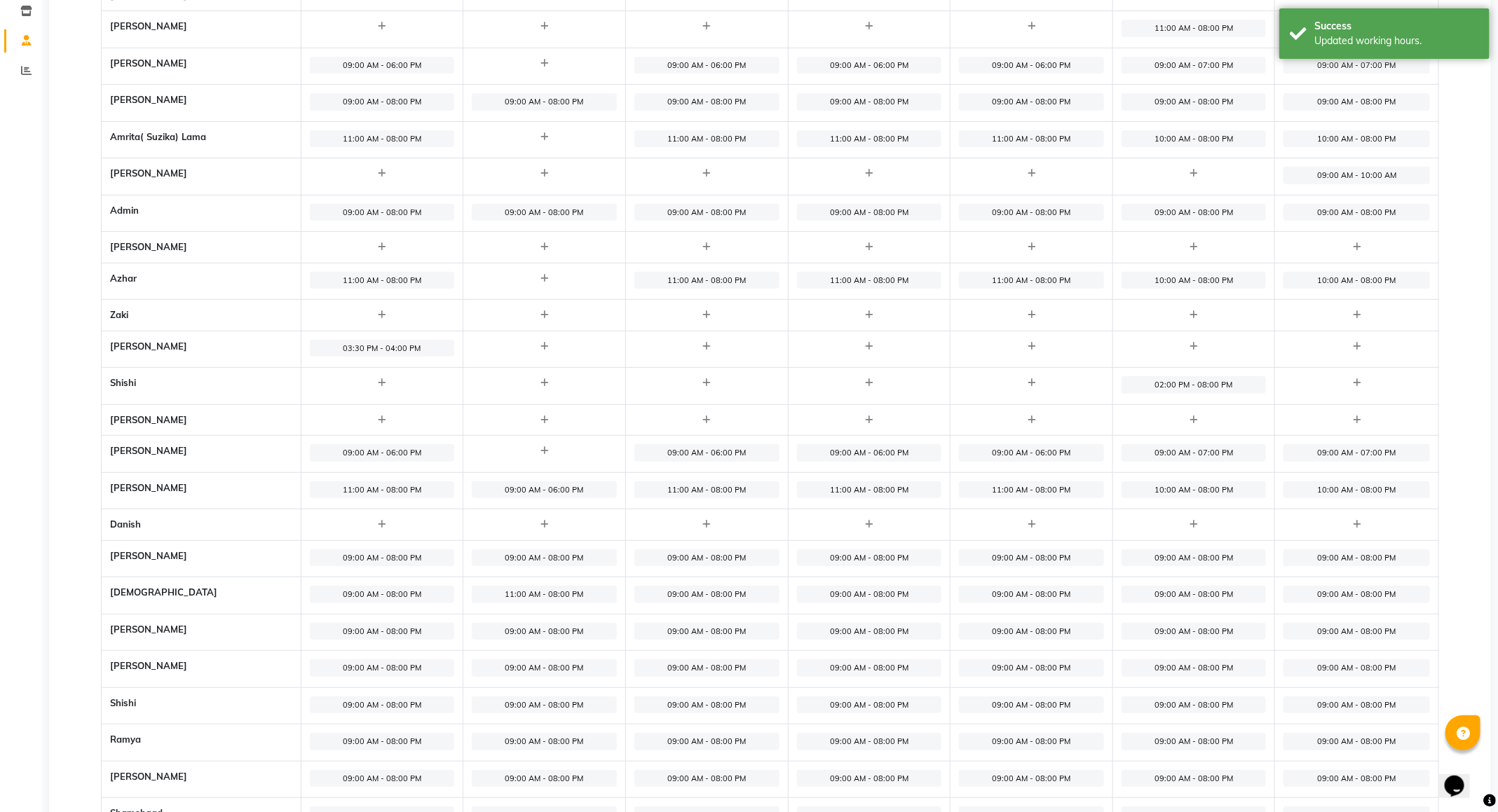
click at [539, 673] on span "09:00 AM - 08:00 PM" at bounding box center [545, 668] width 145 height 18
select select "09:00 AM"
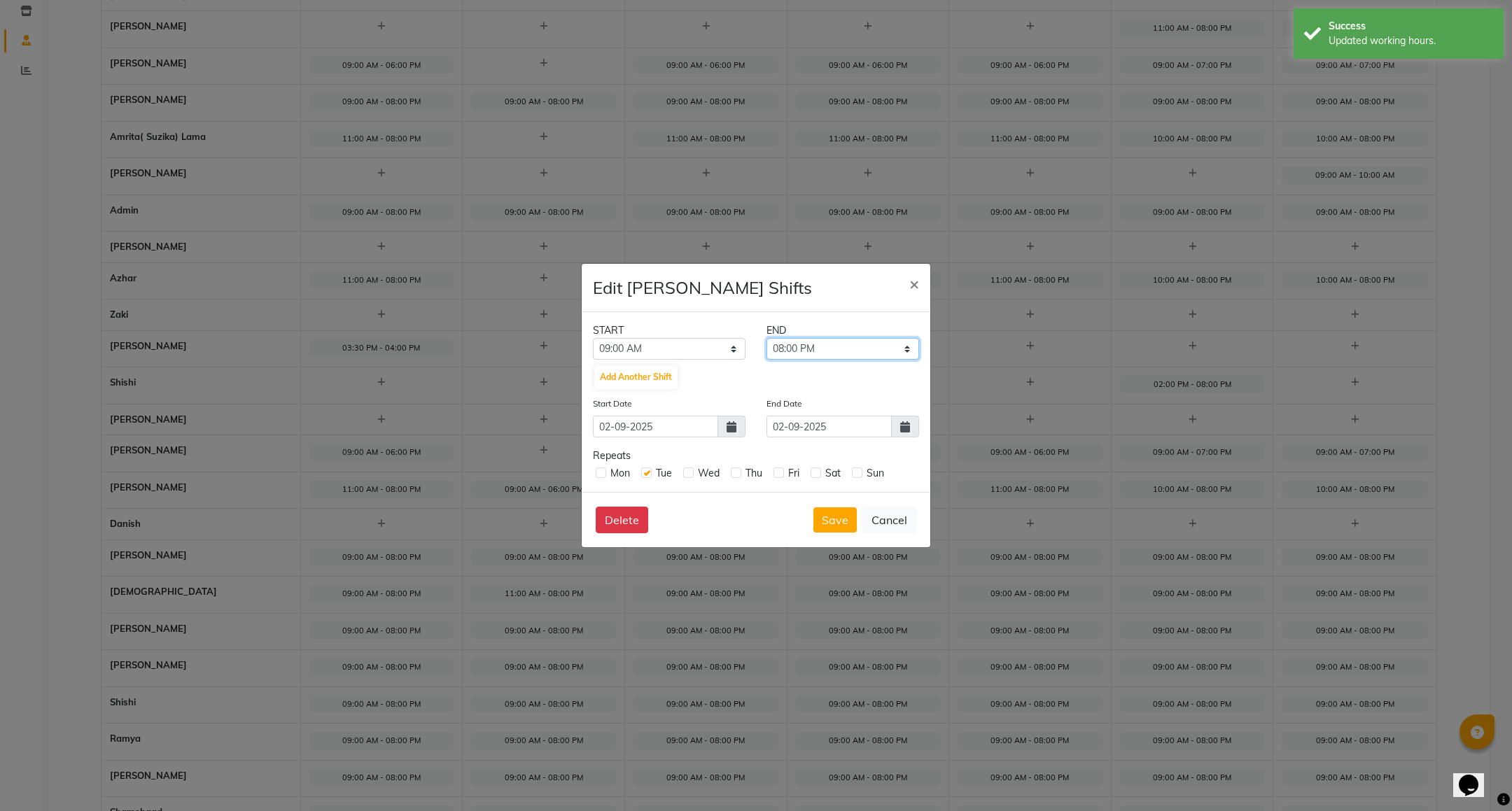
click at [907, 350] on select "09:15 AM 09:30 AM 09:45 AM 10:00 AM 10:15 AM 10:30 AM 10:45 AM 11:00 AM 11:15 A…" at bounding box center [843, 349] width 153 height 22
select select "06:00 PM"
click at [766, 338] on select "09:15 AM 09:30 AM 09:45 AM 10:00 AM 10:15 AM 10:30 AM 10:45 AM 11:00 AM 11:15 A…" at bounding box center [843, 349] width 153 height 22
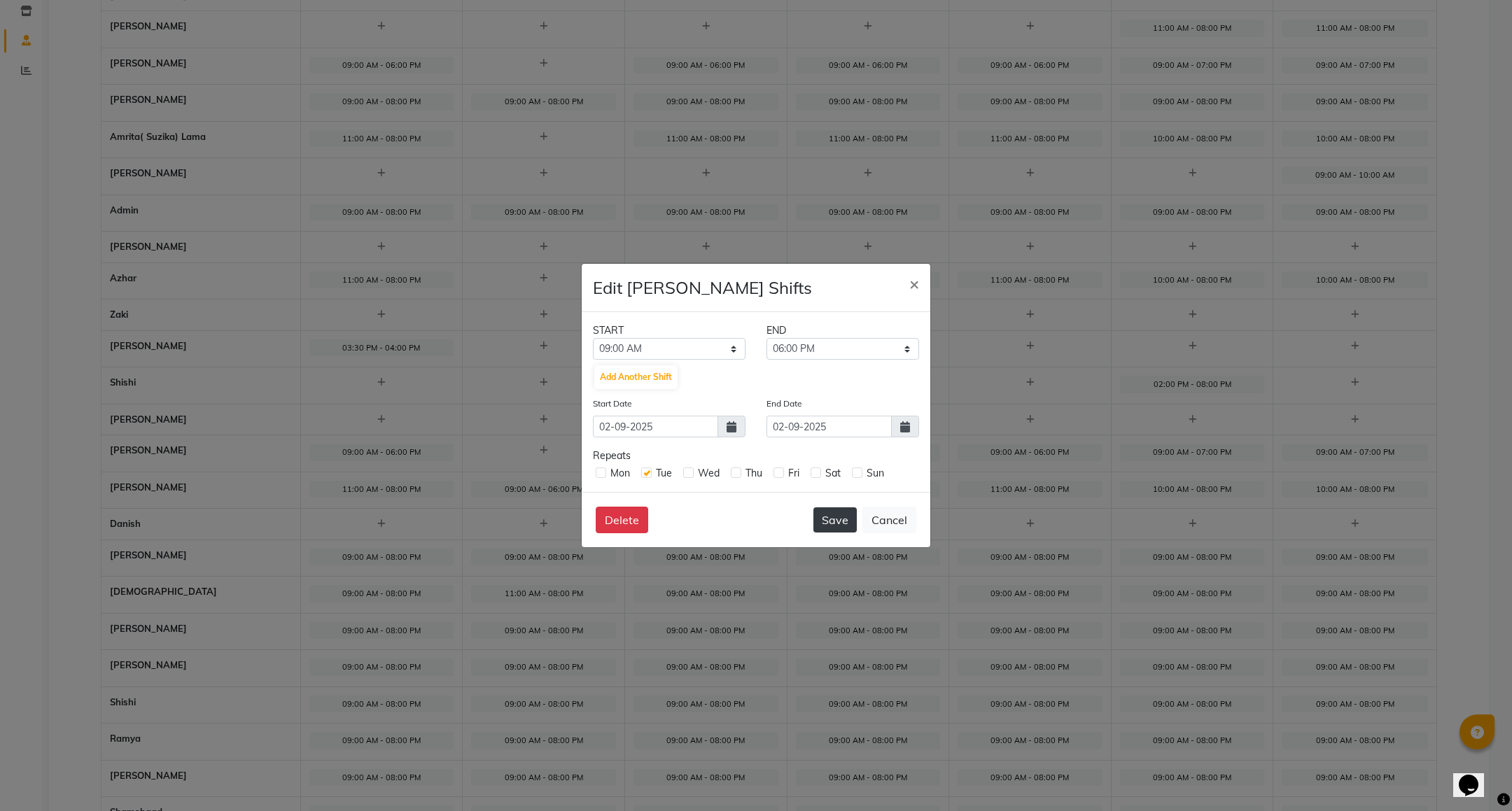
click at [847, 521] on button "Save" at bounding box center [836, 520] width 44 height 25
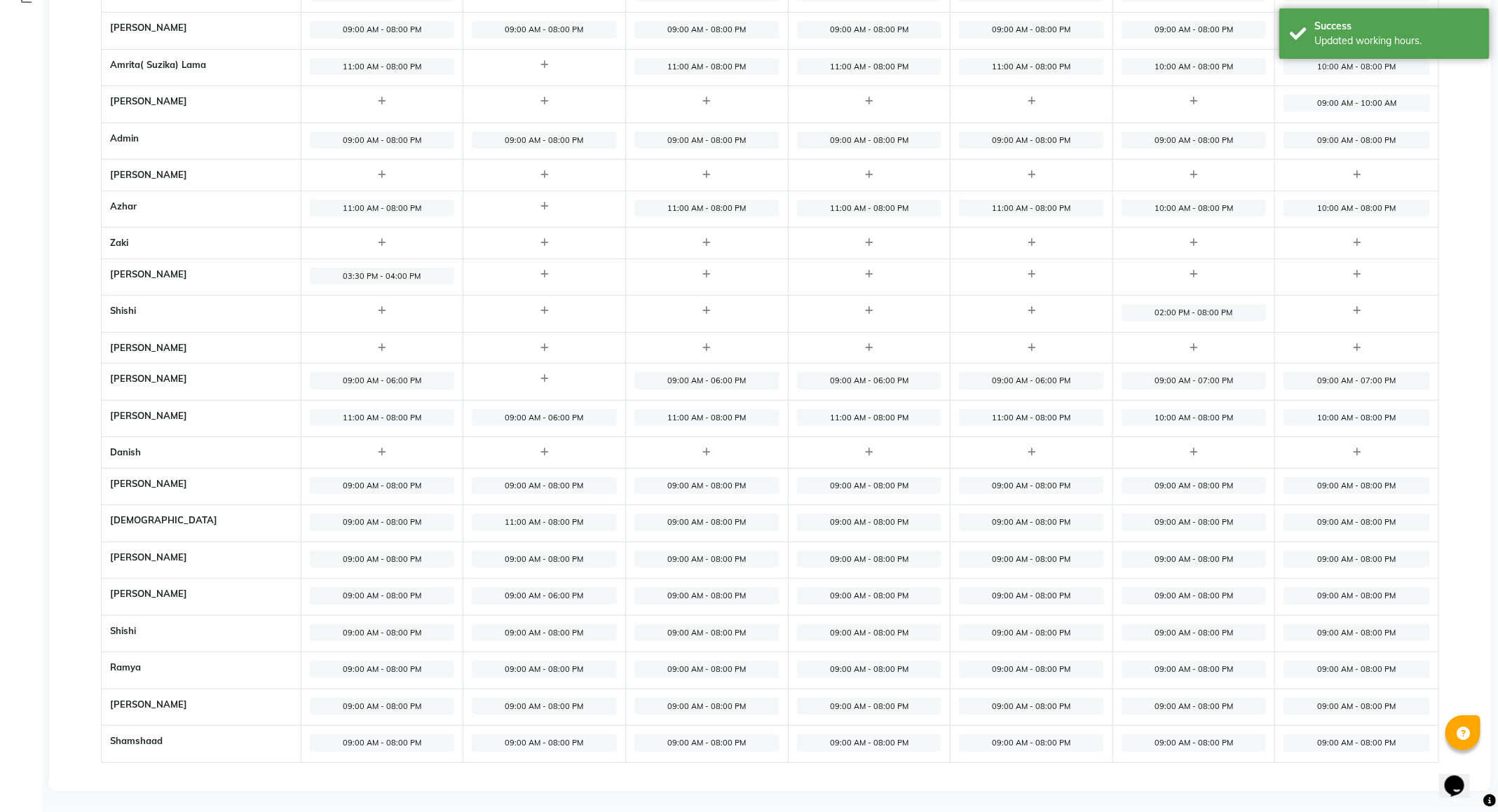
scroll to position [289, 0]
click at [532, 703] on span "09:00 AM - 08:00 PM" at bounding box center [545, 707] width 145 height 18
select select "09:00 AM"
select select "08:00 PM"
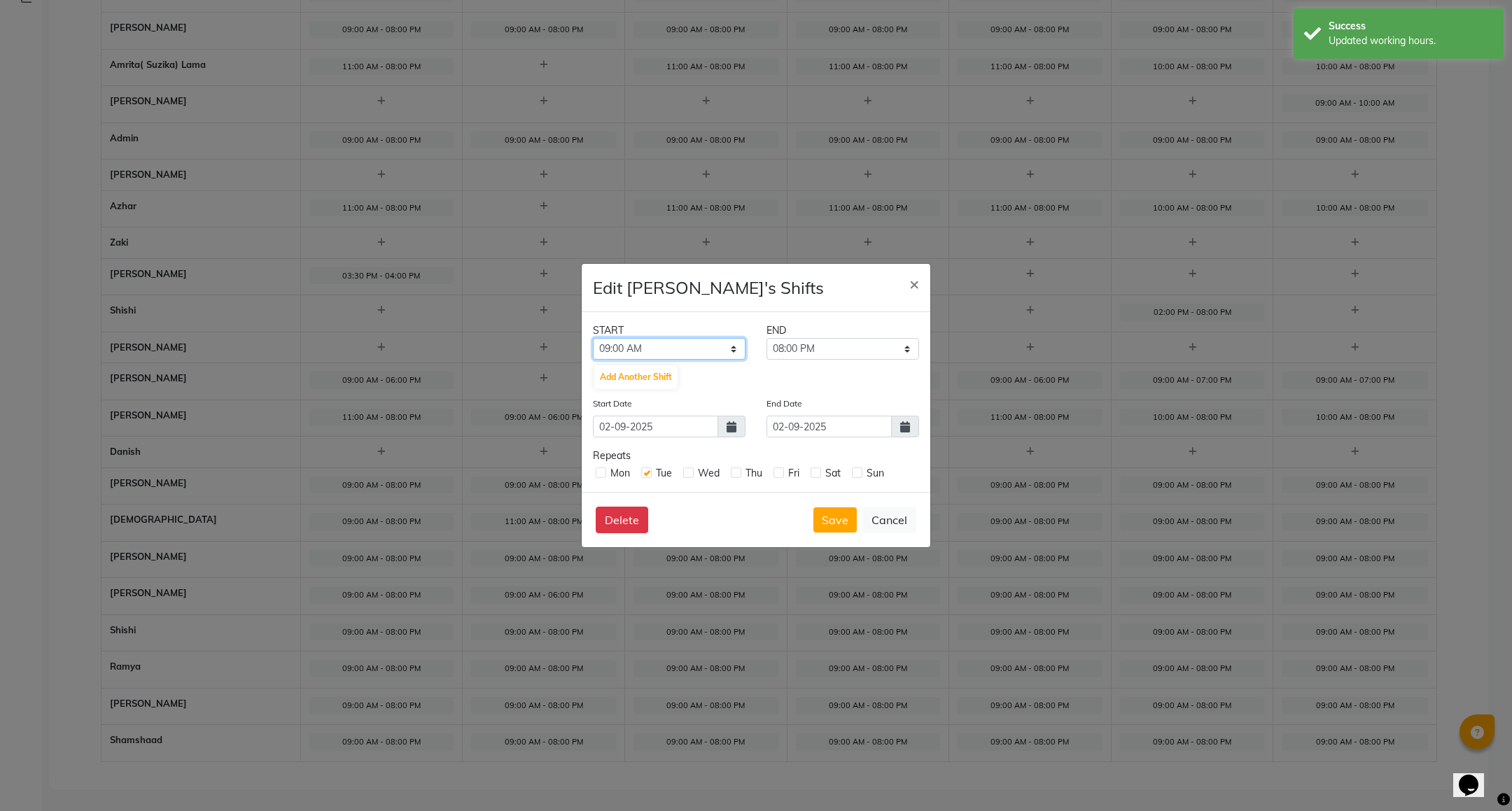
click at [727, 346] on select "12:00 AM 12:15 AM 12:30 AM 12:45 AM 01:00 AM 01:15 AM 01:30 AM 01:45 AM 02:00 A…" at bounding box center [669, 349] width 153 height 22
select select "10:00 AM"
click at [593, 338] on select "12:00 AM 12:15 AM 12:30 AM 12:45 AM 01:00 AM 01:15 AM 01:30 AM 01:45 AM 02:00 A…" at bounding box center [669, 349] width 153 height 22
click at [849, 355] on select "10:15 AM 10:30 AM 10:45 AM 11:00 AM 11:15 AM 11:30 AM 11:45 AM 12:00 PM 12:15 P…" at bounding box center [843, 349] width 153 height 22
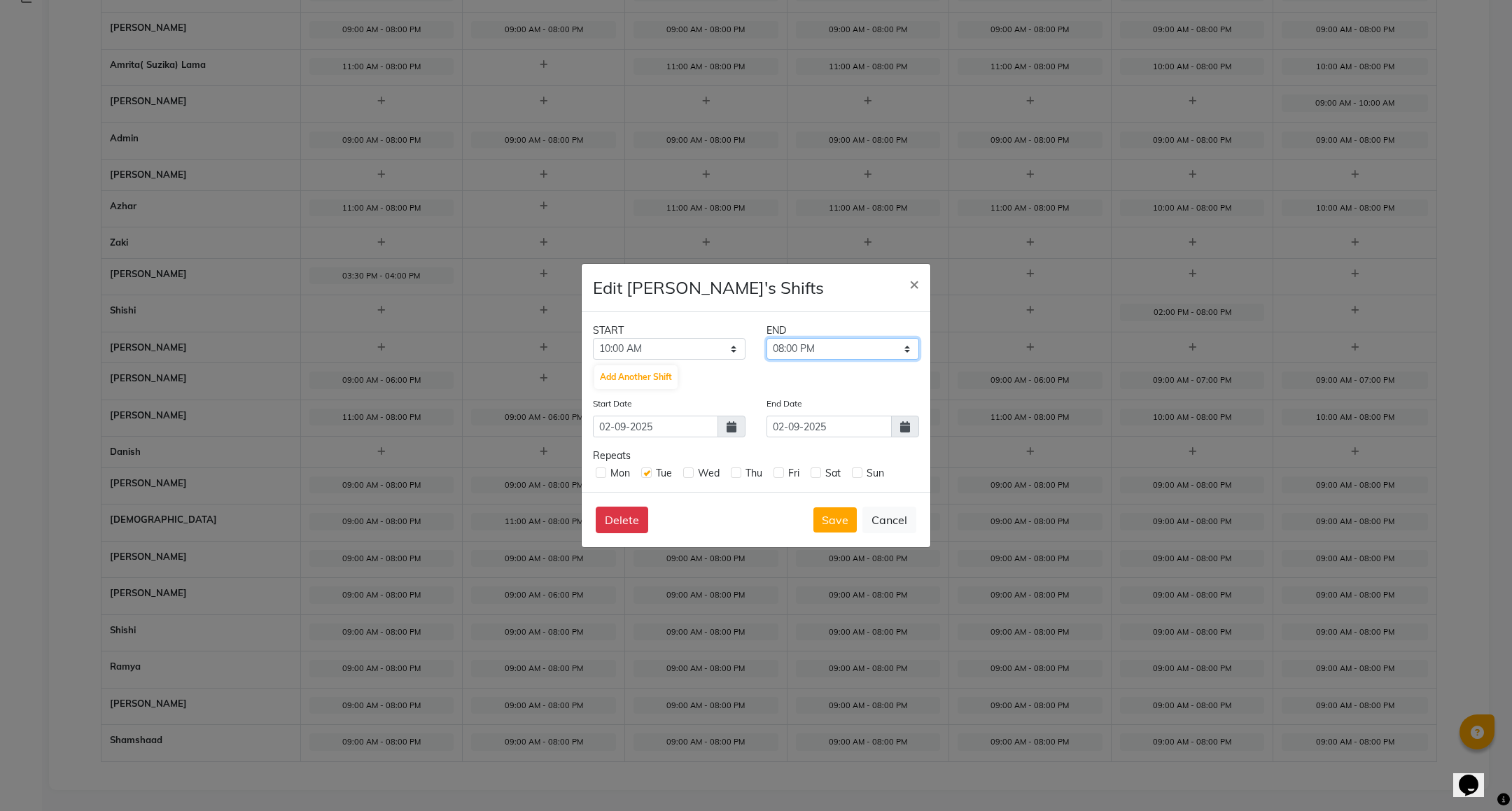
select select "07:00 PM"
click at [766, 338] on select "10:15 AM 10:30 AM 10:45 AM 11:00 AM 11:15 AM 11:30 AM 11:45 AM 12:00 PM 12:15 P…" at bounding box center [843, 349] width 153 height 22
click at [840, 515] on button "Save" at bounding box center [836, 520] width 44 height 25
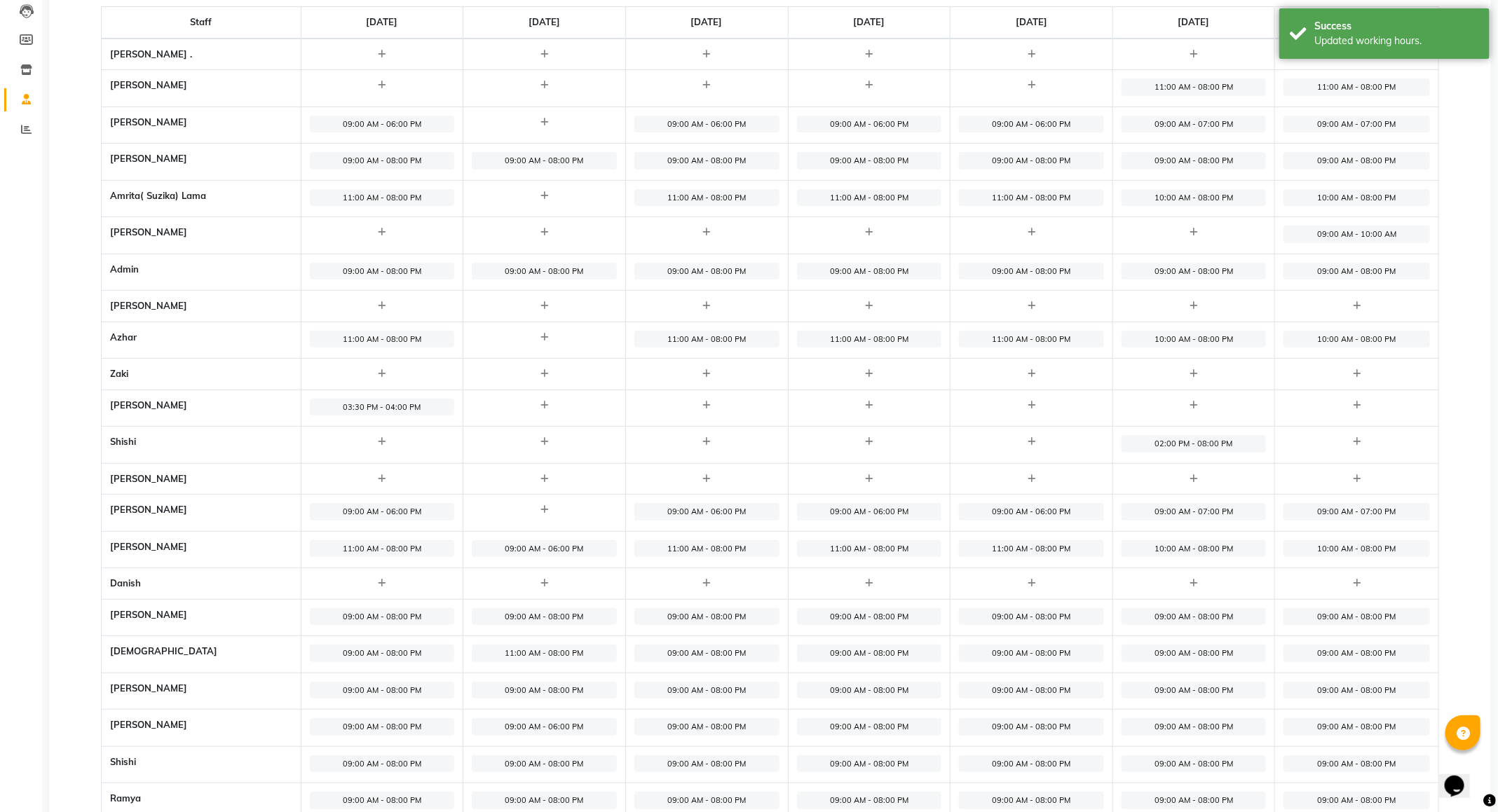
scroll to position [0, 0]
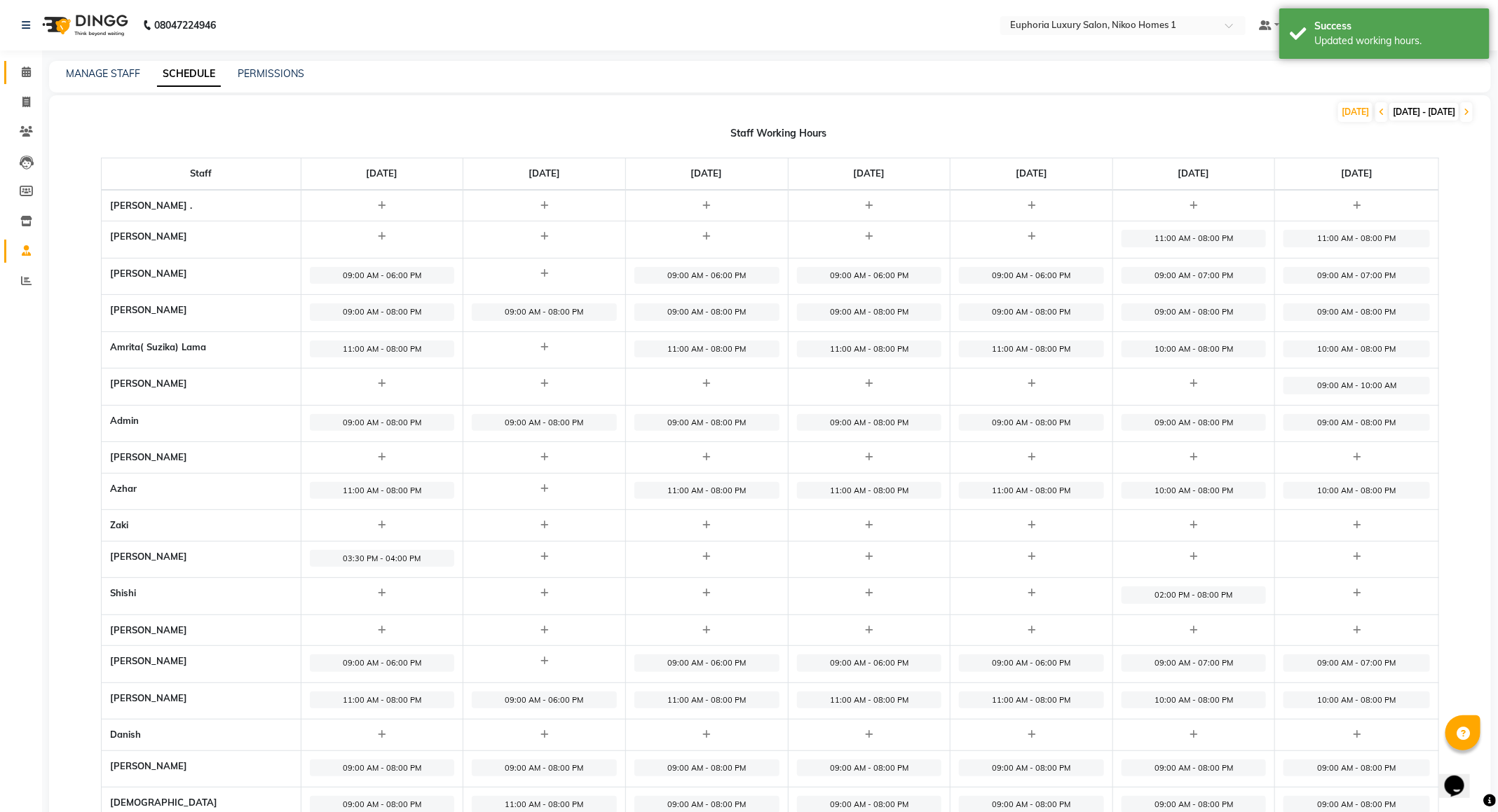
click at [36, 72] on span at bounding box center [26, 73] width 25 height 16
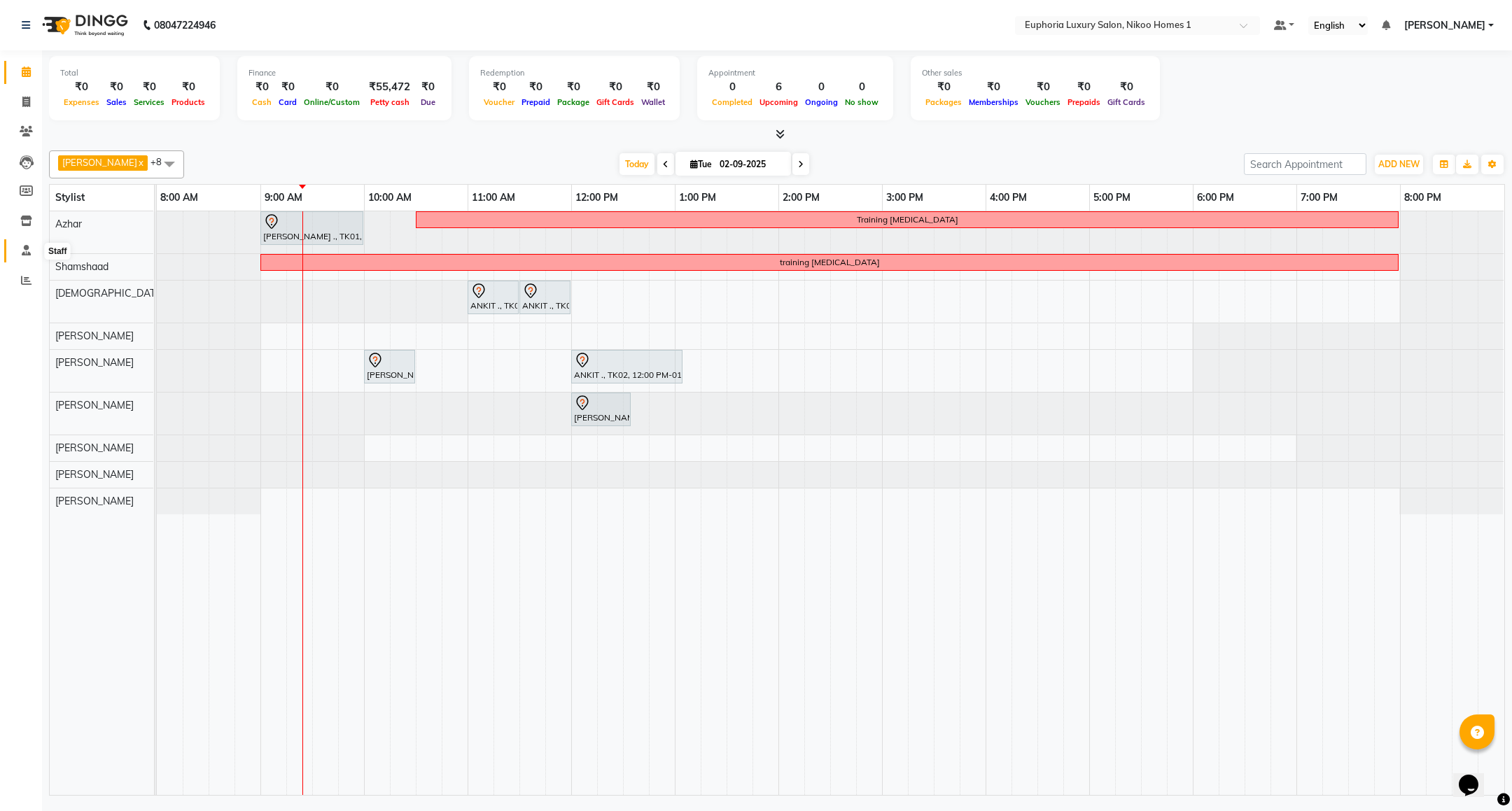
click at [27, 246] on icon at bounding box center [26, 250] width 9 height 10
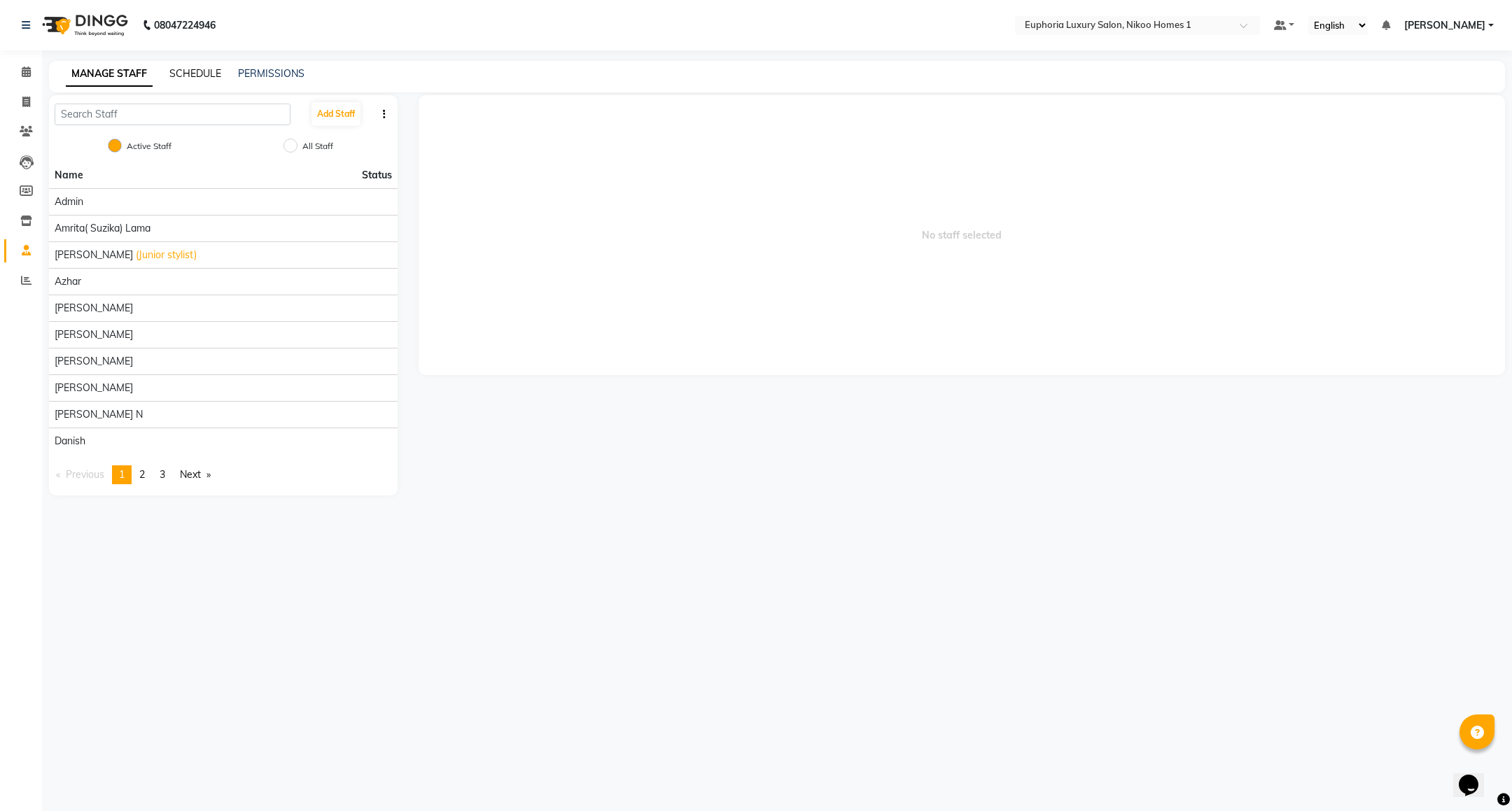
click at [208, 72] on link "SCHEDULE" at bounding box center [195, 73] width 52 height 12
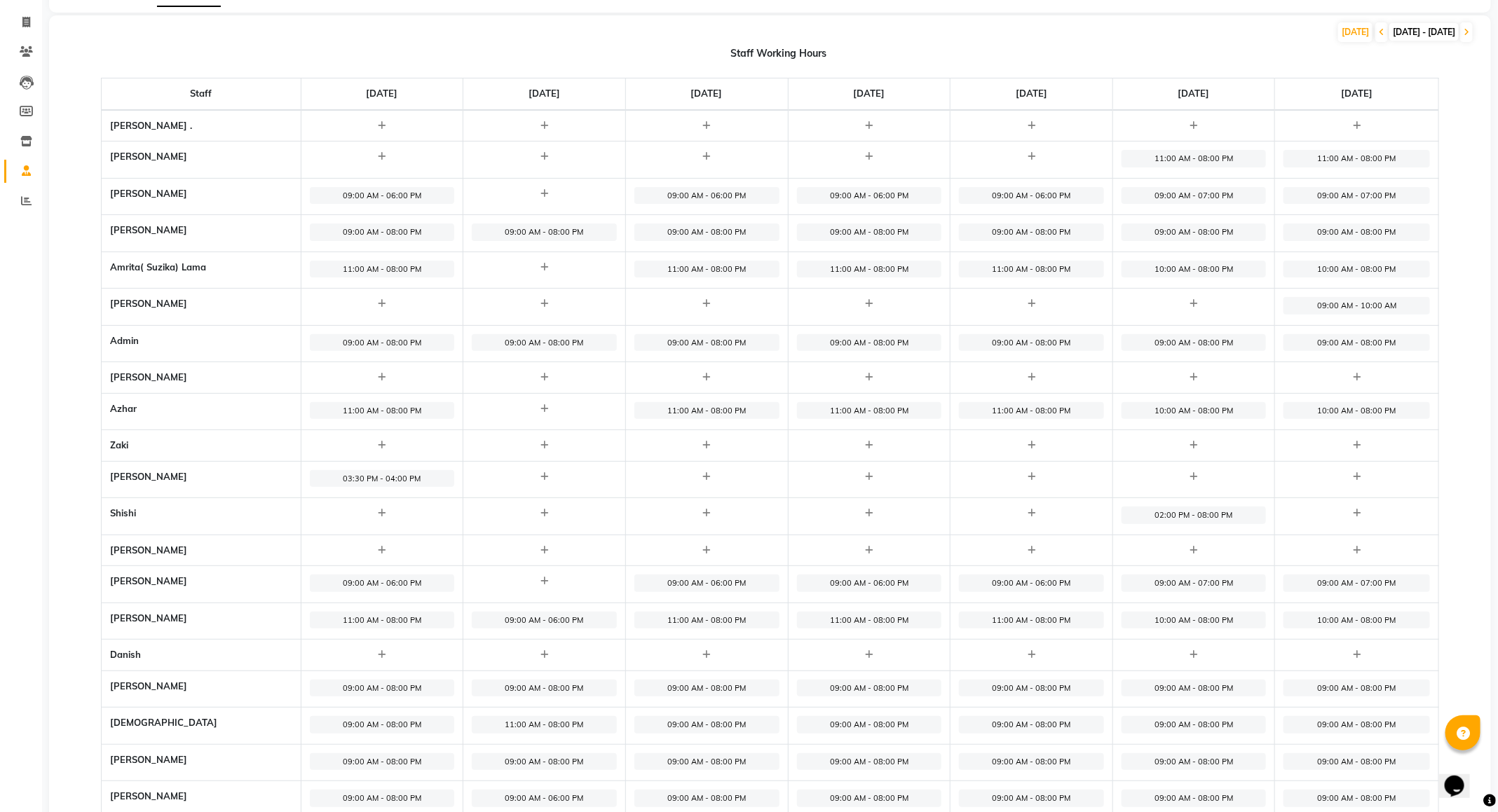
scroll to position [79, 0]
click at [540, 193] on icon at bounding box center [544, 195] width 8 height 9
select select "09:00 AM"
select select "10:00 PM"
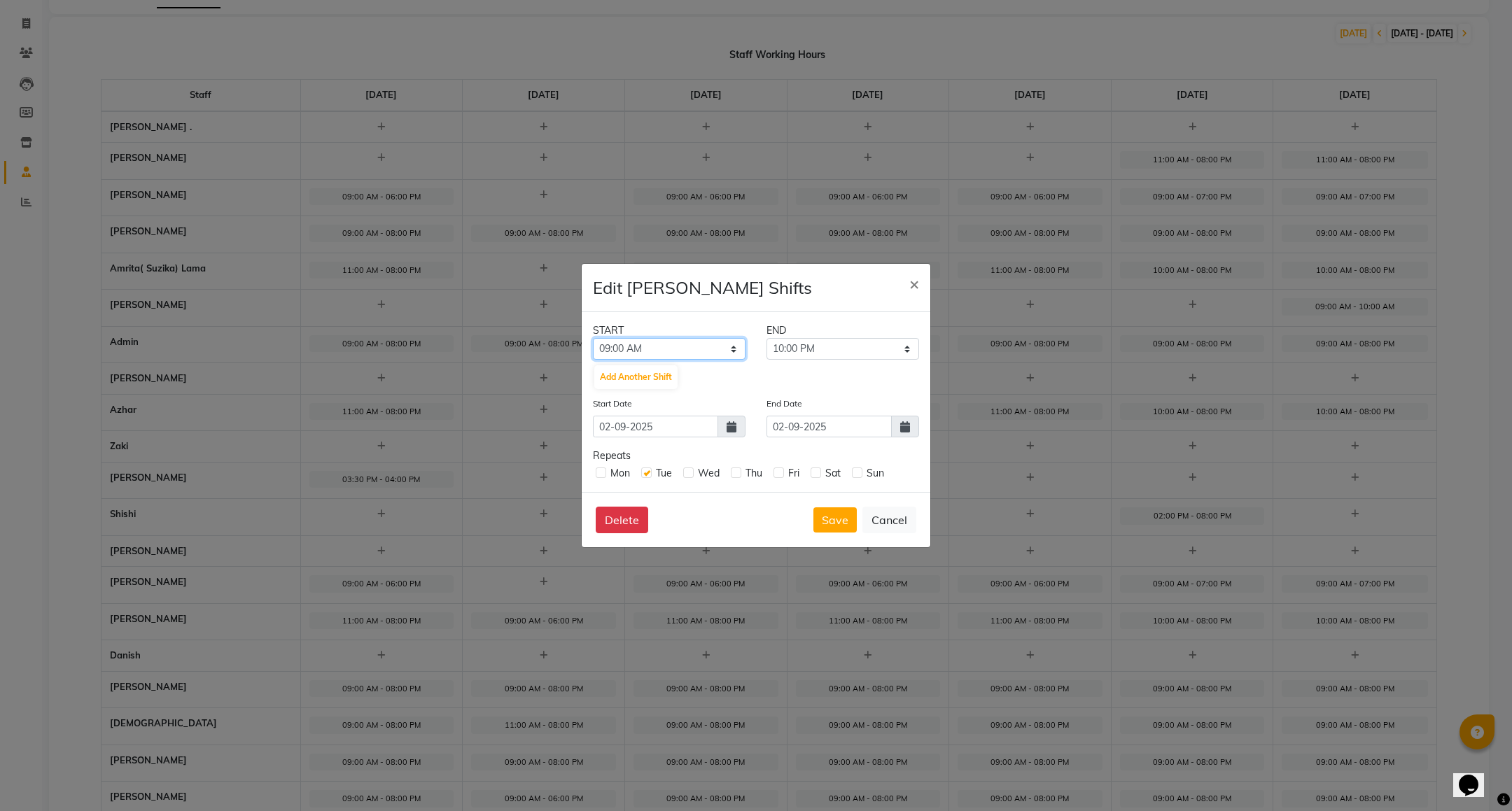
click at [735, 346] on select "12:00 AM 12:15 AM 12:30 AM 12:45 AM 01:00 AM 01:15 AM 01:30 AM 01:45 AM 02:00 A…" at bounding box center [669, 349] width 153 height 22
select select "11:00 AM"
click at [593, 338] on select "12:00 AM 12:15 AM 12:30 AM 12:45 AM 01:00 AM 01:15 AM 01:30 AM 01:45 AM 02:00 A…" at bounding box center [669, 349] width 153 height 22
click at [831, 350] on select "11:15 AM 11:30 AM 11:45 AM 12:00 PM 12:15 PM 12:30 PM 12:45 PM 01:00 PM 01:15 P…" at bounding box center [843, 349] width 153 height 22
select select "08:00 PM"
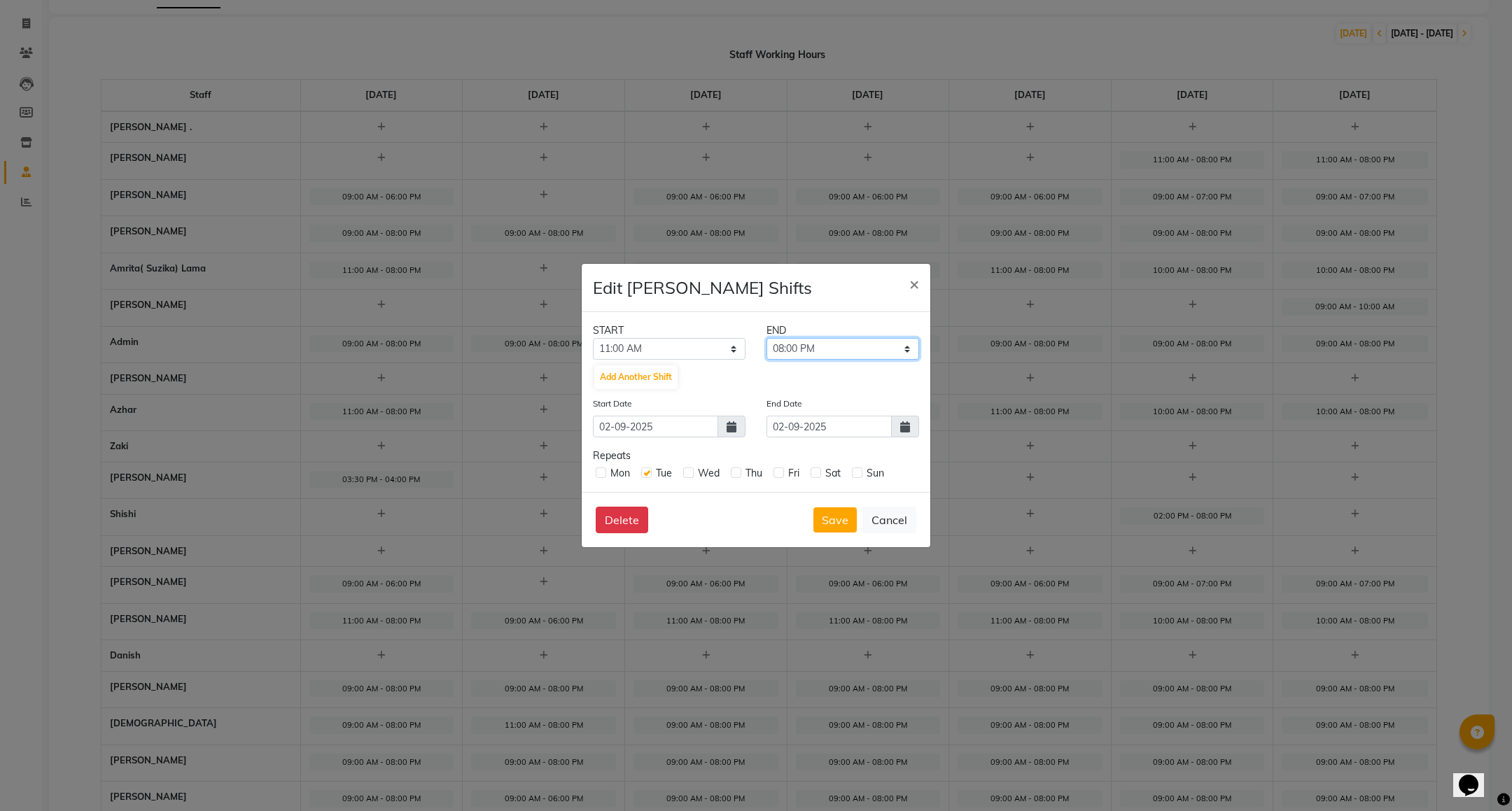
click at [766, 338] on select "11:15 AM 11:30 AM 11:45 AM 12:00 PM 12:15 PM 12:30 PM 12:45 PM 01:00 PM 01:15 P…" at bounding box center [843, 349] width 153 height 22
click at [830, 515] on button "Save" at bounding box center [836, 520] width 44 height 25
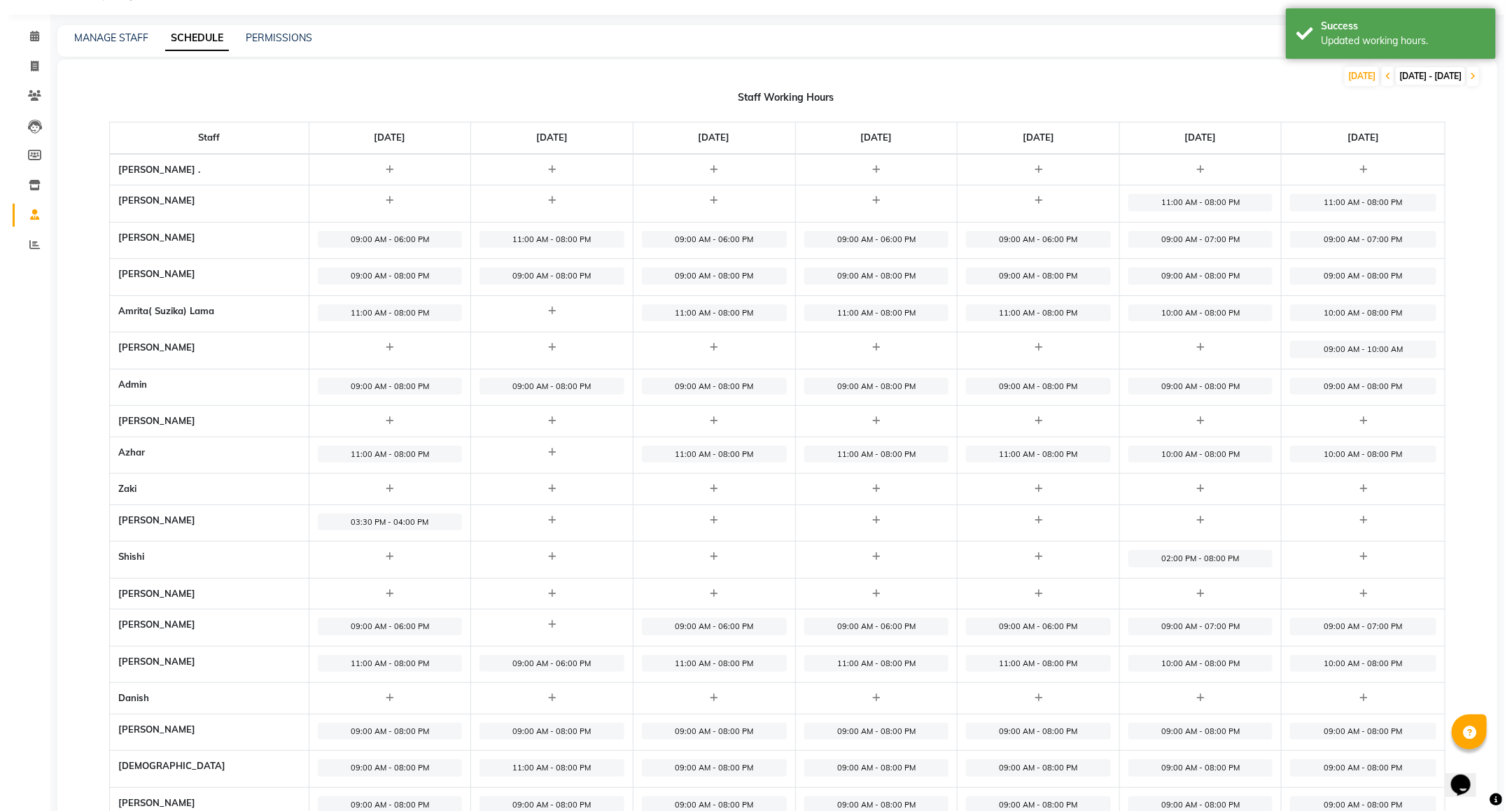
scroll to position [0, 0]
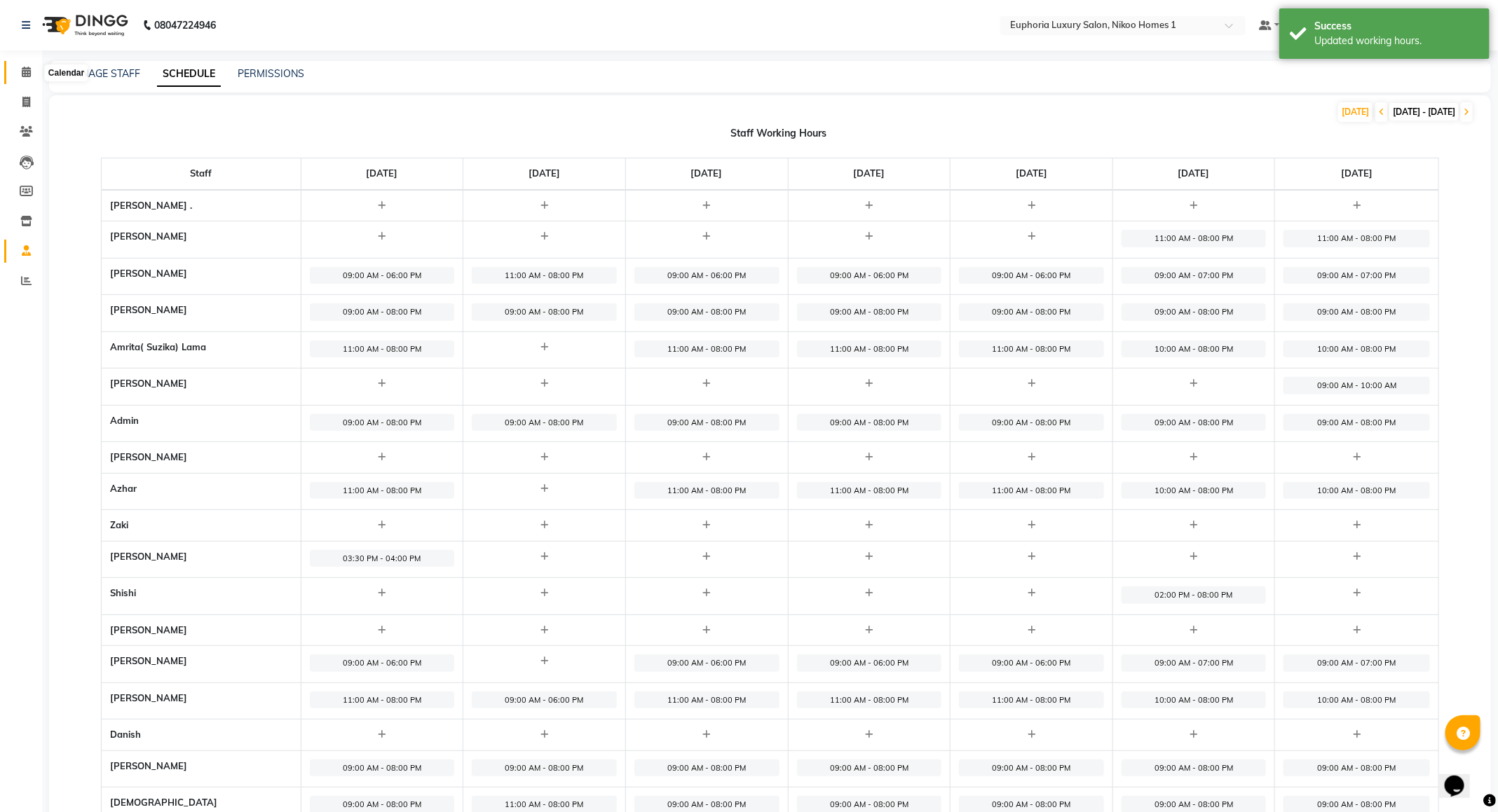
click at [23, 80] on span at bounding box center [26, 73] width 25 height 16
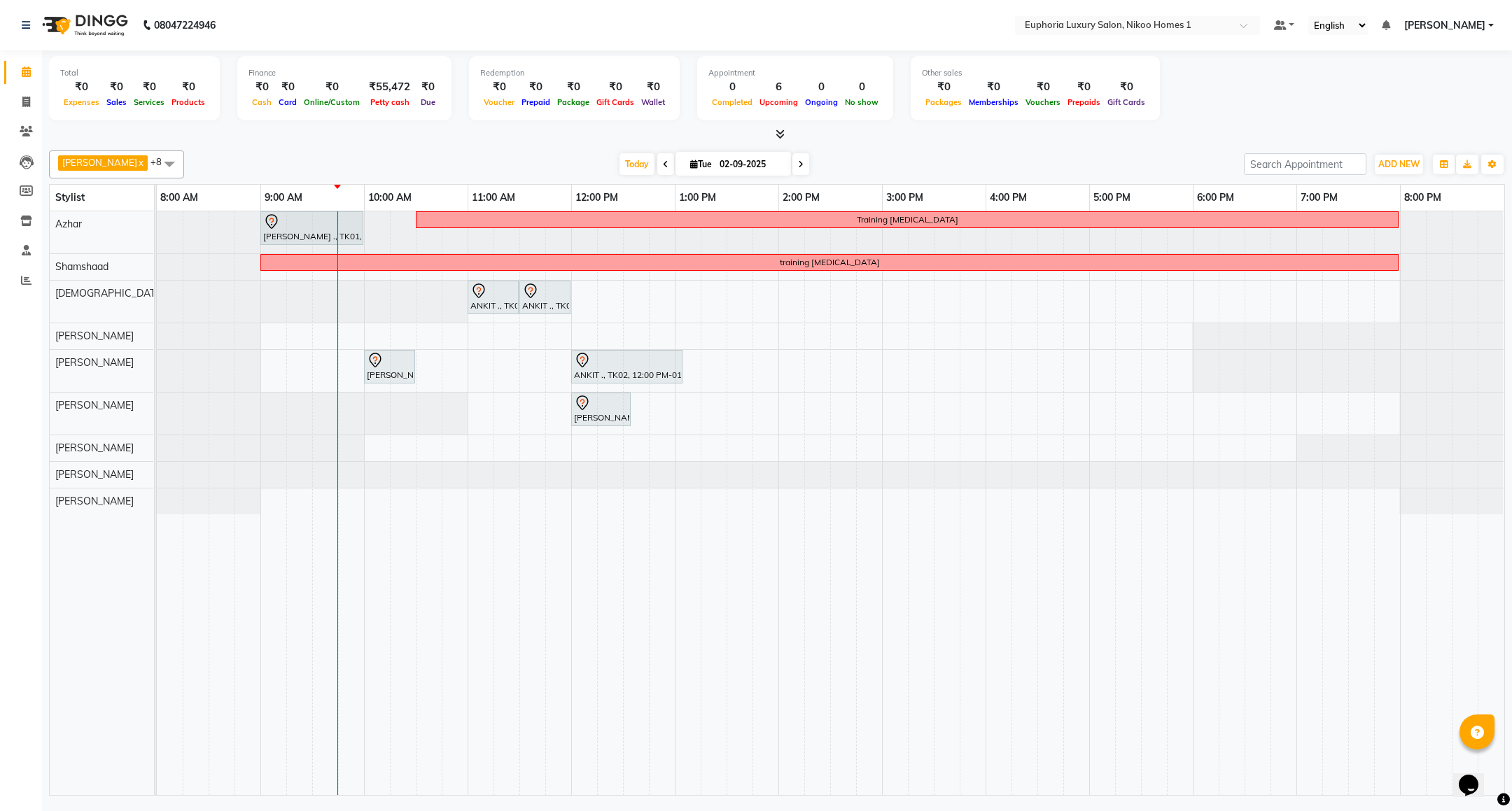
click at [4, 61] on link "Calendar" at bounding box center [21, 73] width 33 height 23
click at [305, 235] on div "[PERSON_NAME] ., TK01, 09:00 AM-10:00 AM, EP-Artistic Cut - Creative Stylist" at bounding box center [312, 228] width 101 height 30
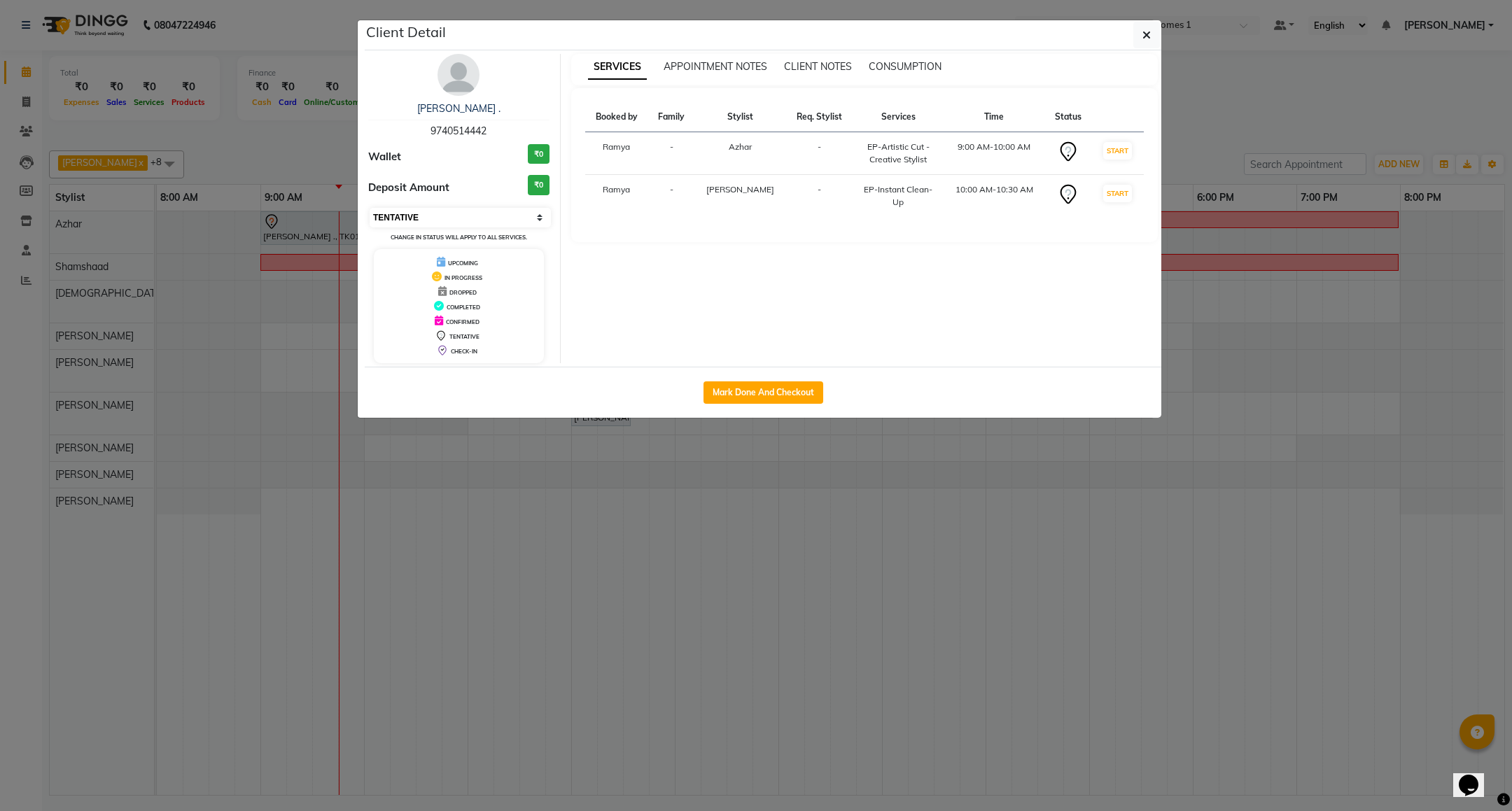
click at [450, 225] on select "Select IN SERVICE CONFIRMED TENTATIVE CHECK IN MARK DONE DROPPED UPCOMING" at bounding box center [460, 218] width 181 height 19
select select "8"
click at [370, 209] on select "Select IN SERVICE CONFIRMED TENTATIVE CHECK IN MARK DONE DROPPED UPCOMING" at bounding box center [460, 218] width 181 height 19
click at [1151, 36] on button "button" at bounding box center [1147, 35] width 26 height 26
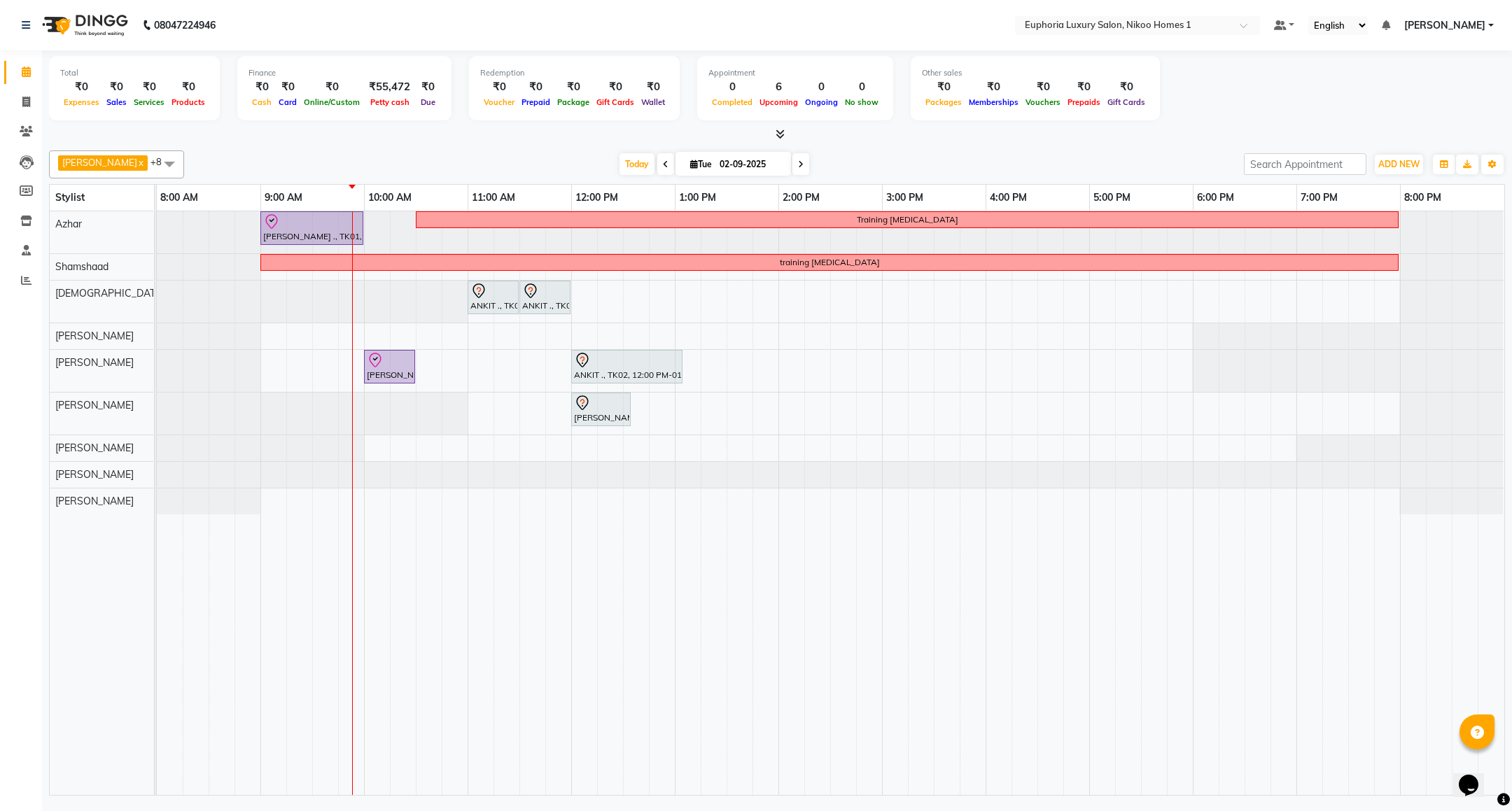
click at [4, 61] on link "Calendar" at bounding box center [21, 73] width 33 height 23
drag, startPoint x: 487, startPoint y: 302, endPoint x: 487, endPoint y: 336, distance: 34.0
click at [487, 336] on tbody "[PERSON_NAME] ., TK01, 09:00 AM-10:00 AM, EP-Artistic Cut - Creative Stylist Tr…" at bounding box center [829, 363] width 1347 height 303
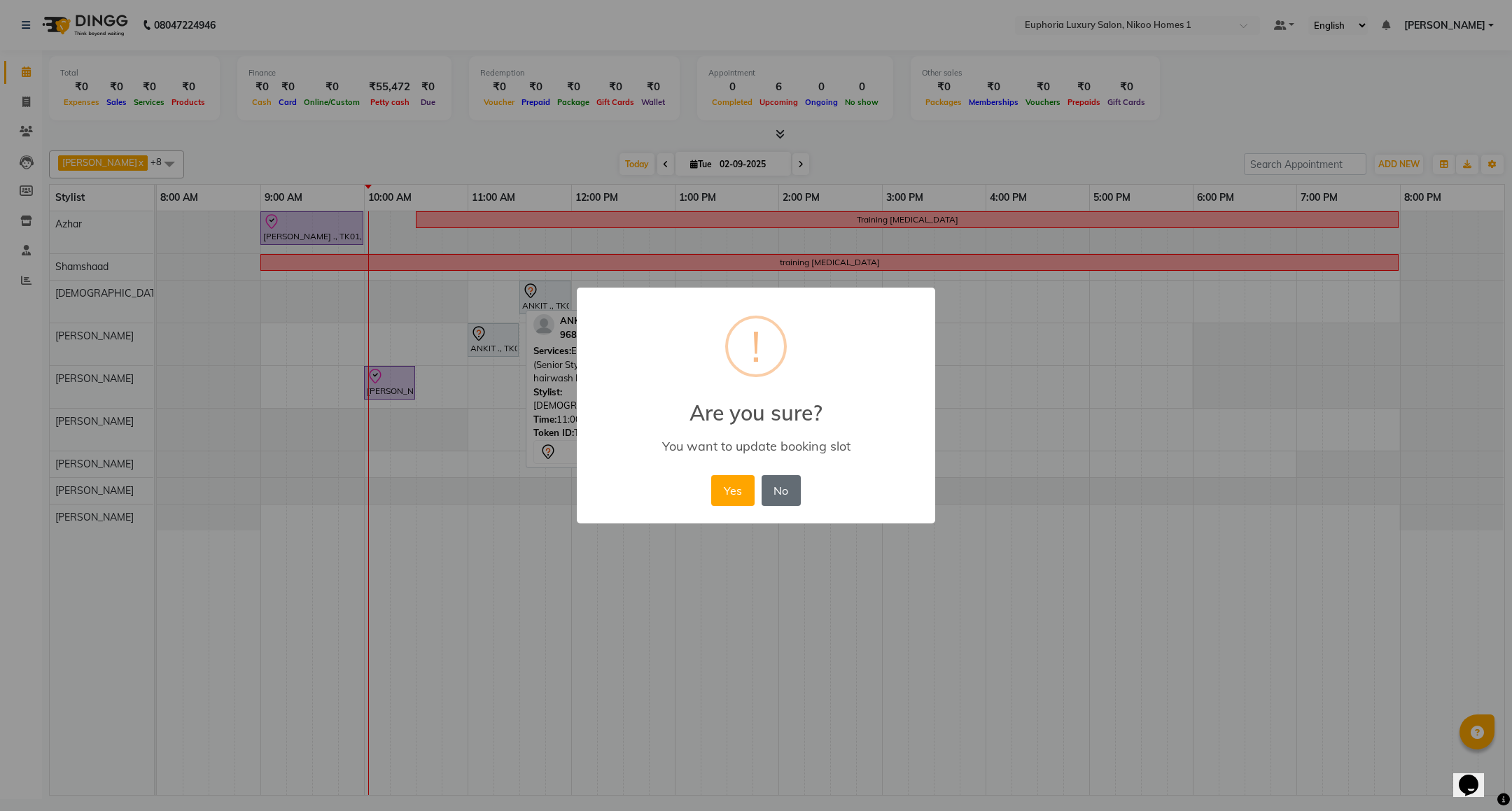
click at [784, 483] on button "No" at bounding box center [780, 490] width 39 height 31
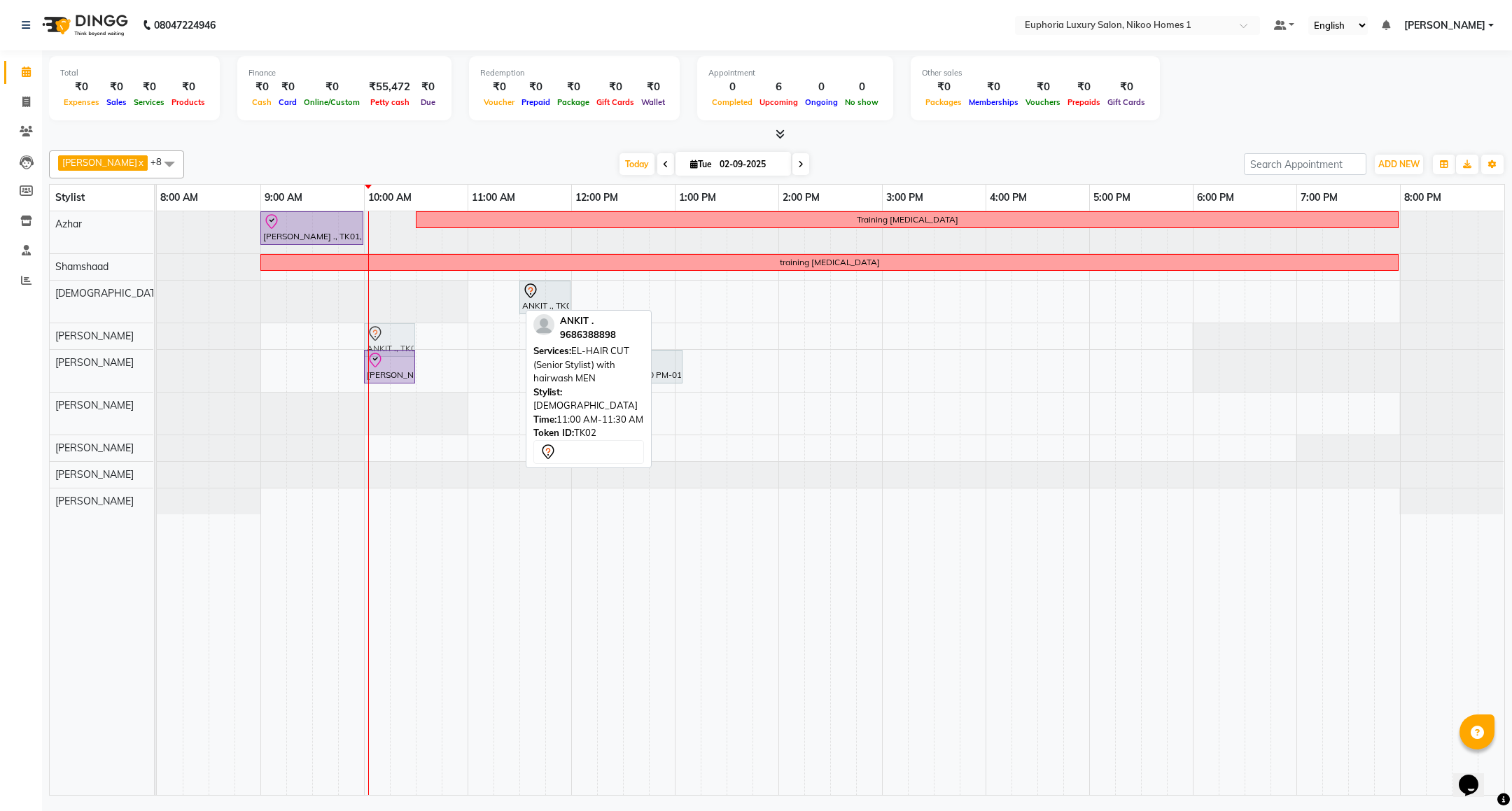
drag, startPoint x: 488, startPoint y: 305, endPoint x: 389, endPoint y: 336, distance: 103.7
click at [389, 336] on tbody "[PERSON_NAME] ., TK01, 09:00 AM-10:00 AM, EP-Artistic Cut - Creative Stylist Tr…" at bounding box center [829, 363] width 1347 height 303
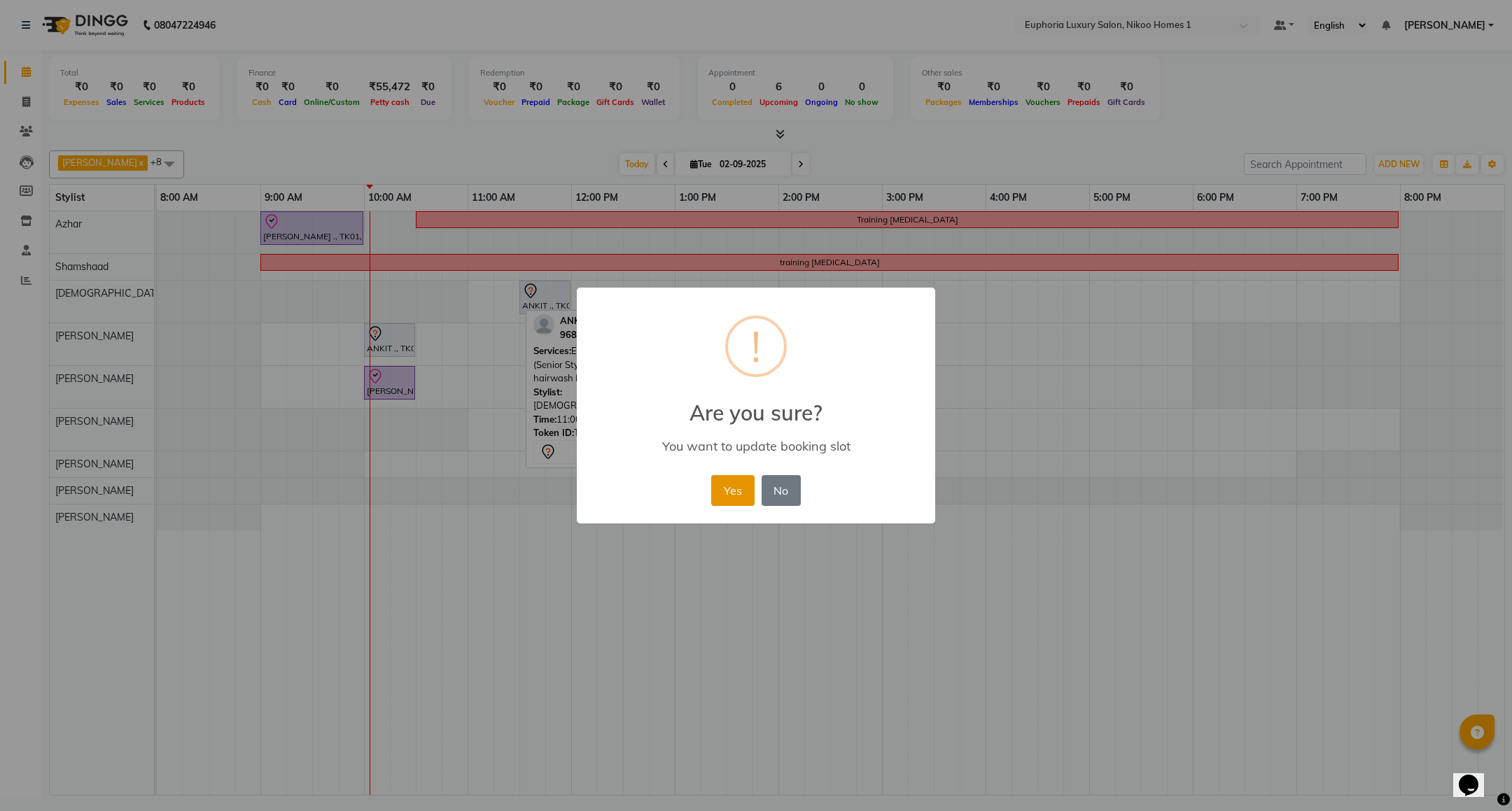
click at [725, 492] on button "Yes" at bounding box center [732, 490] width 43 height 31
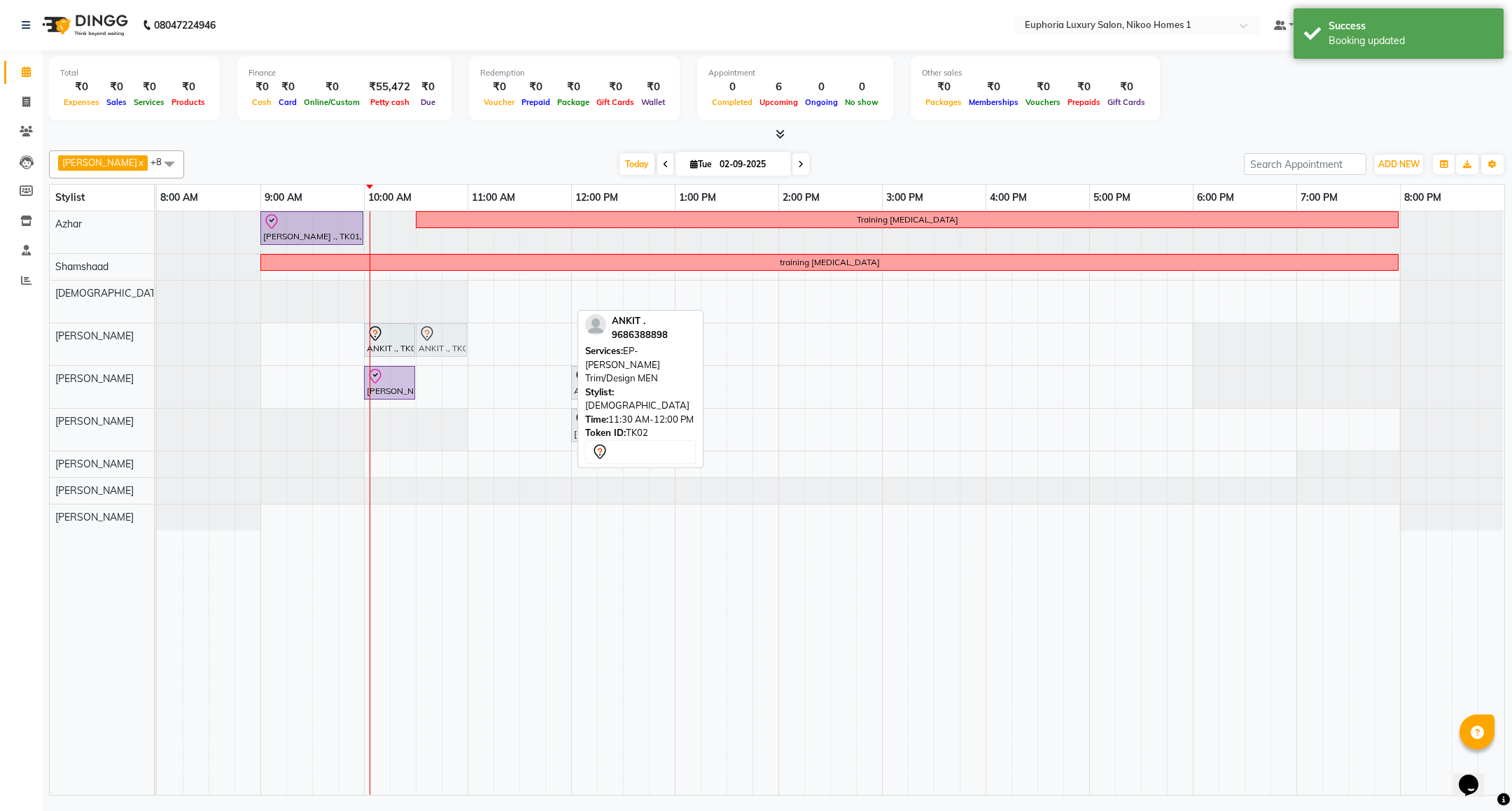
drag, startPoint x: 548, startPoint y: 295, endPoint x: 443, endPoint y: 344, distance: 115.9
click at [443, 344] on tbody "[PERSON_NAME] ., TK01, 09:00 AM-10:00 AM, EP-Artistic Cut - Creative Stylist Tr…" at bounding box center [829, 371] width 1347 height 319
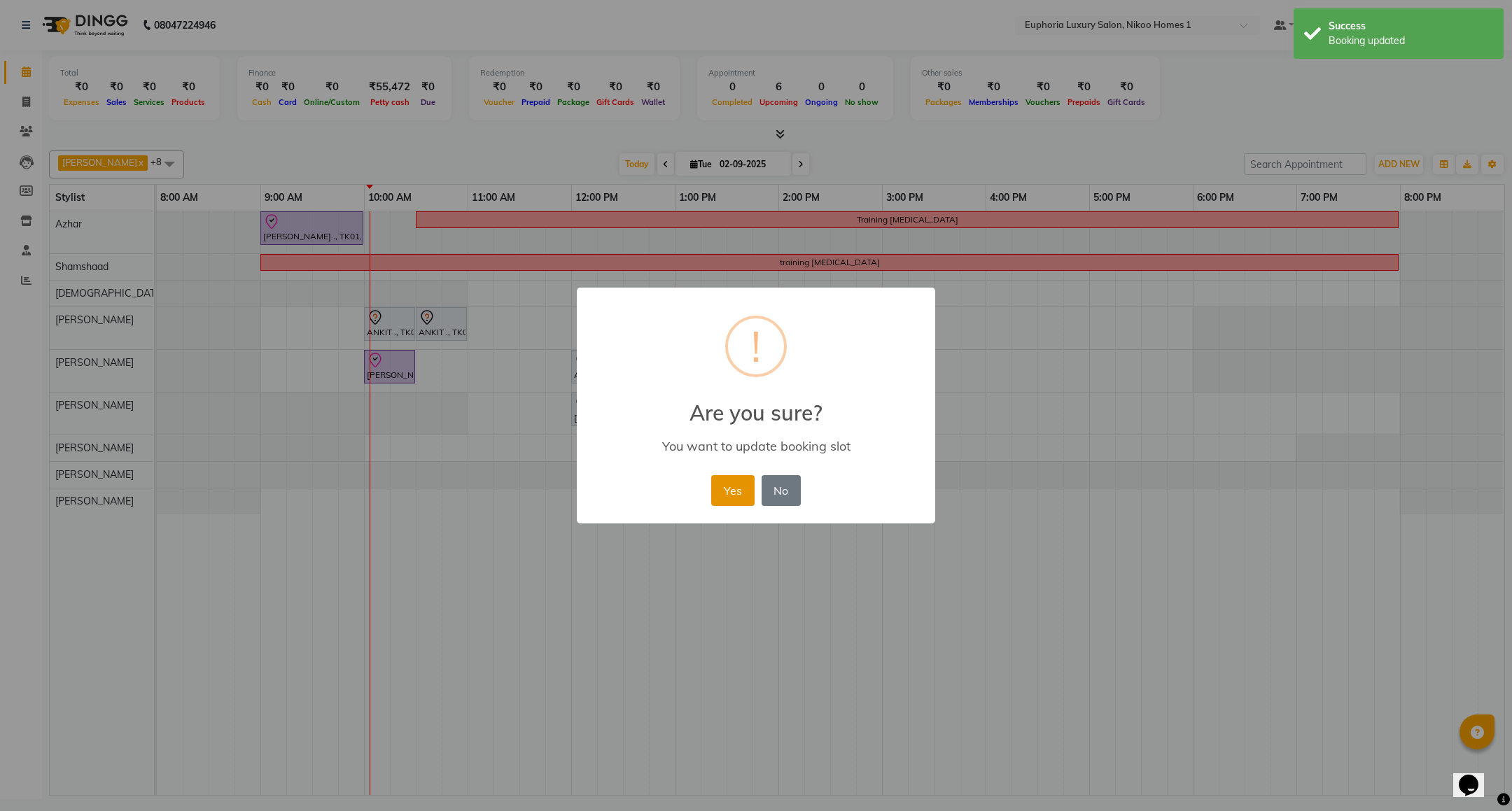
click at [718, 483] on button "Yes" at bounding box center [732, 490] width 43 height 31
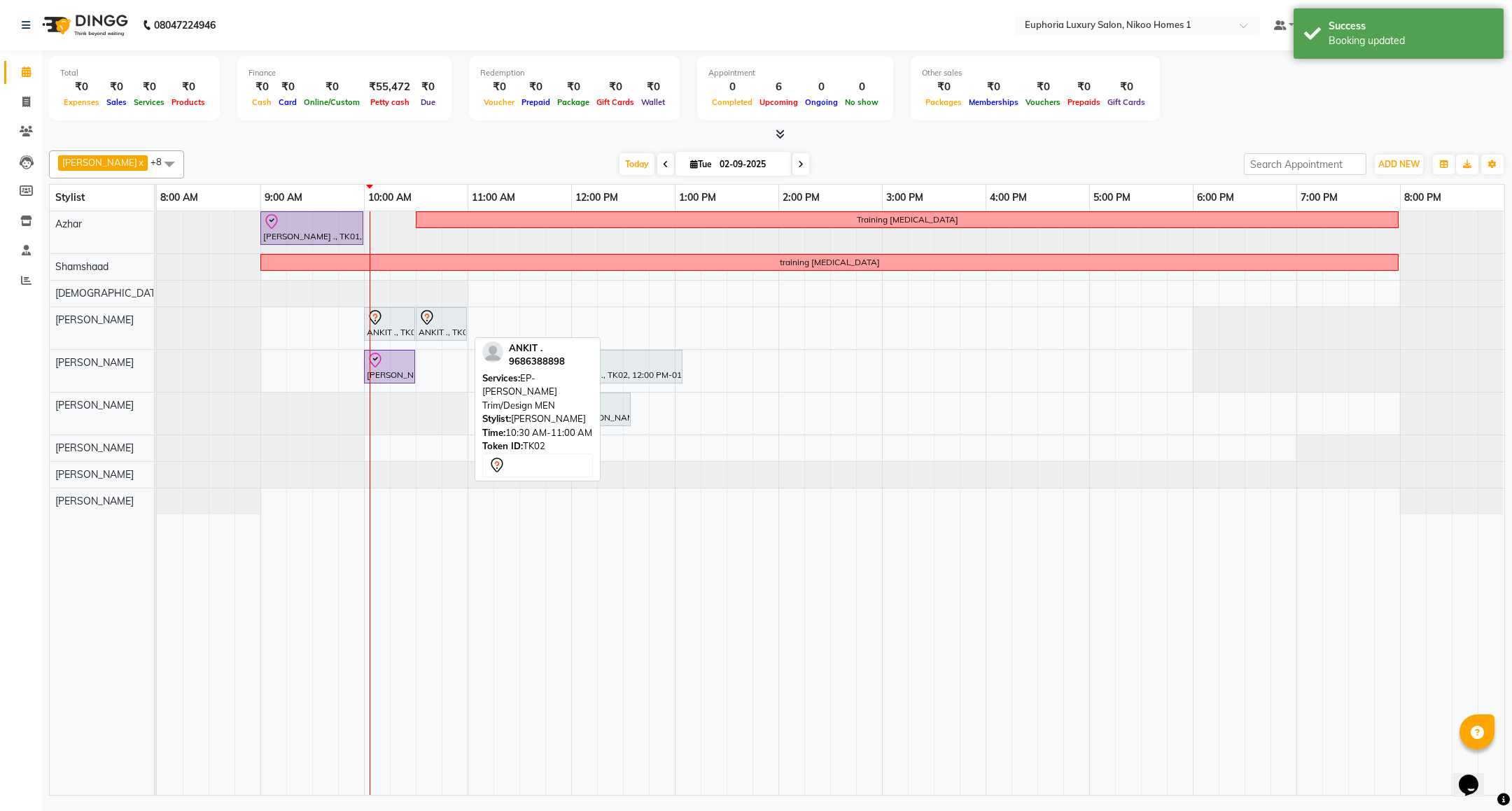
click at [429, 330] on div "ANKIT ., TK02, 10:30 AM-11:00 AM, EP-[PERSON_NAME] Trim/Design MEN" at bounding box center [440, 324] width 48 height 30
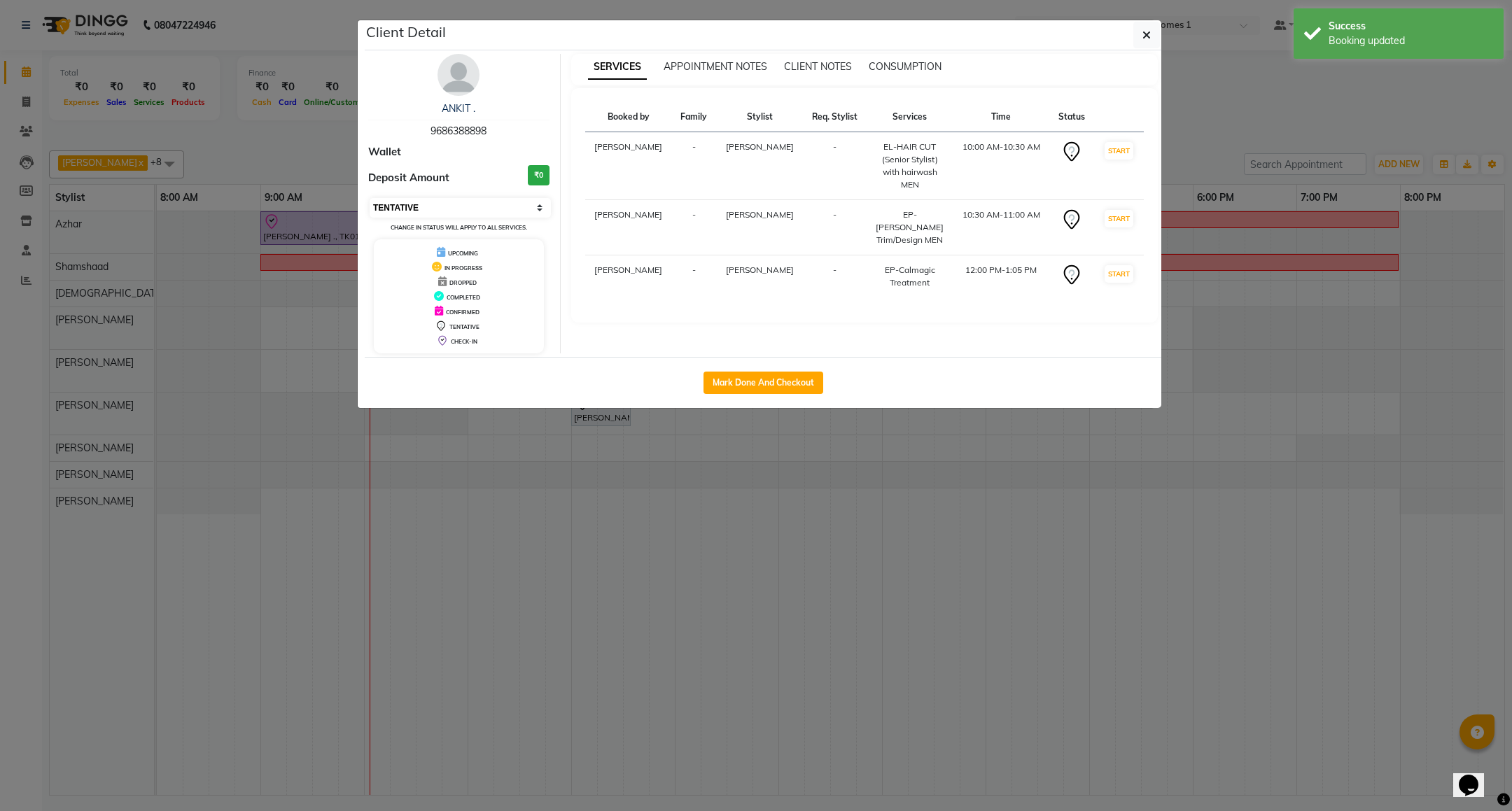
click at [441, 212] on select "Select IN SERVICE CONFIRMED TENTATIVE CHECK IN MARK DONE DROPPED UPCOMING" at bounding box center [460, 208] width 181 height 19
select select "8"
click at [370, 198] on select "Select IN SERVICE CONFIRMED TENTATIVE CHECK IN MARK DONE DROPPED UPCOMING" at bounding box center [460, 208] width 181 height 19
click at [1143, 40] on icon "button" at bounding box center [1147, 35] width 9 height 11
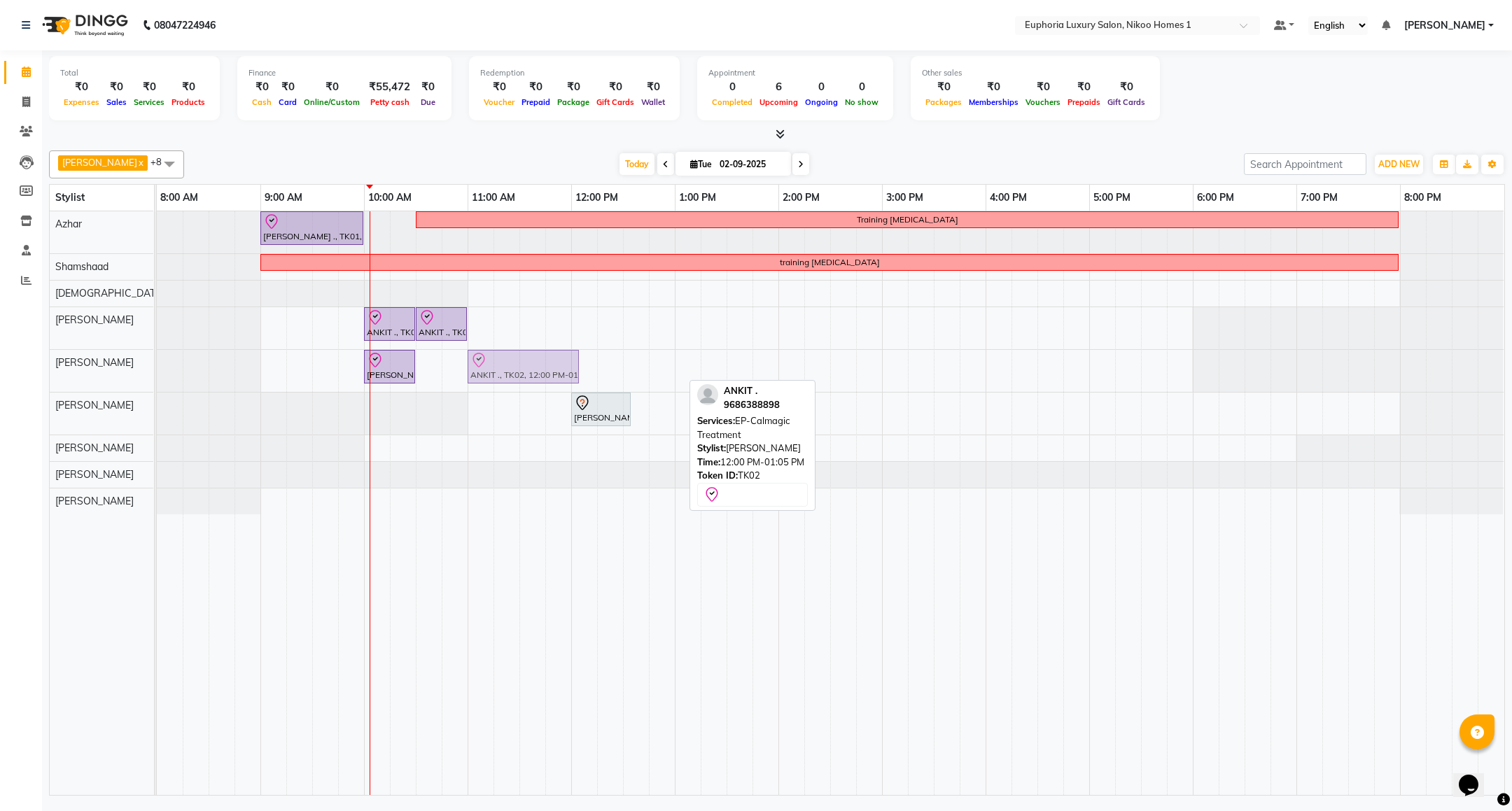
drag, startPoint x: 612, startPoint y: 368, endPoint x: 517, endPoint y: 367, distance: 95.0
click at [156, 367] on div "[PERSON_NAME] ., TK01, 10:00 AM-10:30 AM, EP-Instant Clean-Up ANKIT ., TK02, 12…" at bounding box center [156, 371] width 0 height 42
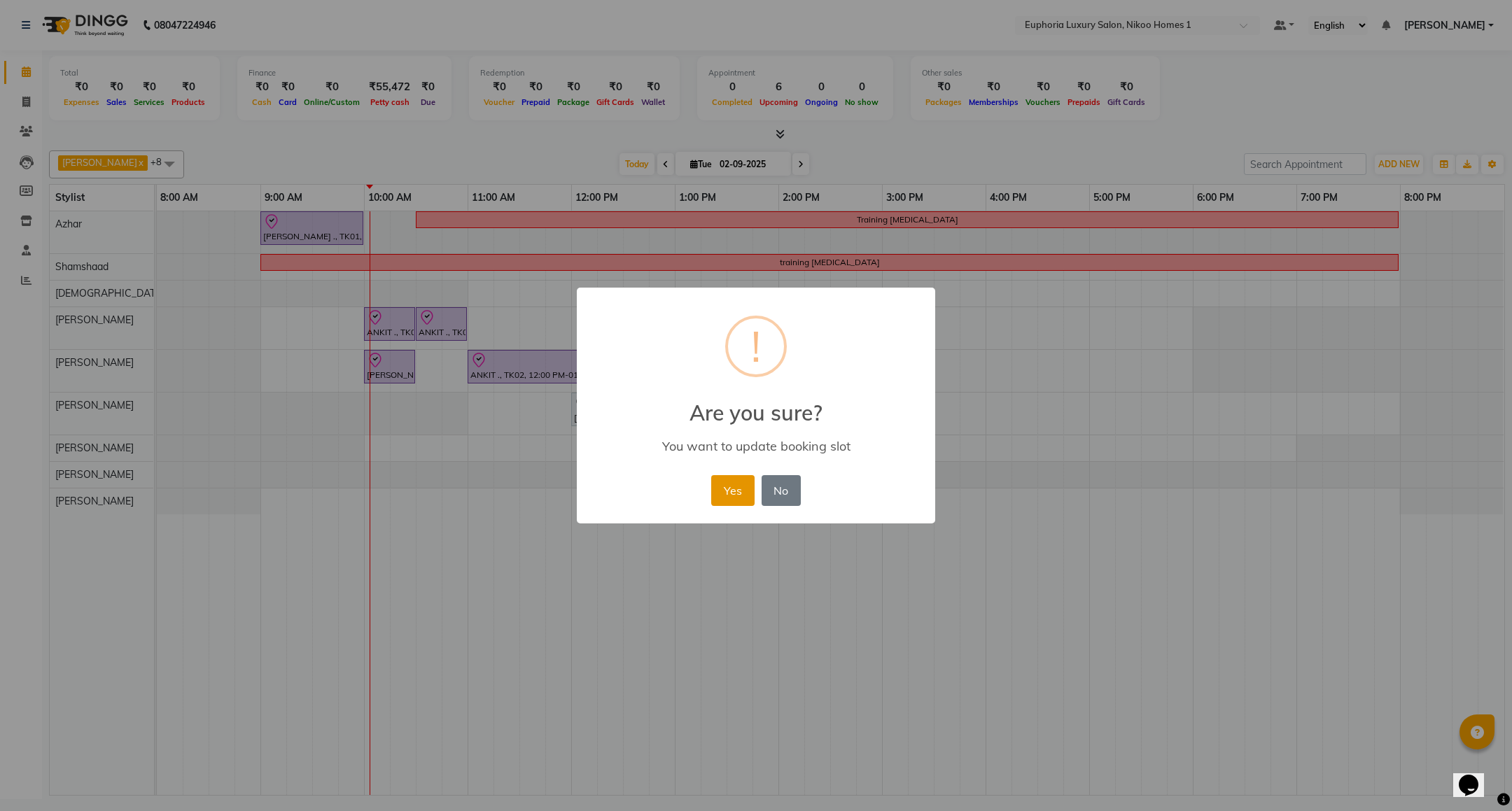
click at [748, 496] on button "Yes" at bounding box center [732, 490] width 43 height 31
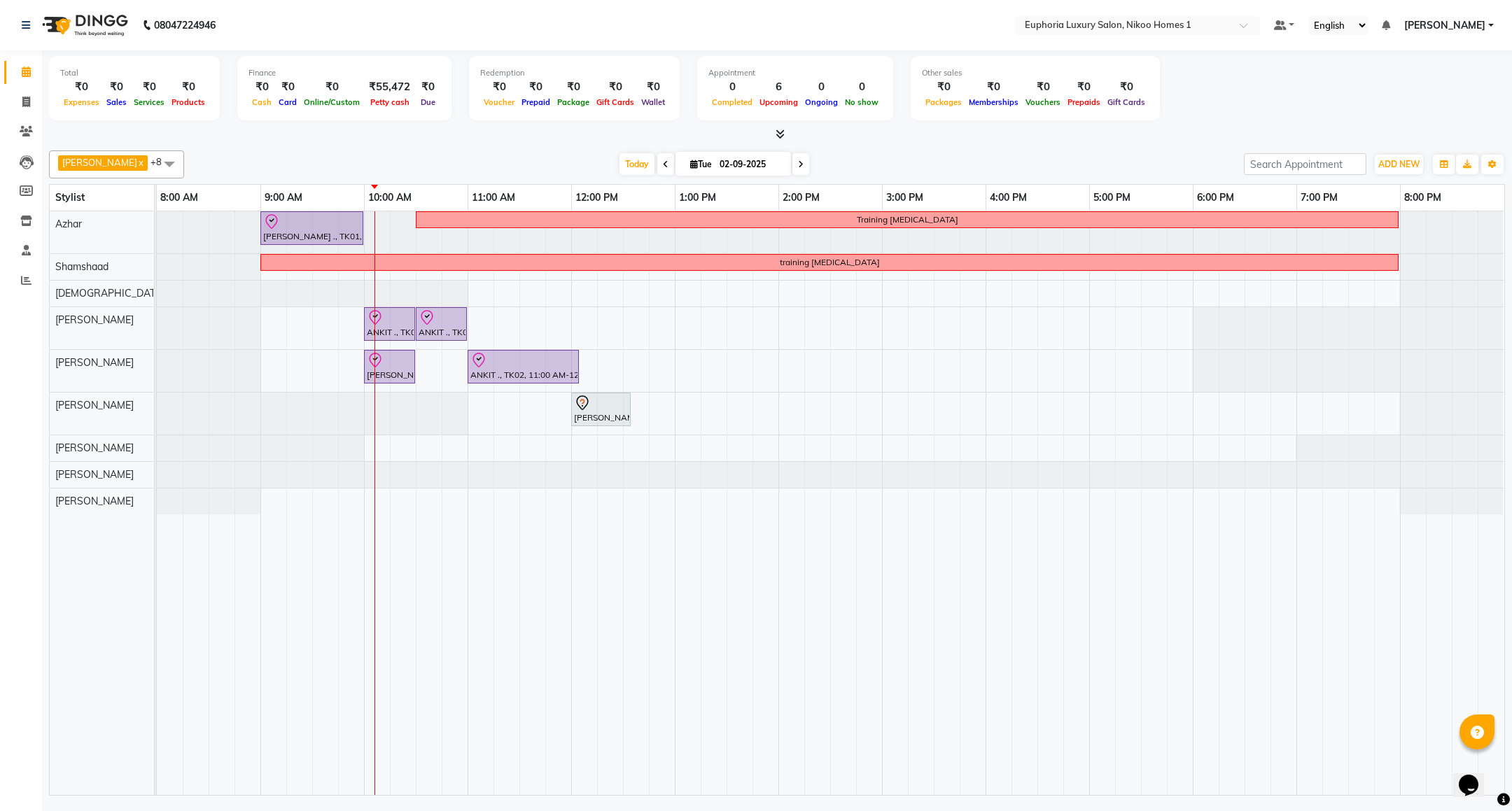
click at [4, 61] on link "Calendar" at bounding box center [21, 73] width 33 height 23
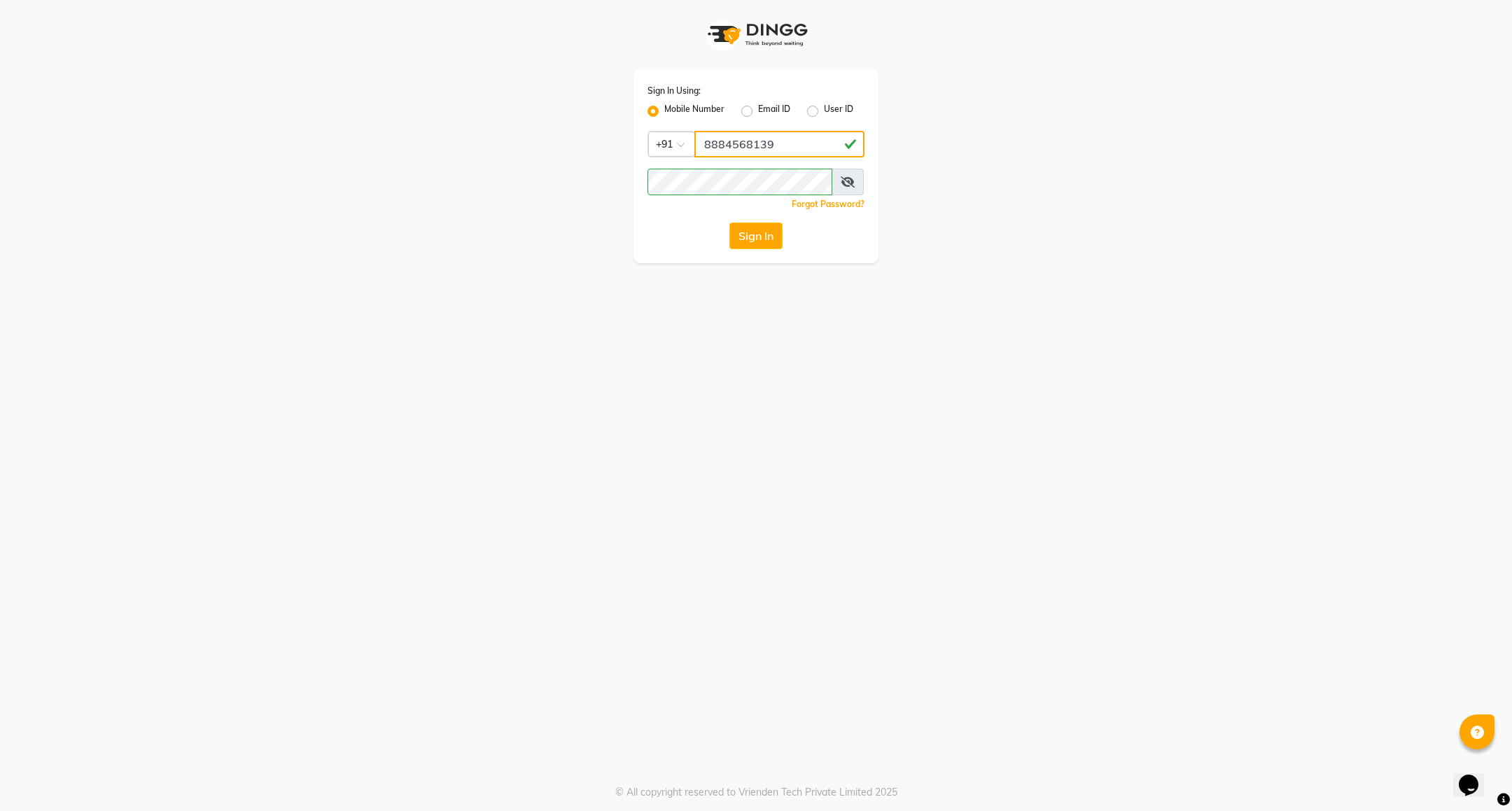
click at [773, 142] on input "8884568139" at bounding box center [779, 144] width 170 height 26
type input "7411165600"
click at [769, 237] on button "Sign In" at bounding box center [755, 236] width 53 height 26
